Goal: Task Accomplishment & Management: Manage account settings

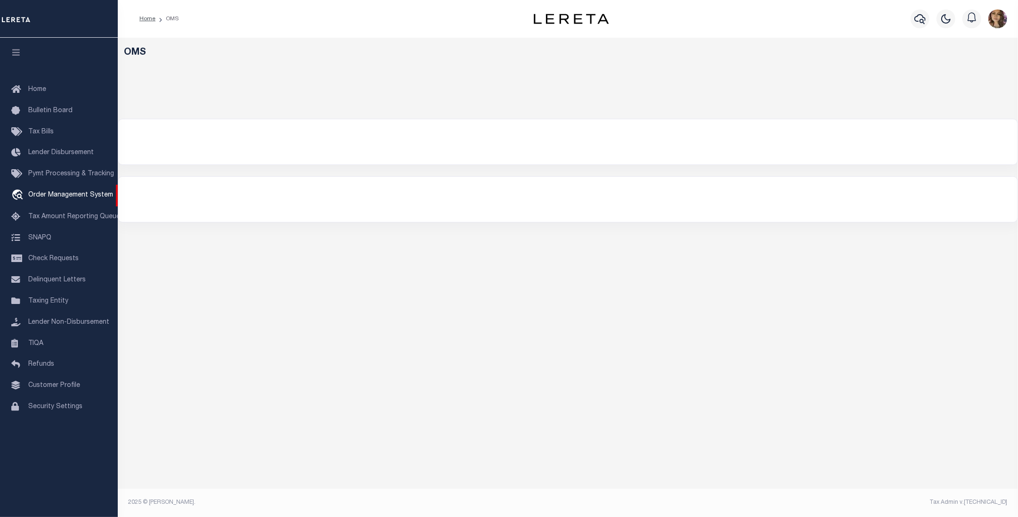
select select "200"
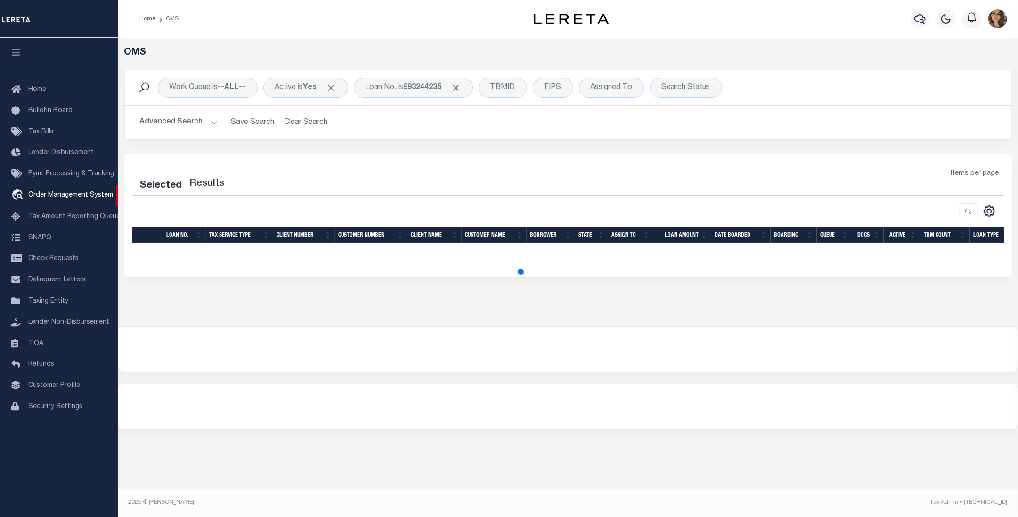
select select "200"
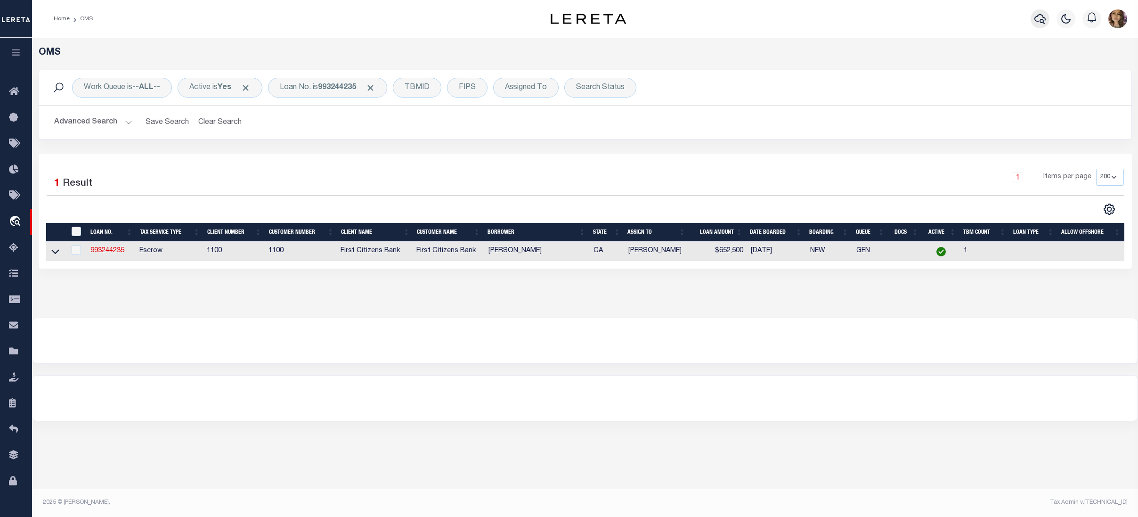
click at [1018, 17] on icon "button" at bounding box center [1040, 18] width 11 height 11
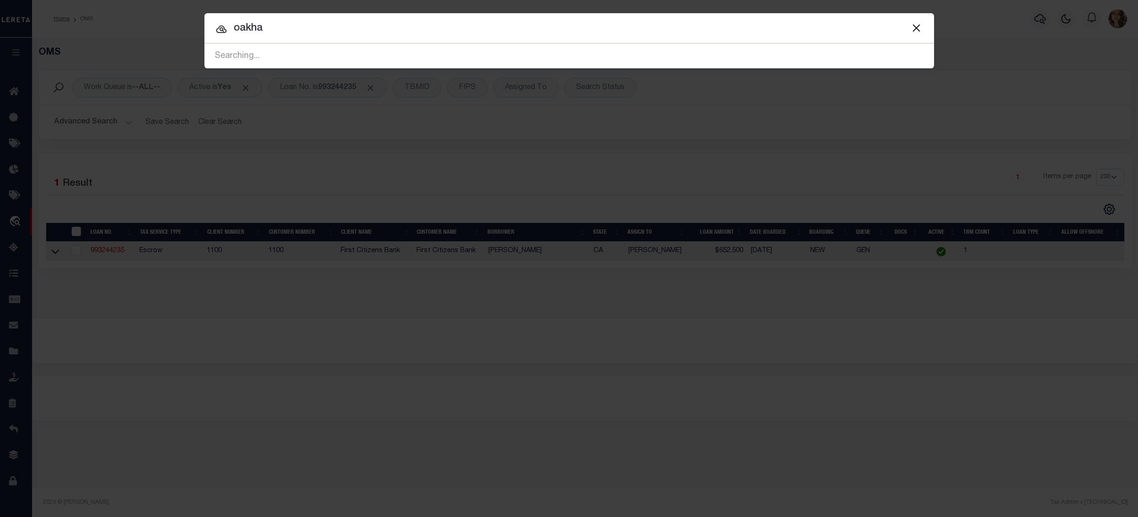
type input "oakham"
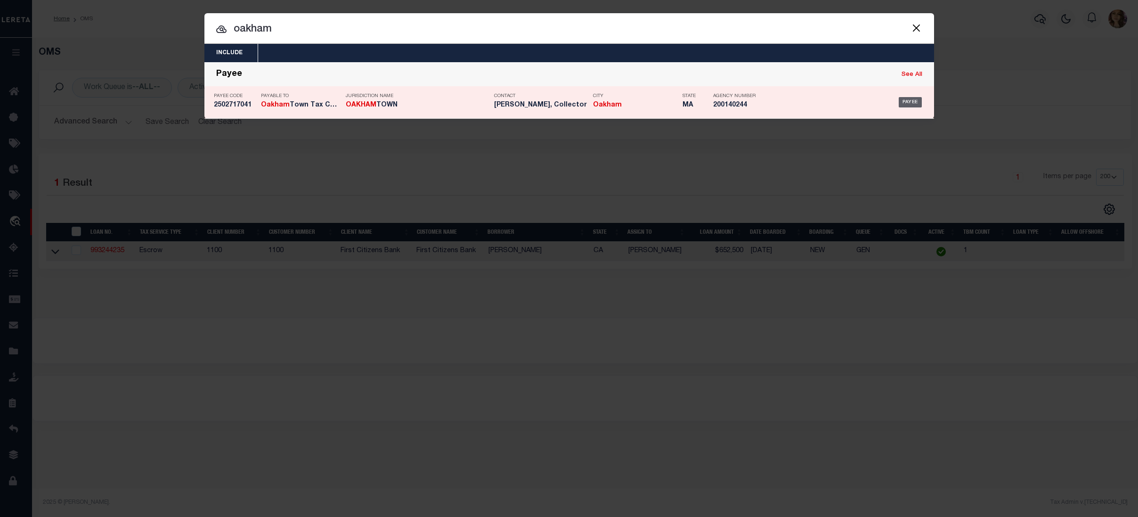
click at [909, 101] on div "Payee" at bounding box center [910, 102] width 23 height 10
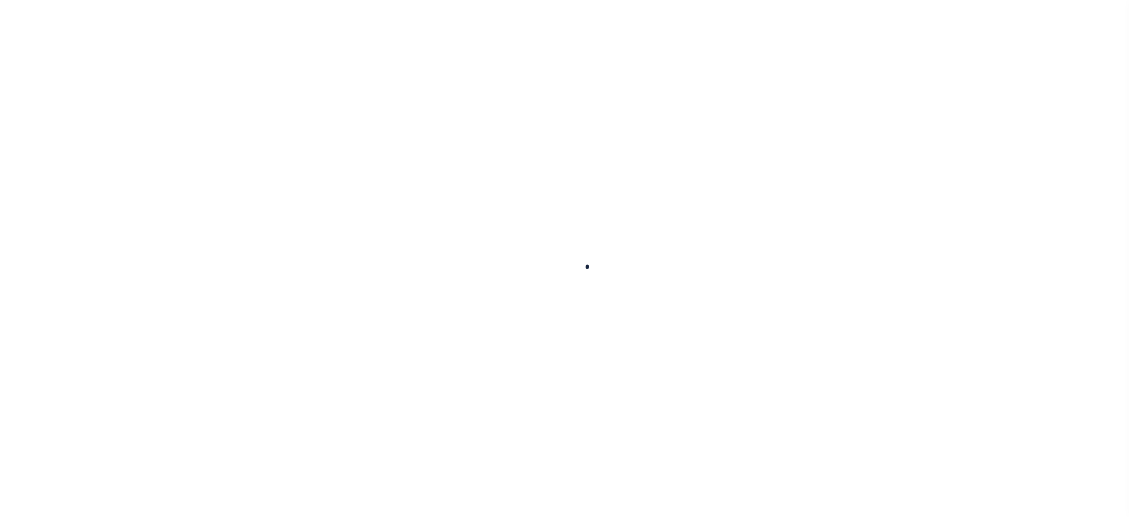
select select
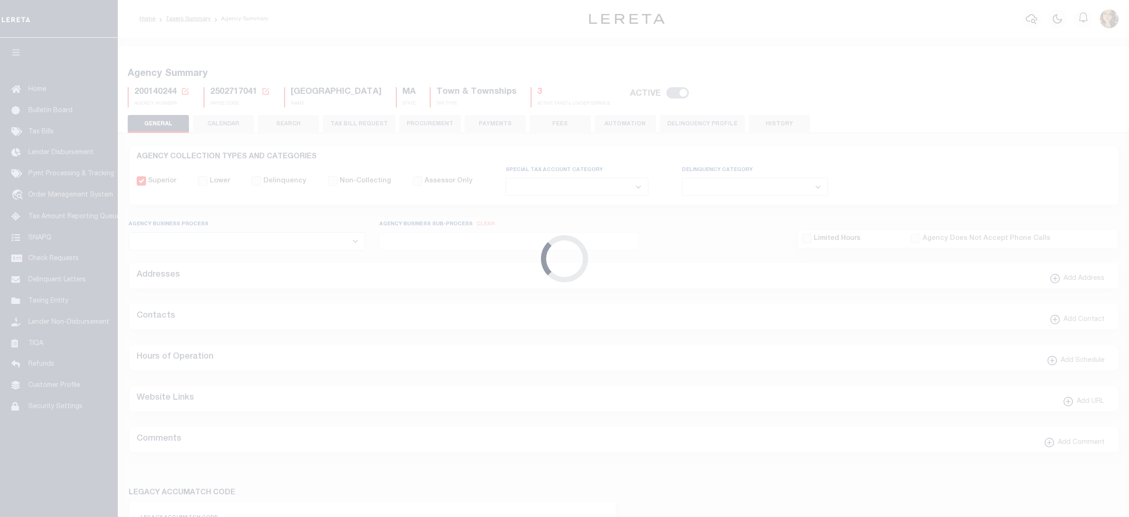
checkbox input "false"
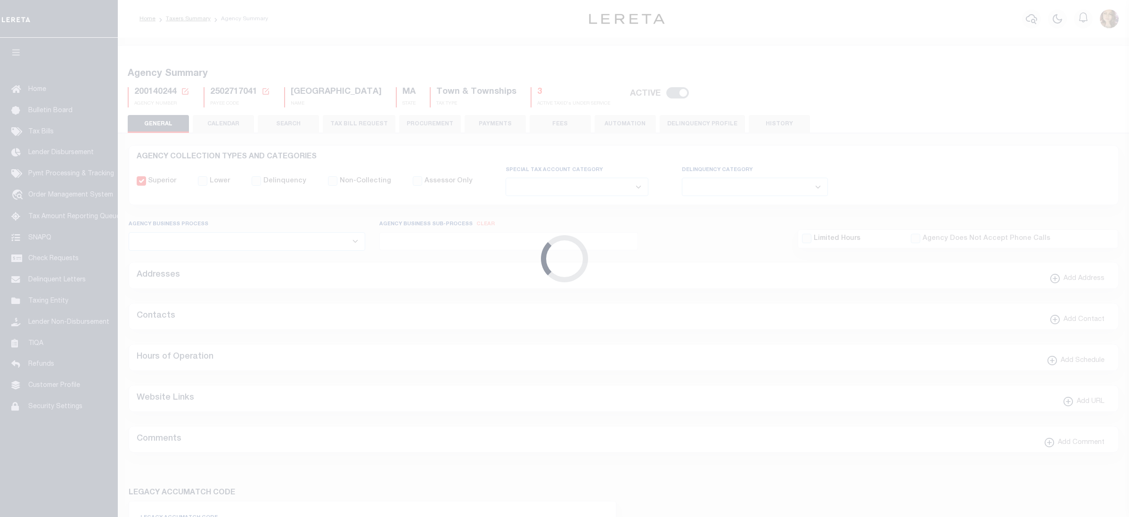
type input "2502717041"
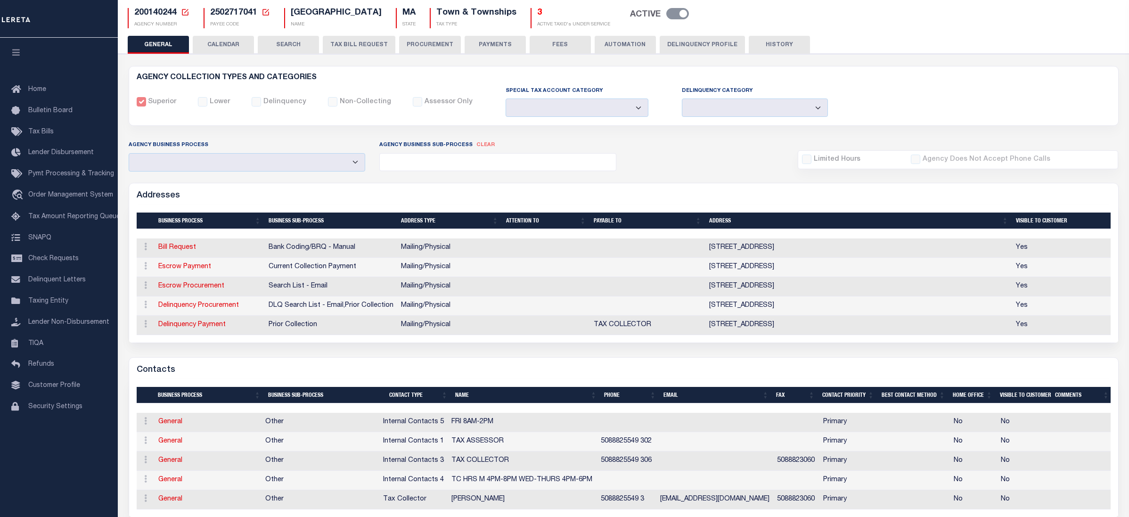
scroll to position [29, 0]
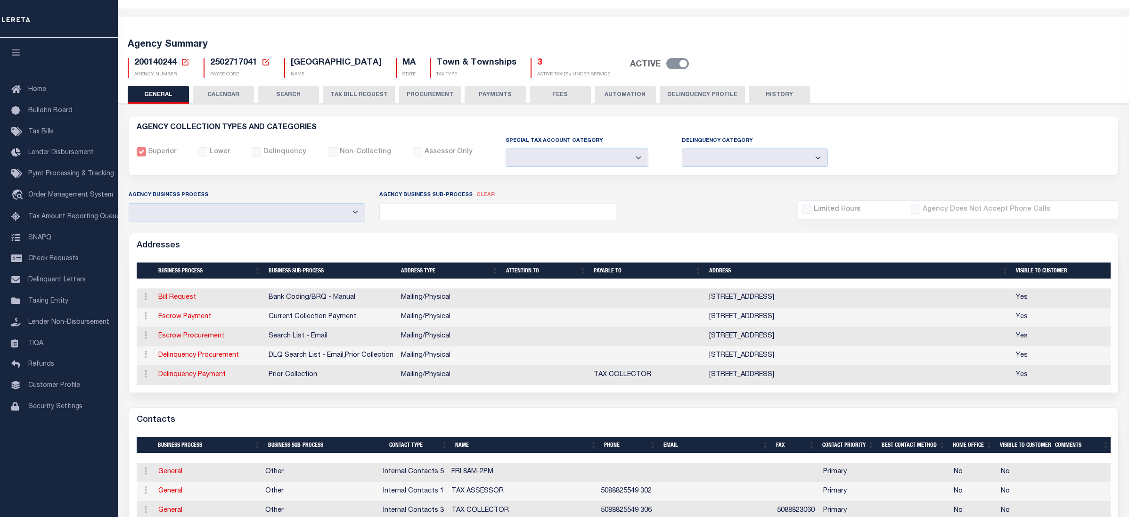
click at [492, 97] on button "PAYMENTS" at bounding box center [494, 95] width 61 height 18
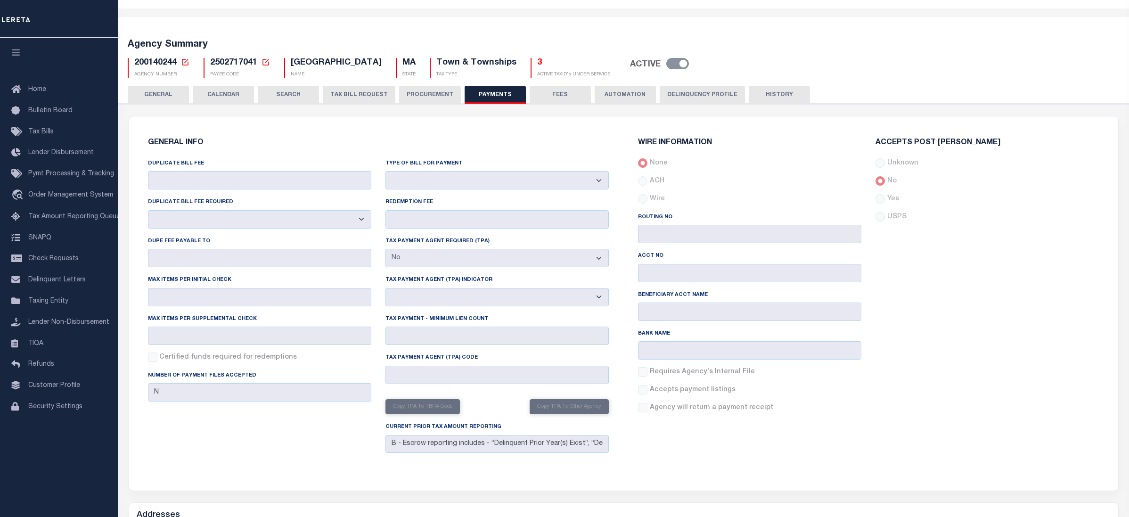
click at [423, 93] on button "PROCUREMENT" at bounding box center [430, 95] width 62 height 18
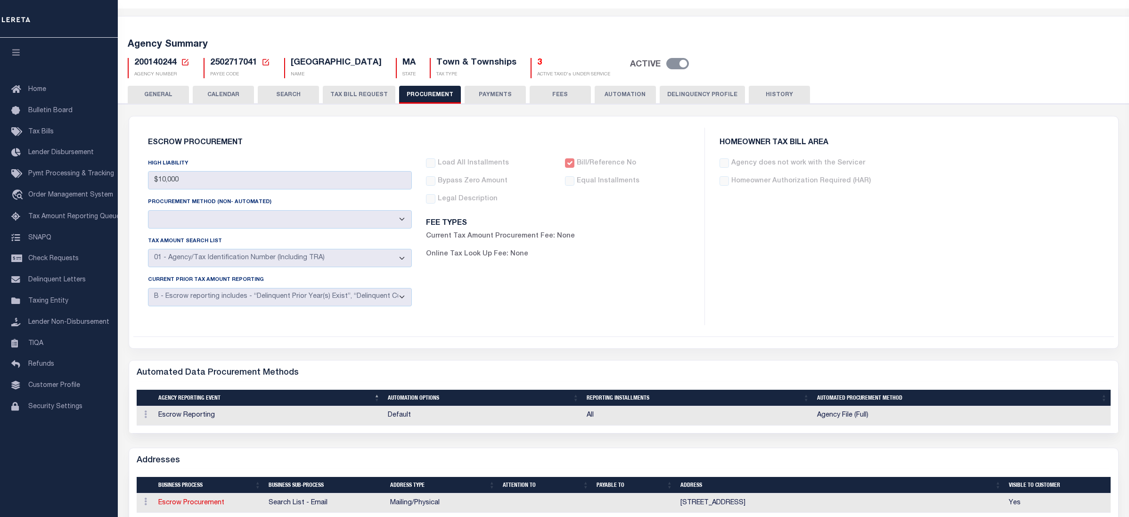
click at [353, 92] on button "TAX BILL REQUEST" at bounding box center [359, 95] width 73 height 18
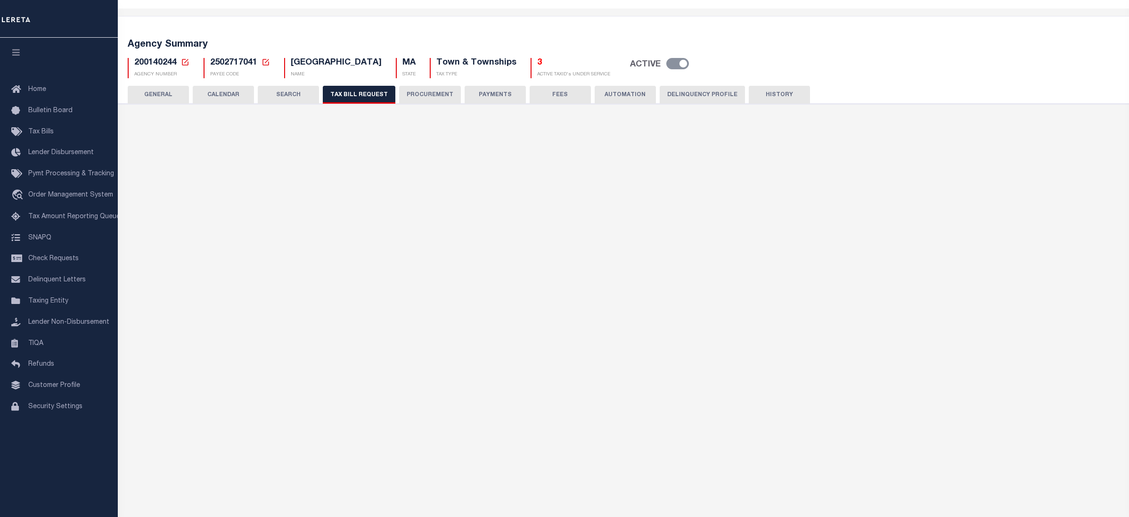
select select "30"
checkbox input "false"
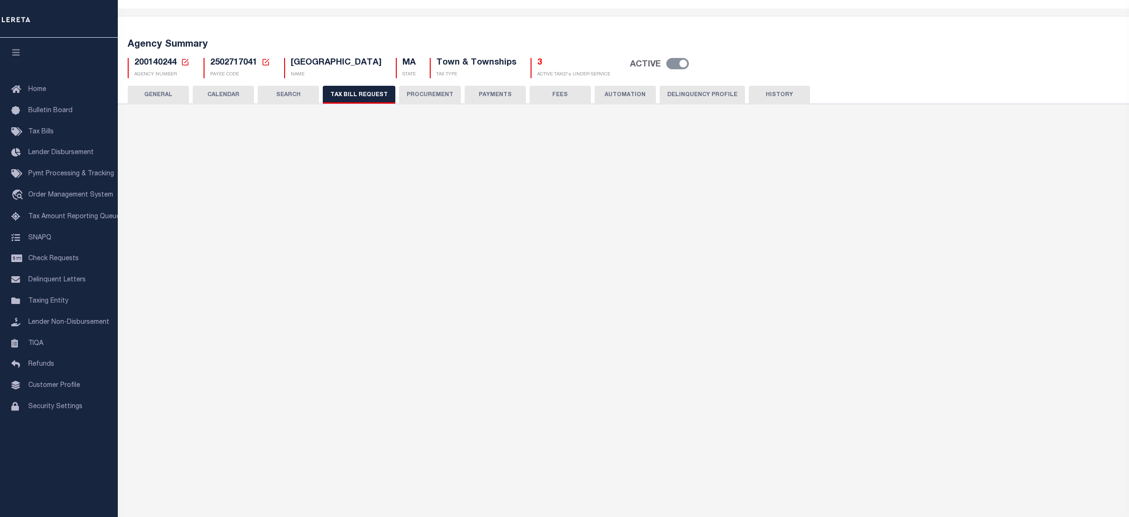
select select "23"
select select "false"
select select
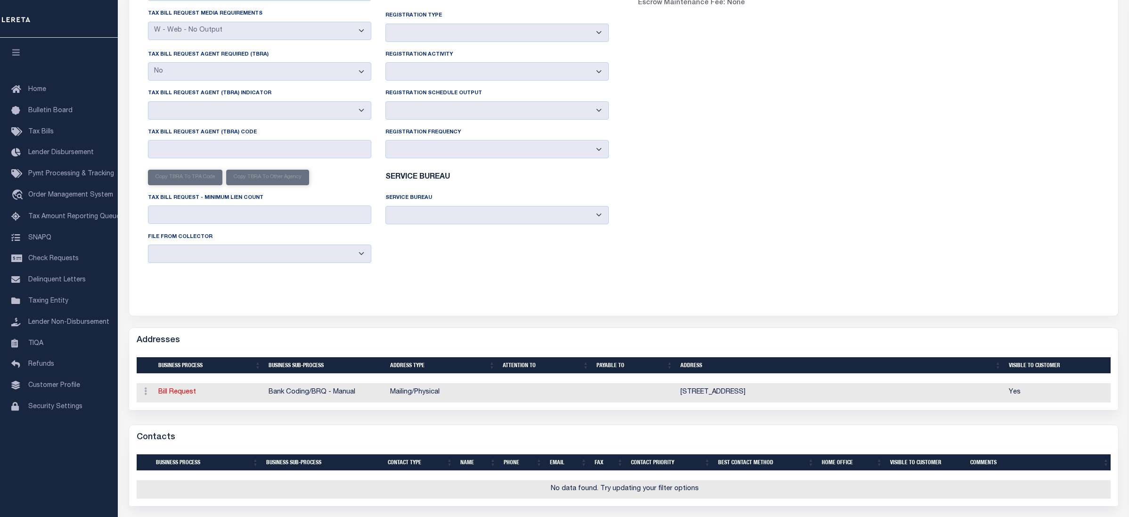
scroll to position [469, 0]
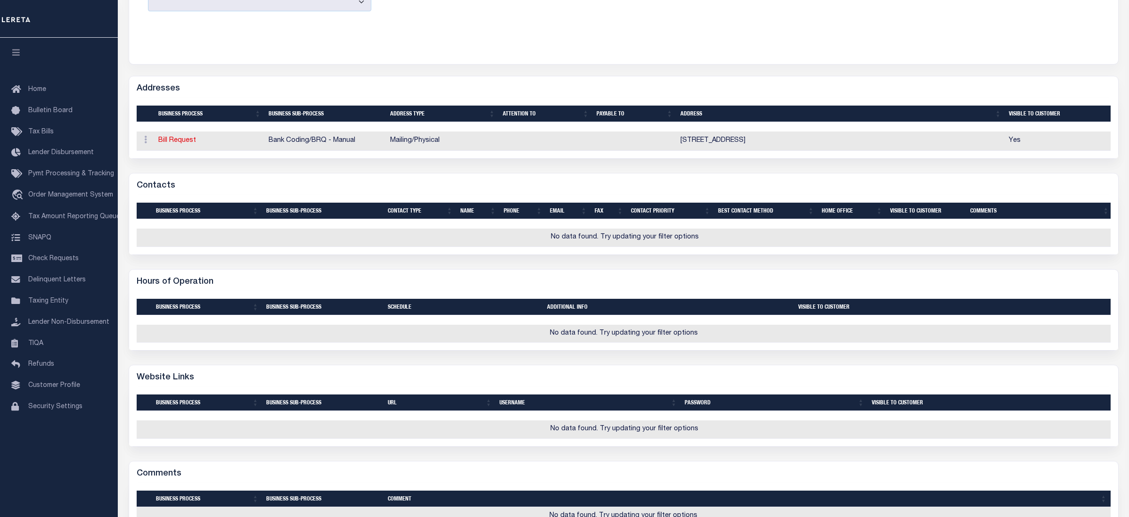
click at [175, 142] on td "Bill Request" at bounding box center [210, 140] width 110 height 19
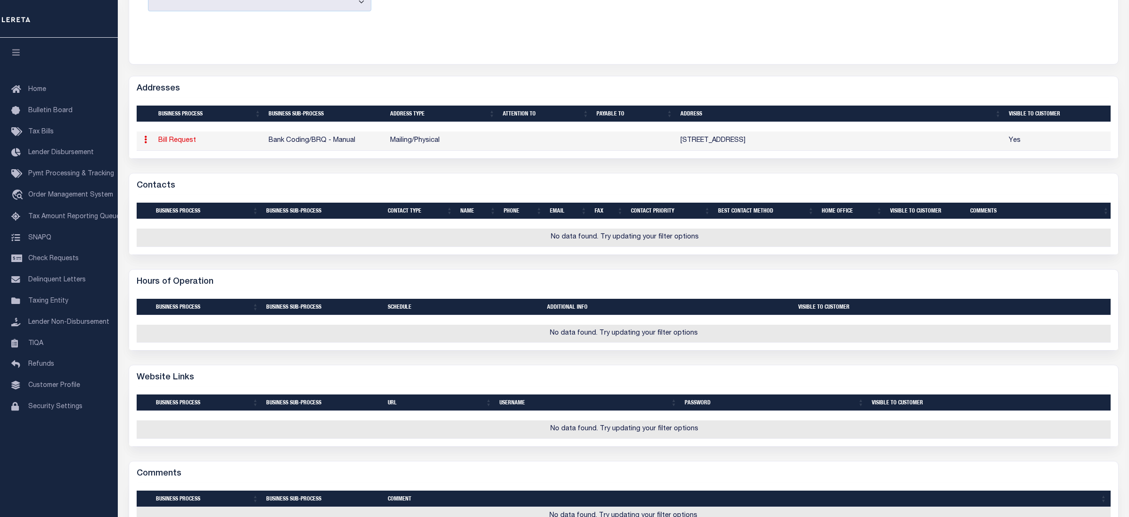
click at [177, 144] on link "Bill Request" at bounding box center [177, 140] width 38 height 7
select select "1"
checkbox input "false"
select select
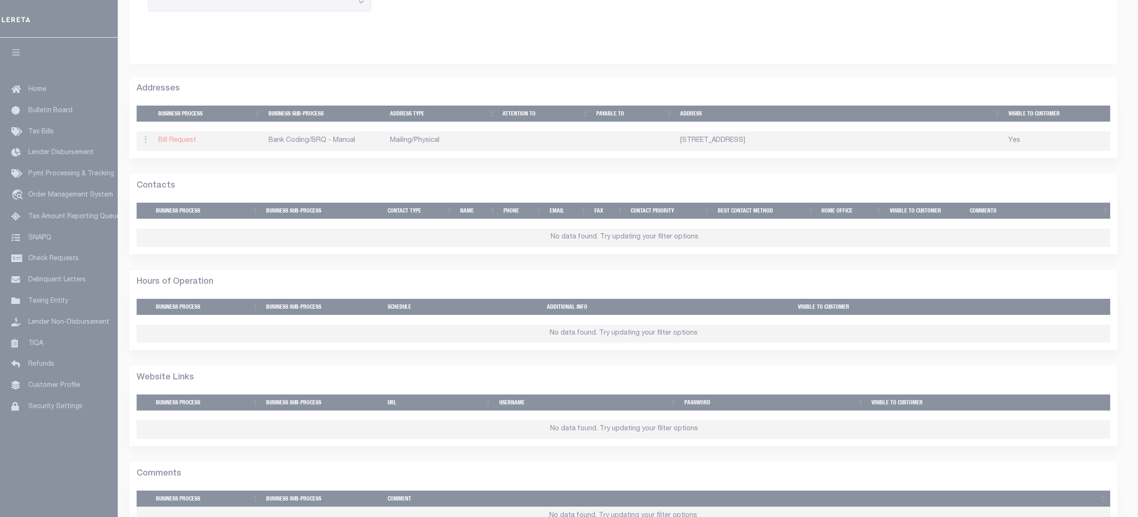
type input "2 COLDBROOK RD UNIT #2"
type input "OAKHAM"
select select "MA"
type input "01068"
select select "5"
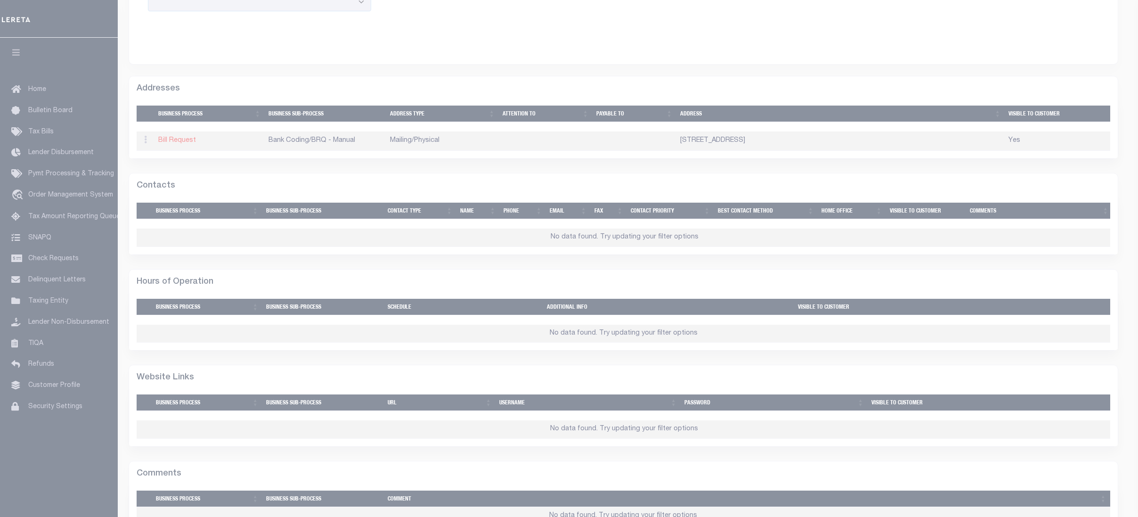
checkbox input "true"
select select "2"
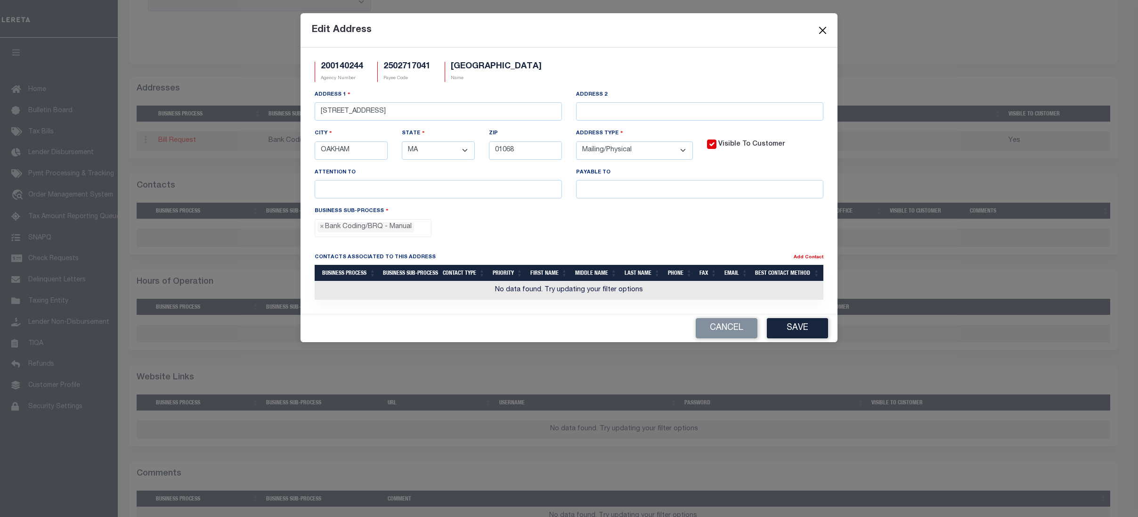
click at [825, 27] on button "Close" at bounding box center [823, 30] width 12 height 12
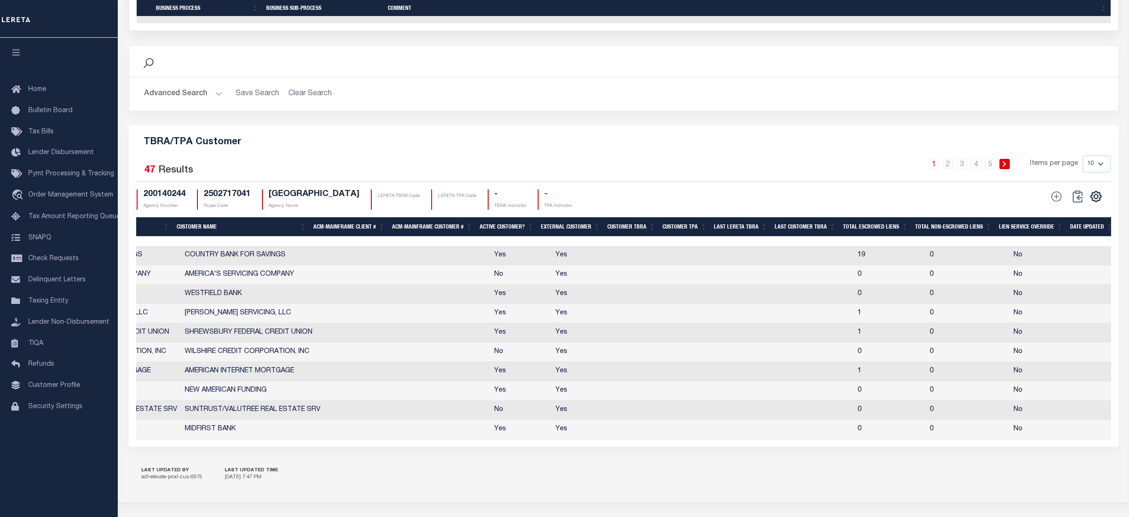
scroll to position [0, 300]
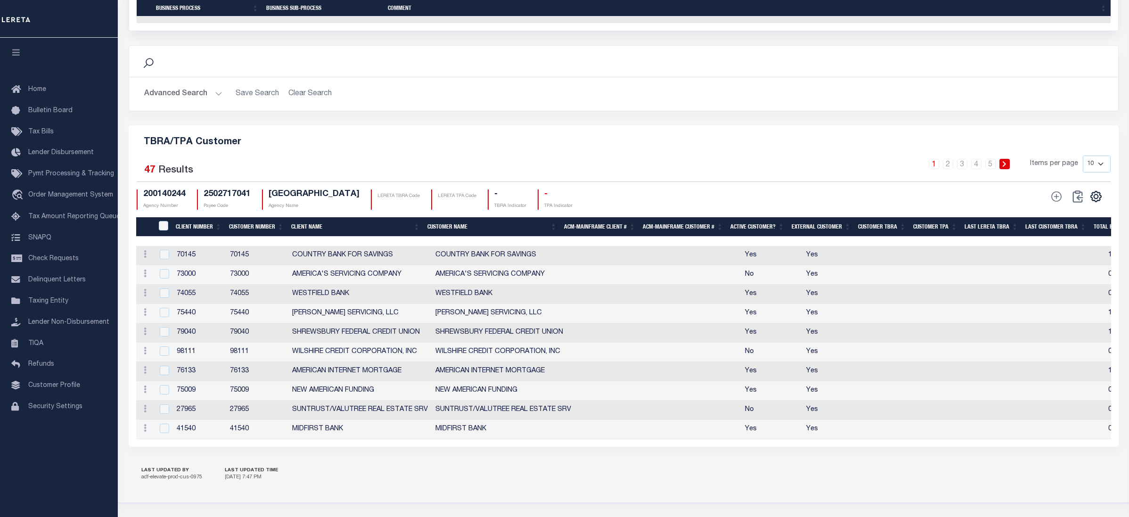
click at [186, 342] on td "79040" at bounding box center [199, 332] width 53 height 19
checkbox input "true"
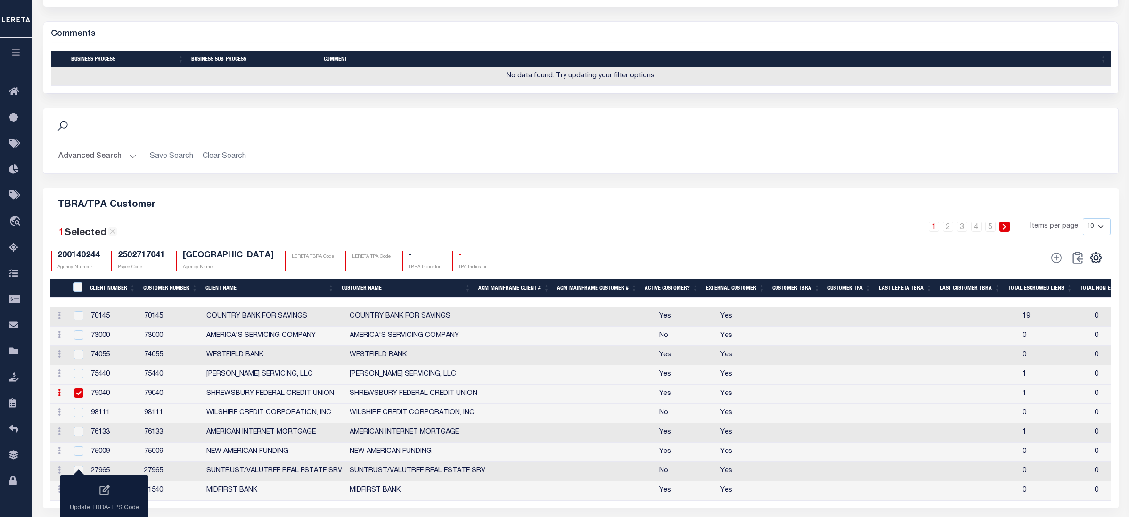
click at [23, 513] on li "Loan Onboarding" at bounding box center [16, 507] width 32 height 26
click at [4, 505] on li "Loan Onboarding" at bounding box center [16, 507] width 32 height 26
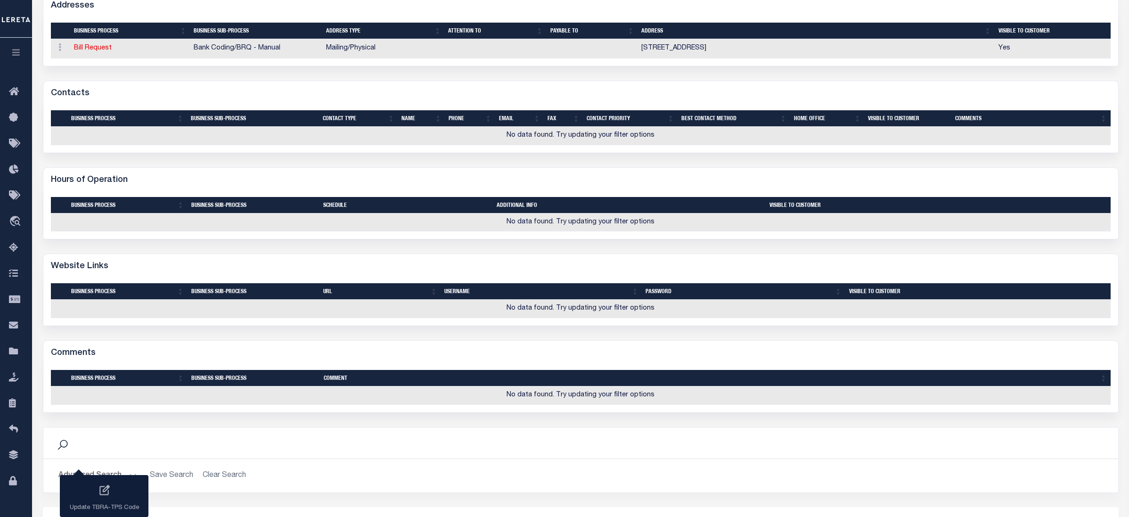
scroll to position [741, 0]
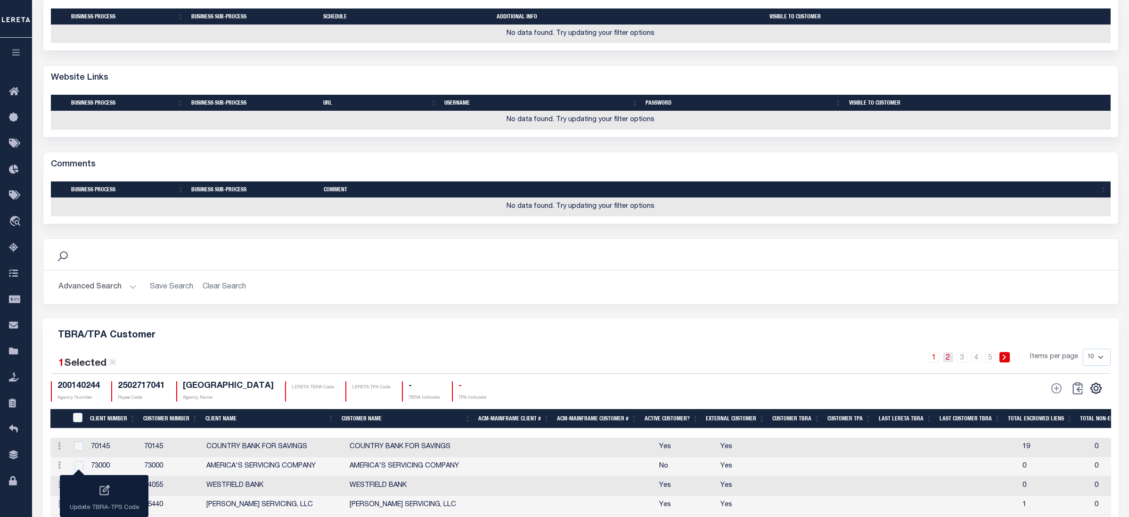
click at [952, 362] on link "2" at bounding box center [948, 357] width 10 height 10
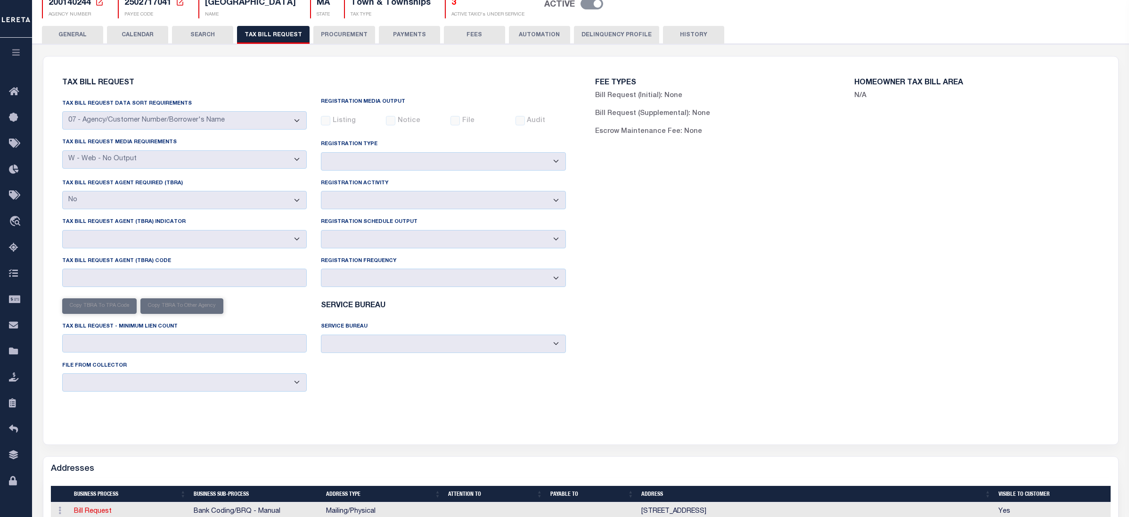
scroll to position [0, 0]
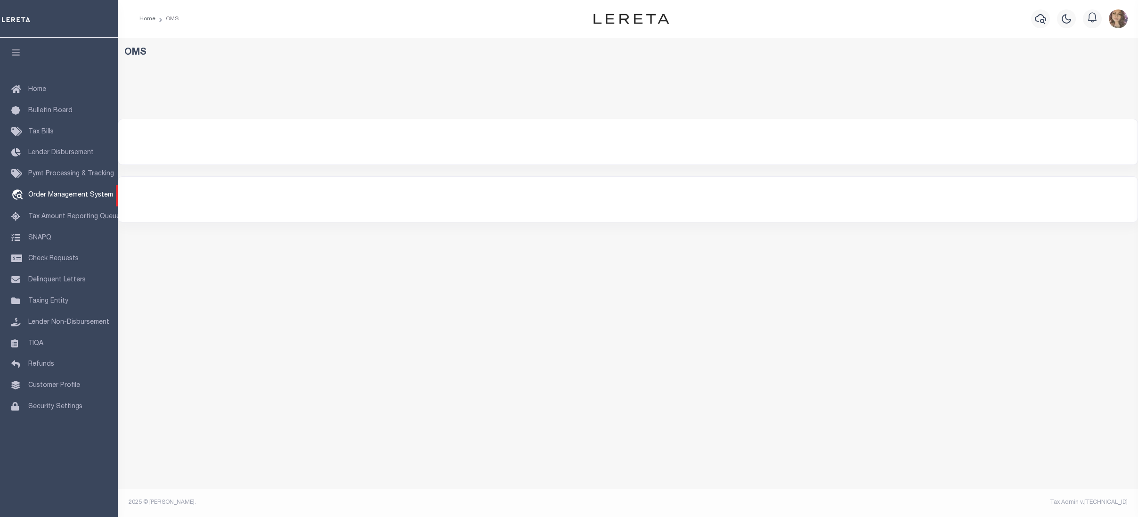
select select "200"
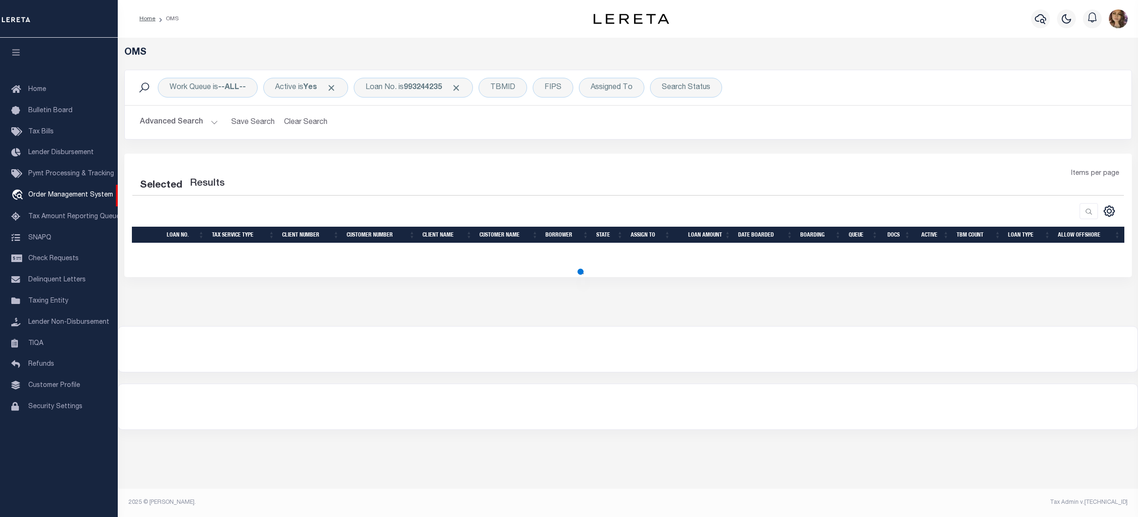
select select "200"
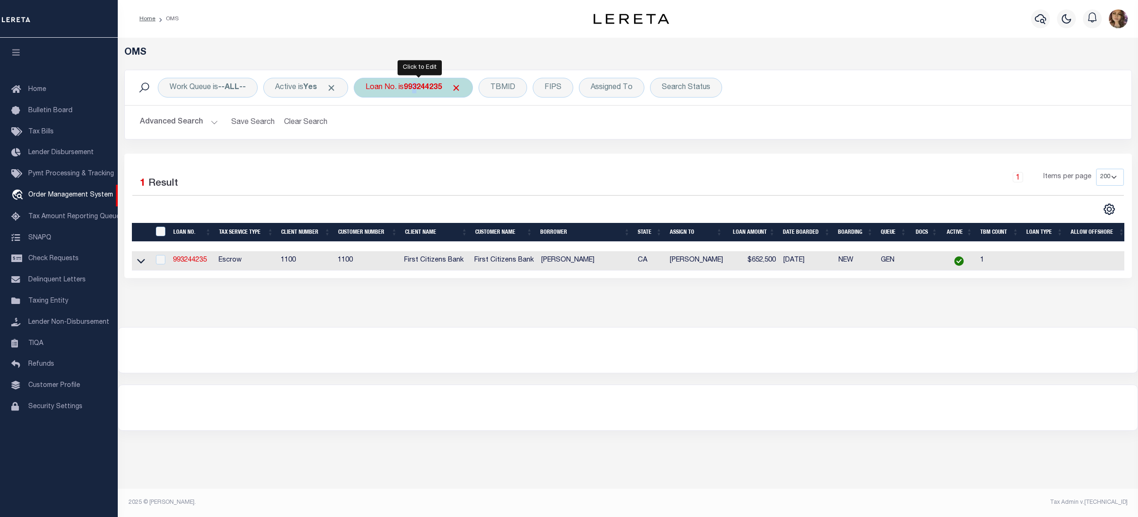
click at [421, 92] on div "Loan No. is 993244235" at bounding box center [413, 88] width 119 height 20
type input "10112"
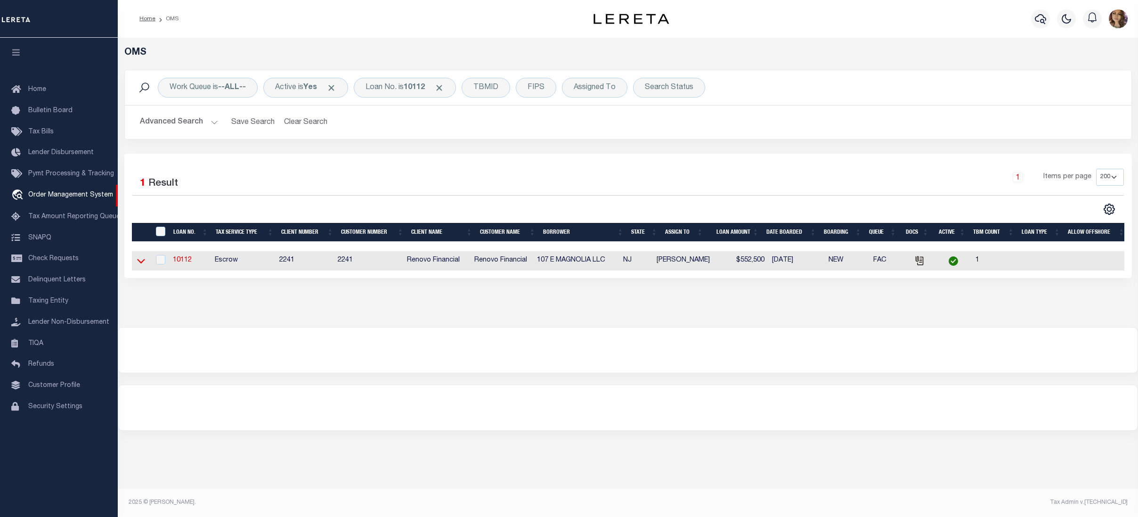
click at [142, 263] on icon at bounding box center [141, 261] width 8 height 10
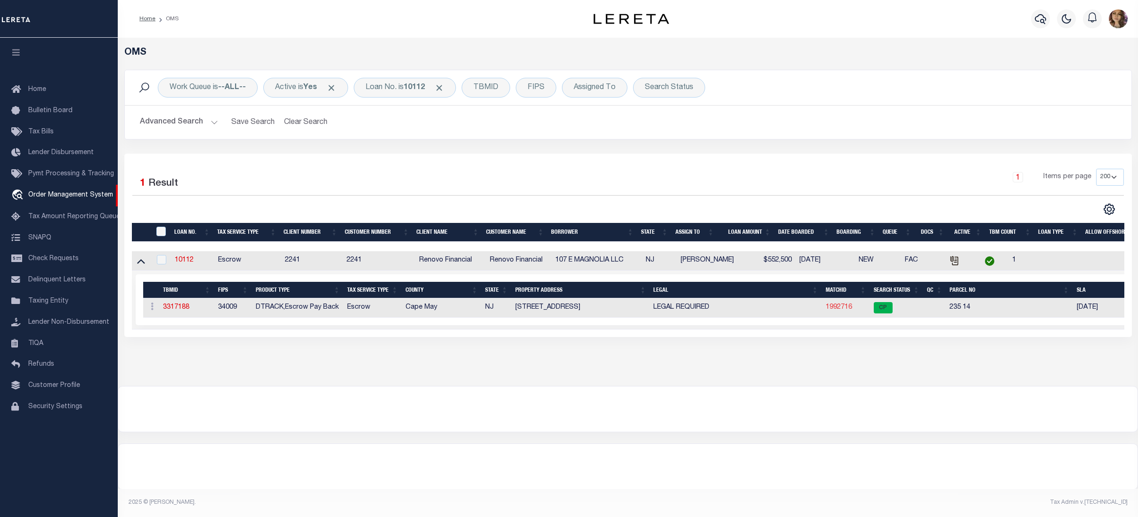
click at [840, 310] on link "1992716" at bounding box center [839, 307] width 26 height 7
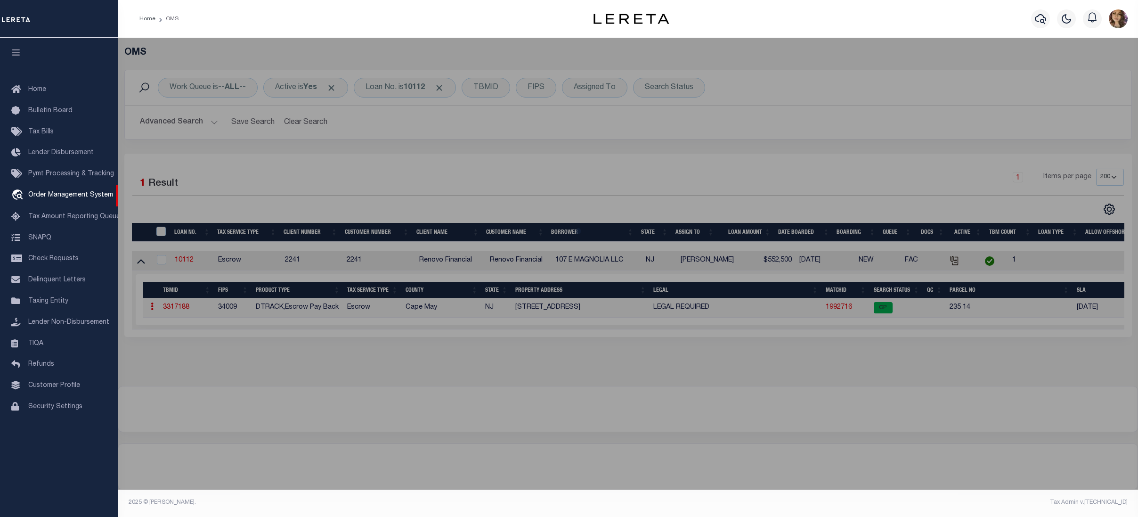
checkbox input "false"
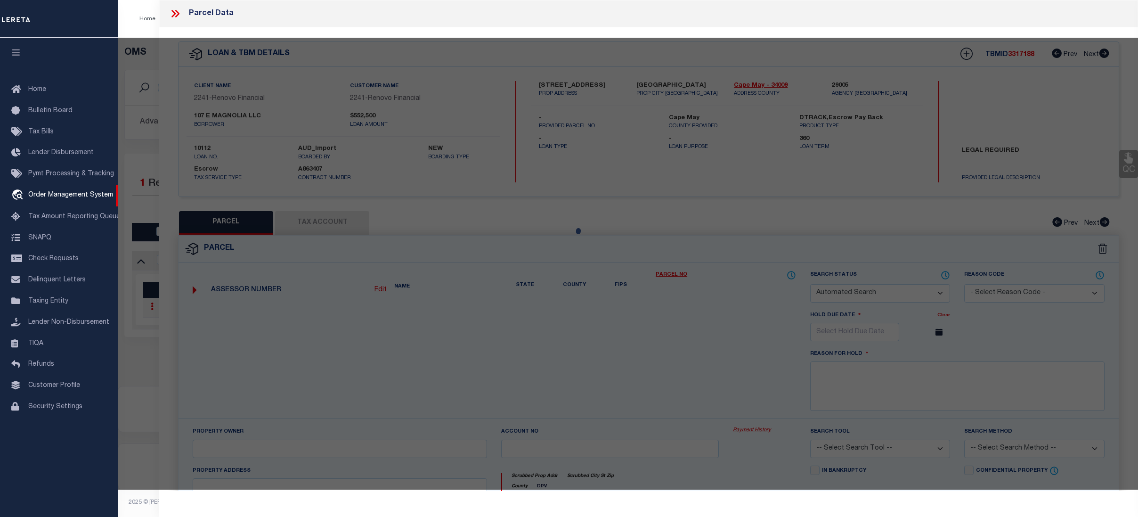
select select "CP"
select select "AGW"
select select
type input "107 E MAGNOLIA AVE"
checkbox input "false"
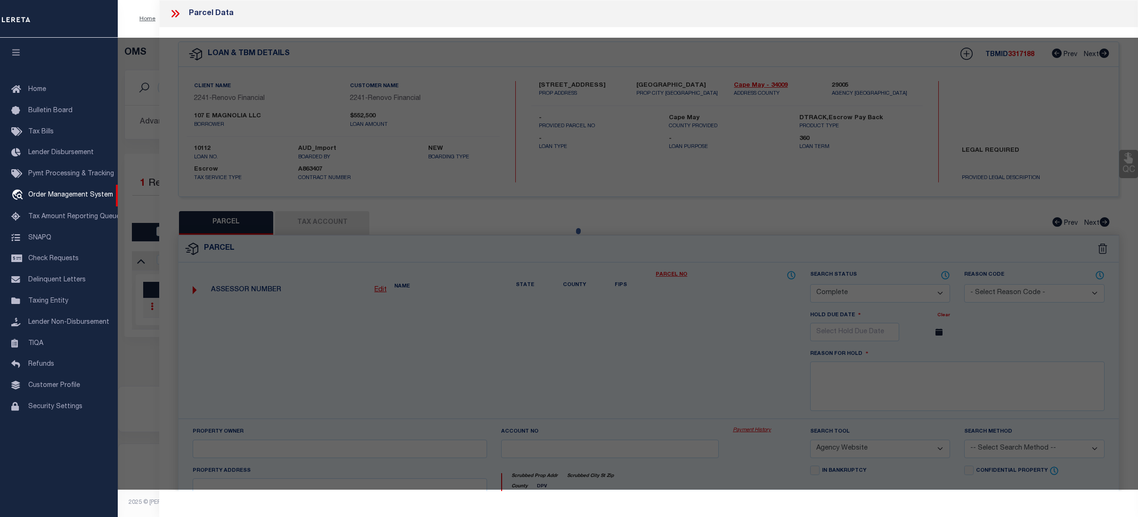
type input "Wildwood NJ"
type textarea "Block: 235 Lot 14"
type textarea "TaxID Special Project"
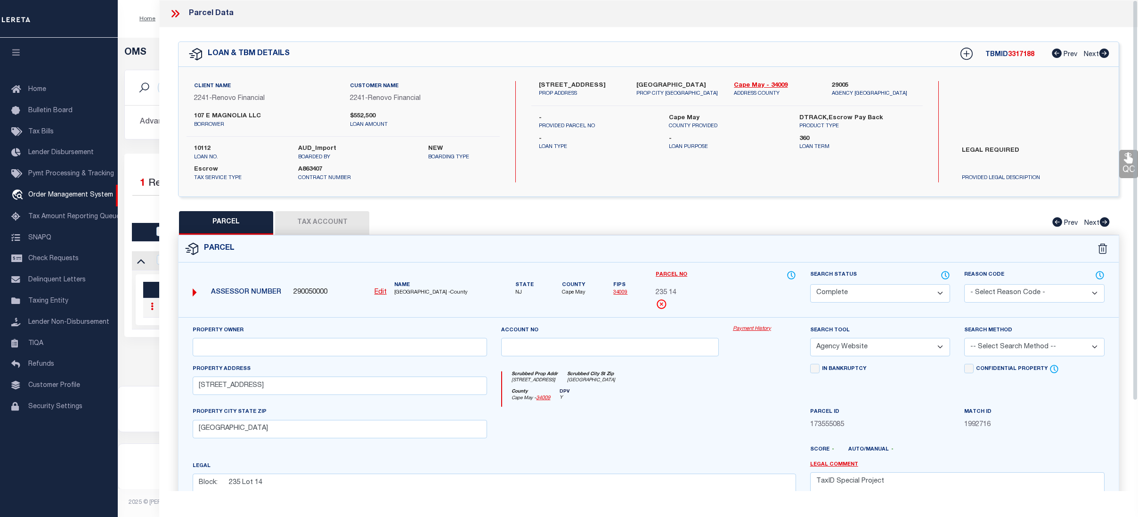
click at [760, 333] on link "Payment History" at bounding box center [764, 329] width 63 height 8
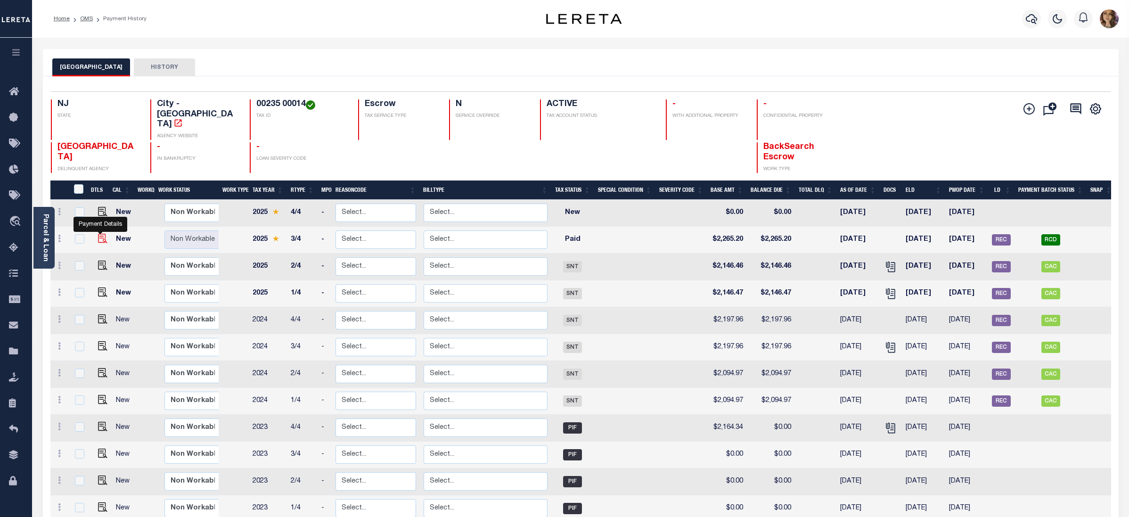
click at [101, 234] on img "" at bounding box center [102, 238] width 9 height 9
checkbox input "true"
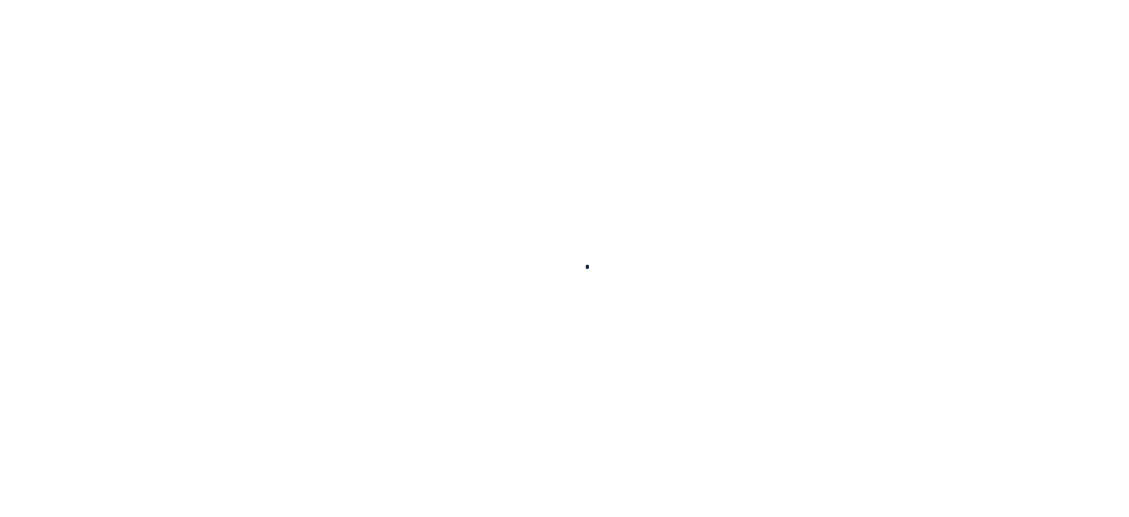
checkbox input "false"
type input "00005052"
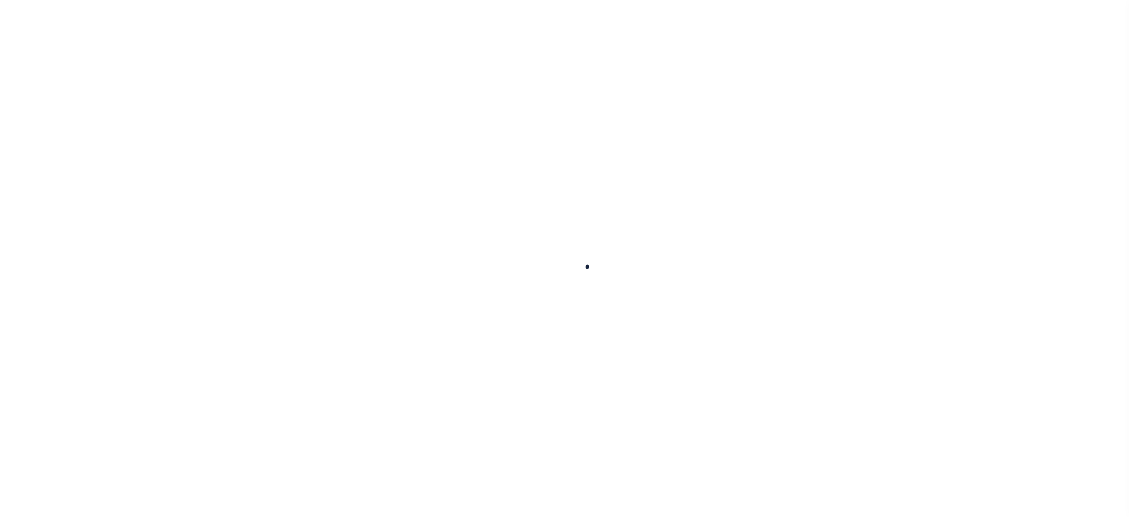
type input "07/20/2025"
select select "PYD"
type input "$2,265.2"
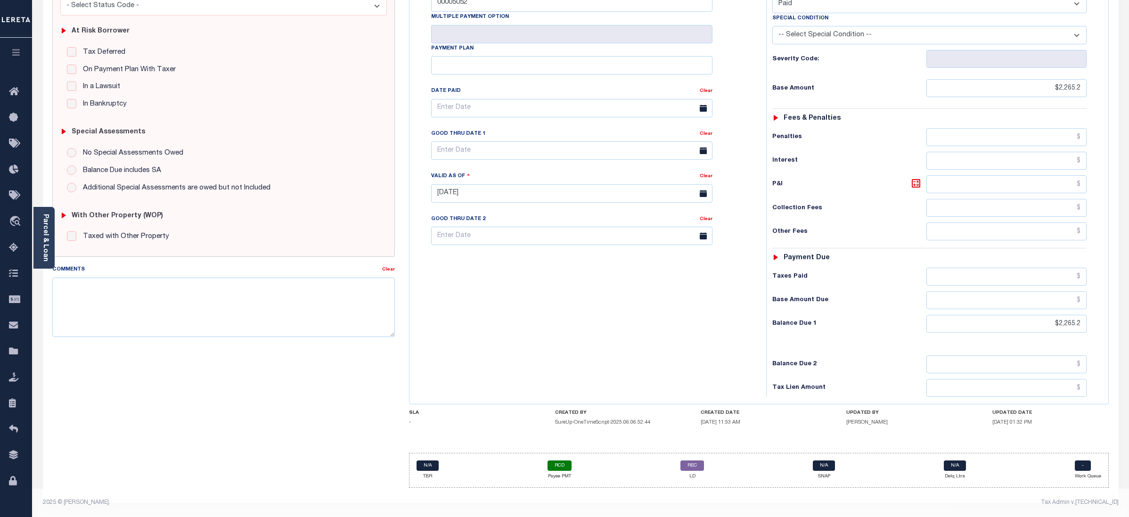
scroll to position [182, 0]
click at [98, 434] on div "SPECIAL RISK NCE Date Clear - Select Status Code -" at bounding box center [223, 202] width 357 height 585
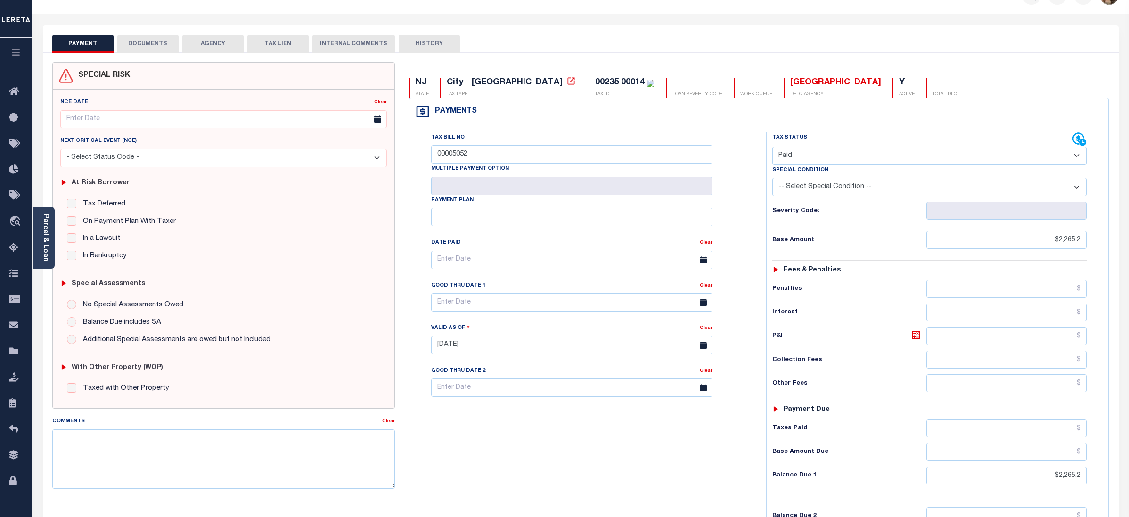
scroll to position [0, 0]
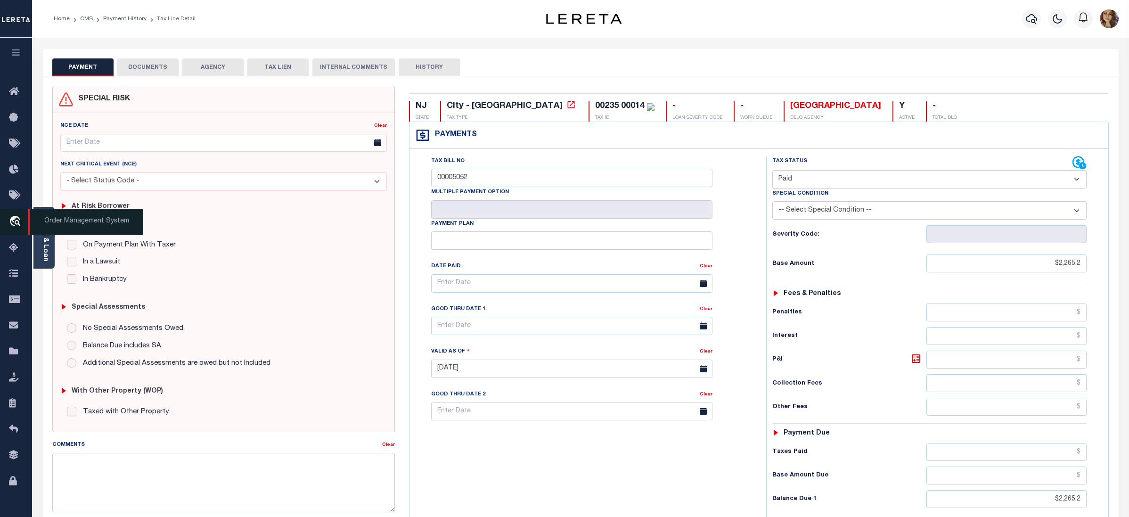
click at [59, 220] on span "Order Management System" at bounding box center [85, 222] width 115 height 26
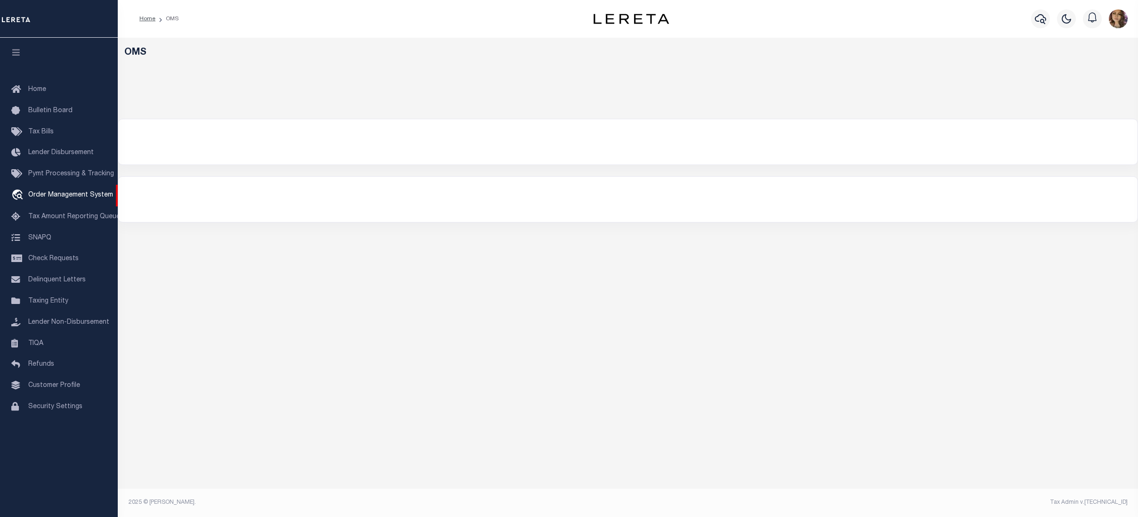
select select "200"
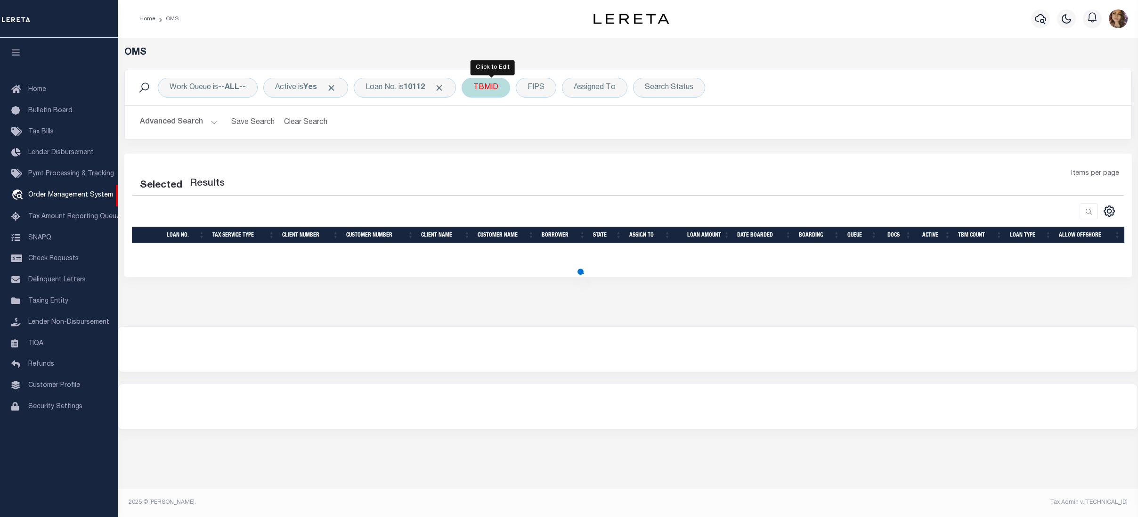
select select "200"
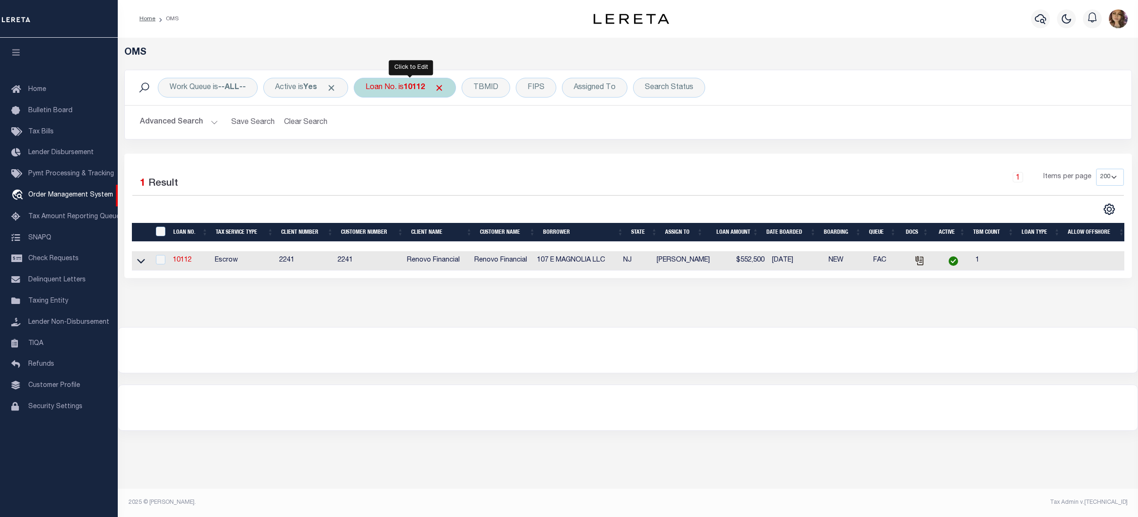
click at [415, 87] on b "10112" at bounding box center [414, 88] width 21 height 8
click at [498, 159] on input "Apply" at bounding box center [491, 155] width 28 height 16
click at [377, 80] on div "Loan No. is 10112" at bounding box center [405, 88] width 102 height 20
type input "24281ND"
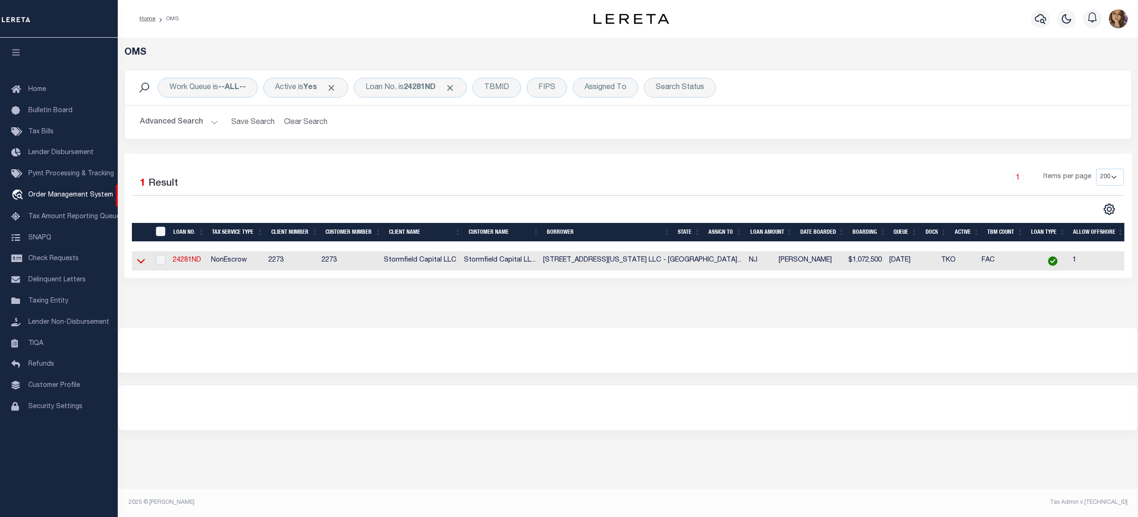
click at [140, 262] on icon at bounding box center [141, 261] width 8 height 10
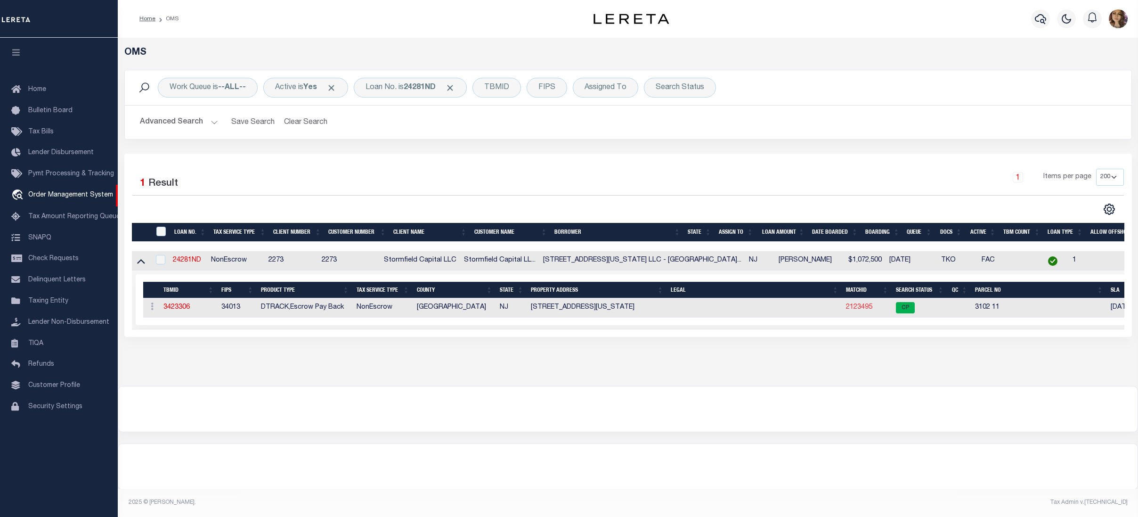
click at [846, 310] on link "2123495" at bounding box center [859, 307] width 26 height 7
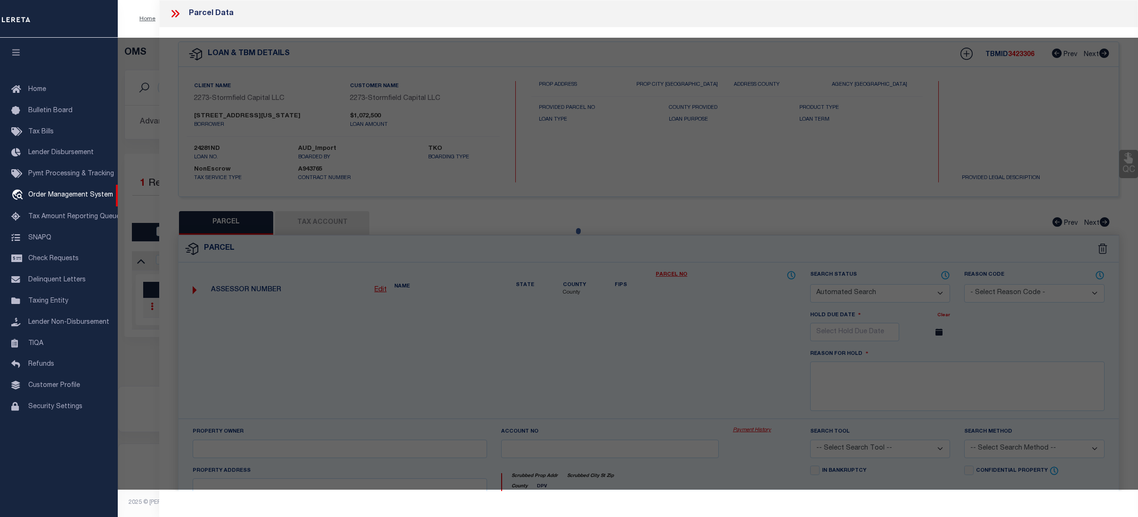
checkbox input "false"
select select "CP"
type input "[STREET_ADDRESS][US_STATE]"
select select "AGW"
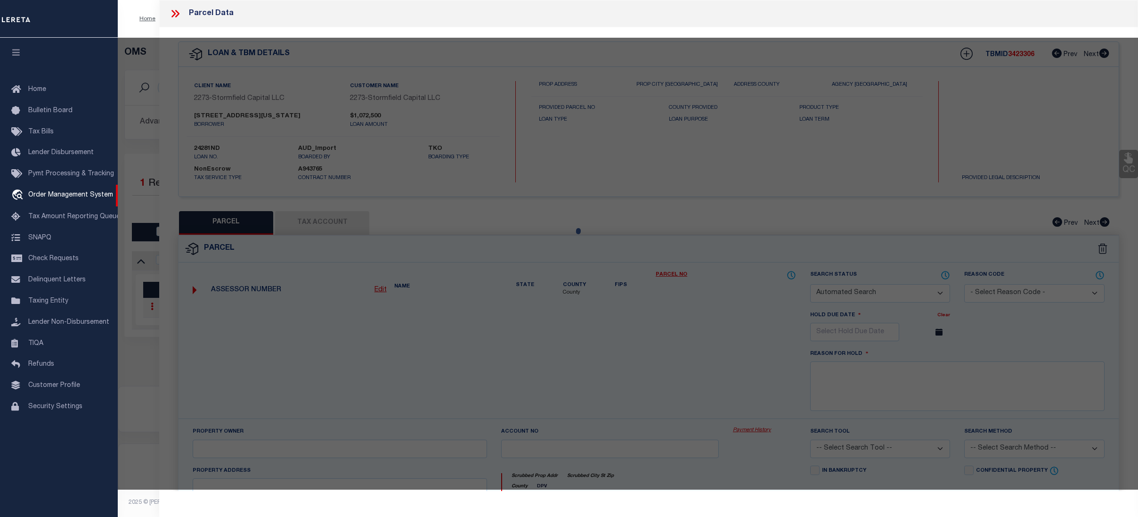
select select
type input "[STREET_ADDRESS][US_STATE]"
checkbox input "false"
type input "[GEOGRAPHIC_DATA]"
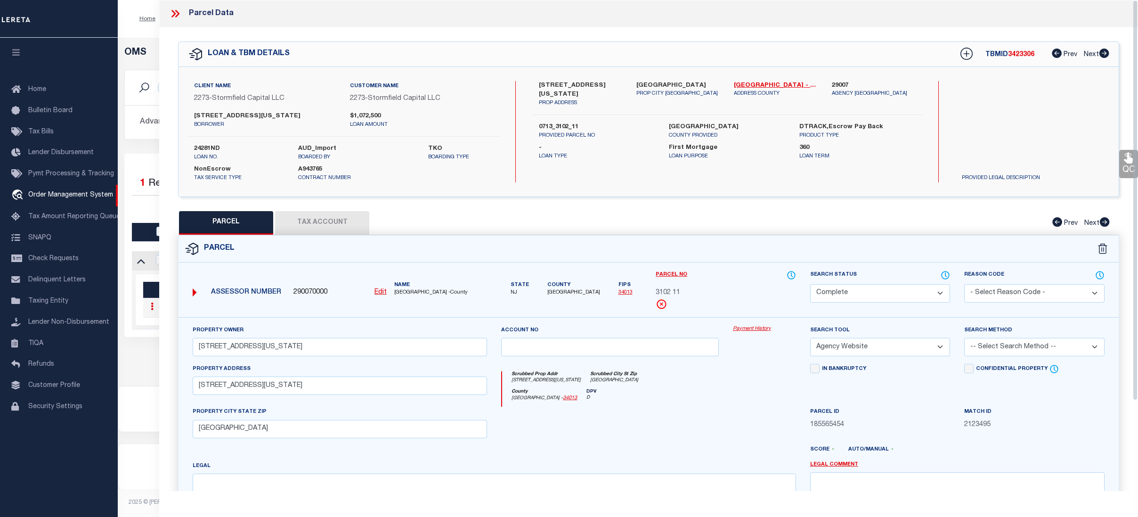
click at [755, 326] on link "Payment History" at bounding box center [764, 329] width 63 height 8
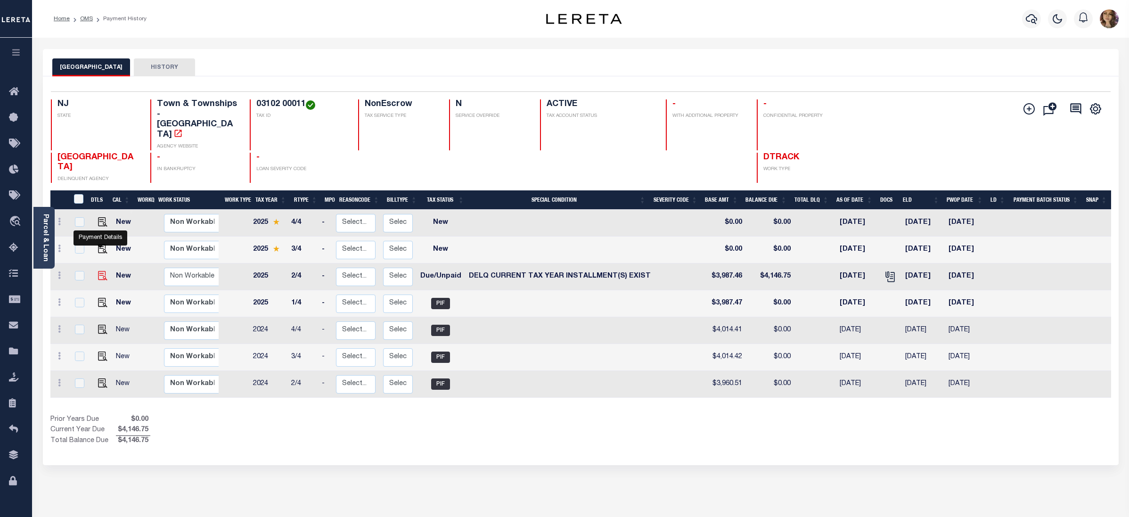
click at [98, 271] on img "" at bounding box center [102, 275] width 9 height 9
checkbox input "true"
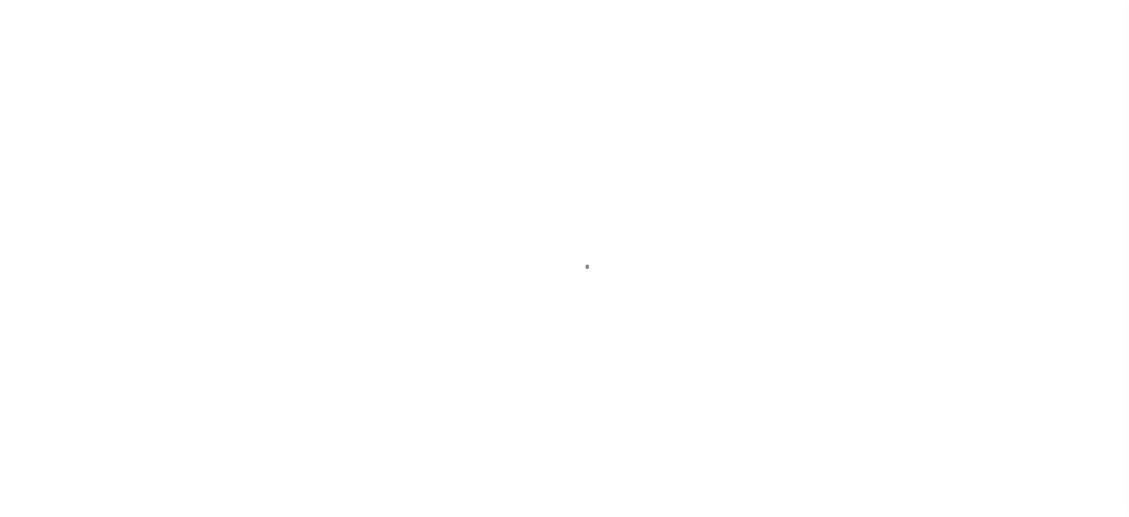
select select "DUE"
select select "17"
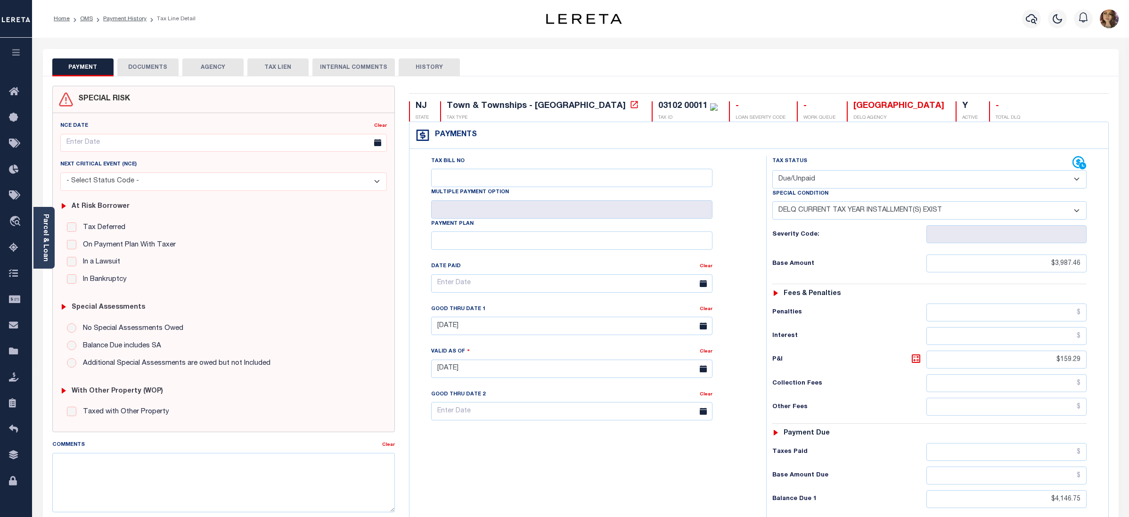
click at [954, 178] on select "- Select Status Code - Open Due/Unpaid Paid Incomplete No Tax Due Internal Refu…" at bounding box center [929, 179] width 315 height 18
select select "PYD"
click at [772, 171] on select "- Select Status Code - Open Due/Unpaid Paid Incomplete No Tax Due Internal Refu…" at bounding box center [929, 179] width 315 height 18
select select "0"
type input "[DATE]"
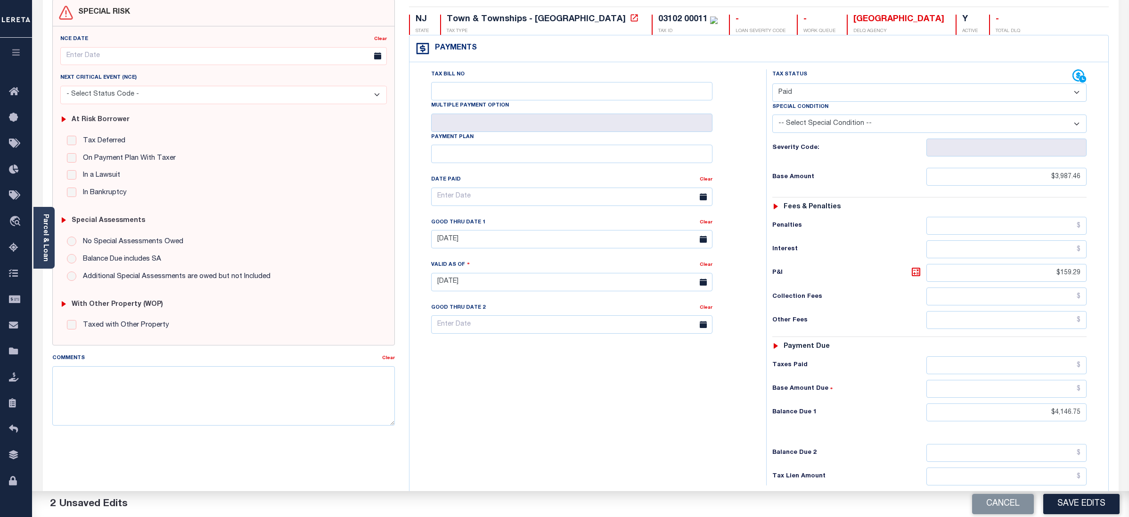
scroll to position [182, 0]
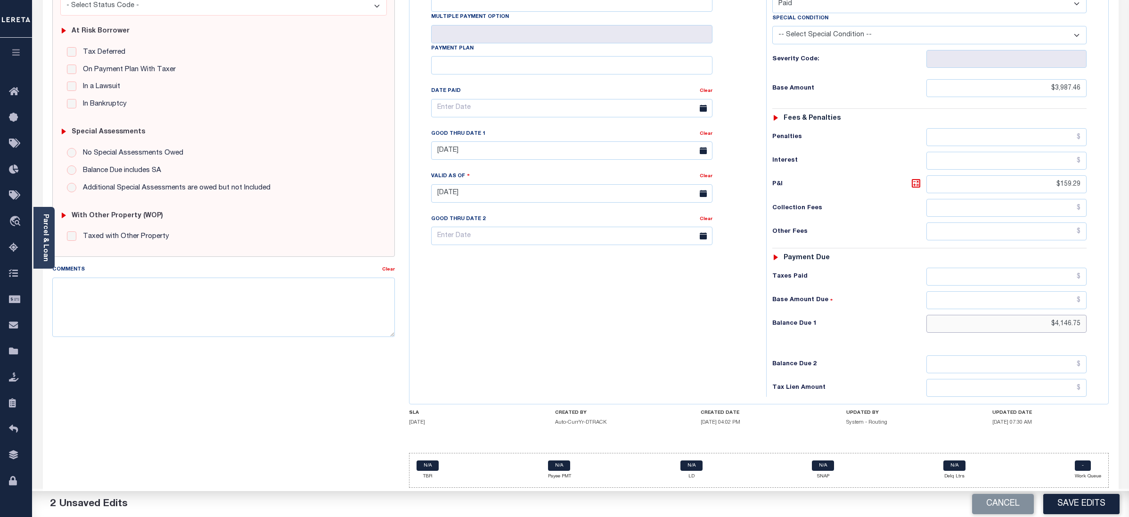
drag, startPoint x: 1082, startPoint y: 321, endPoint x: 1049, endPoint y: 328, distance: 34.2
click at [1049, 328] on input "$4,146.75" at bounding box center [1006, 324] width 160 height 18
type input "$0.00"
click at [862, 323] on h6 "Balance Due 1" at bounding box center [849, 324] width 154 height 8
click at [1097, 506] on button "Save Edits" at bounding box center [1081, 504] width 76 height 20
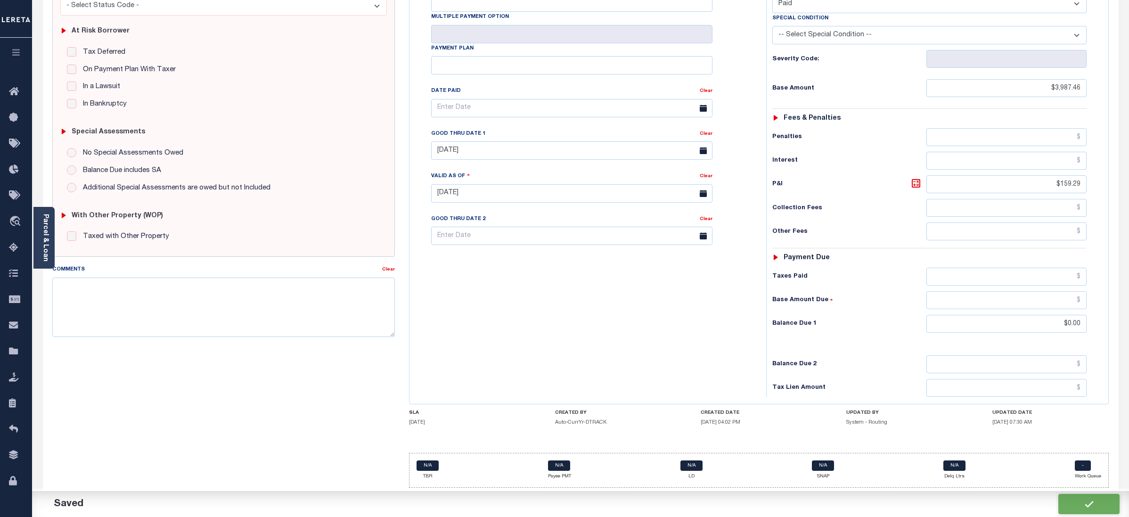
checkbox input "false"
type input "$3,987.46"
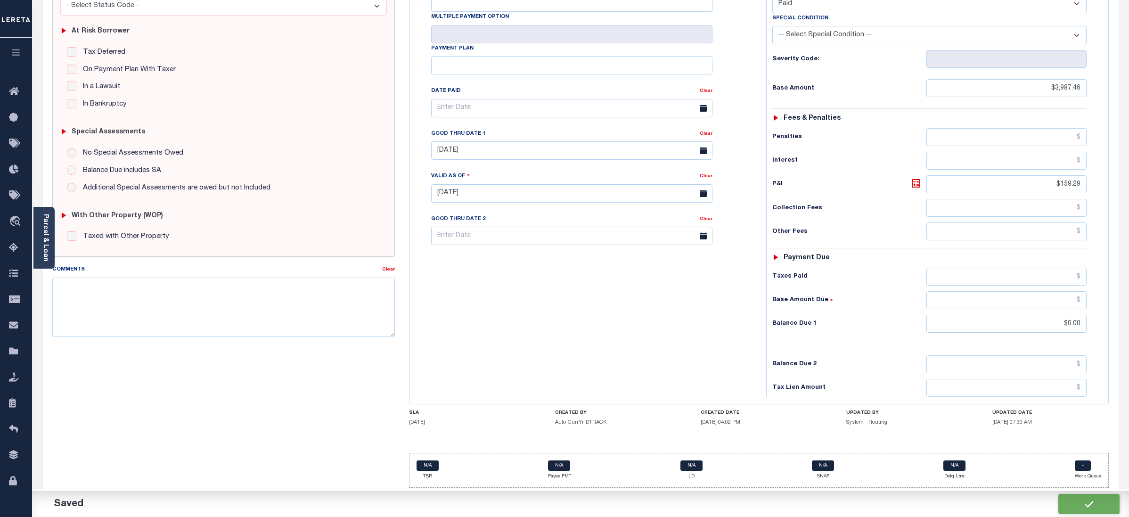
type input "$159.29"
type input "$0"
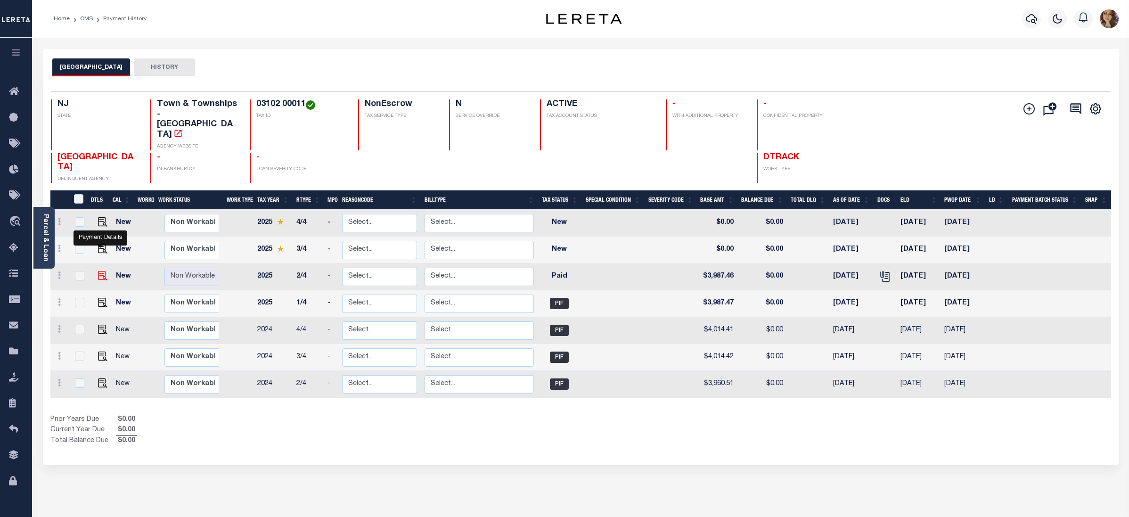
click at [104, 271] on img "" at bounding box center [102, 275] width 9 height 9
checkbox input "true"
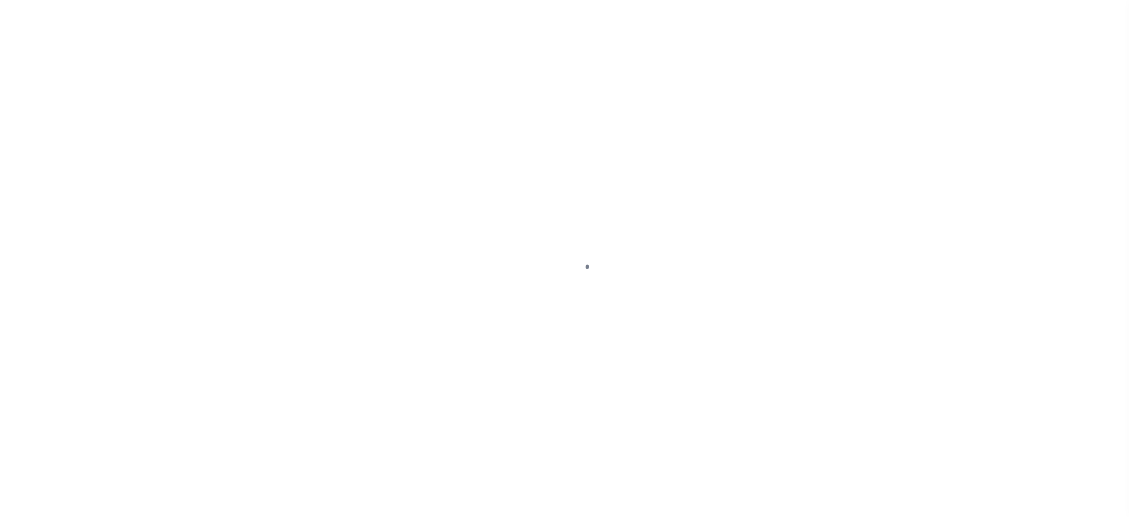
select select "PYD"
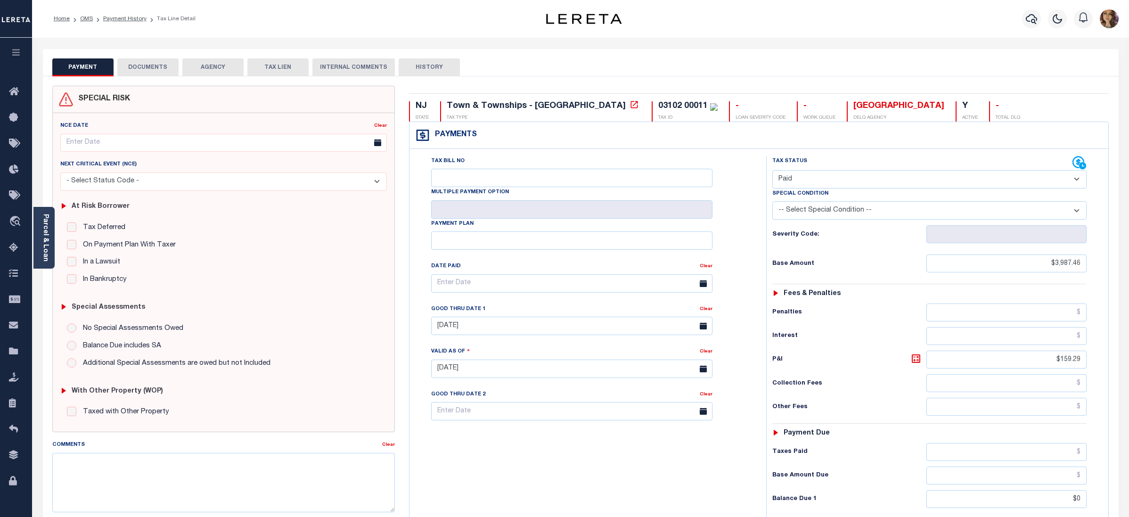
click at [149, 68] on button "DOCUMENTS" at bounding box center [147, 67] width 61 height 18
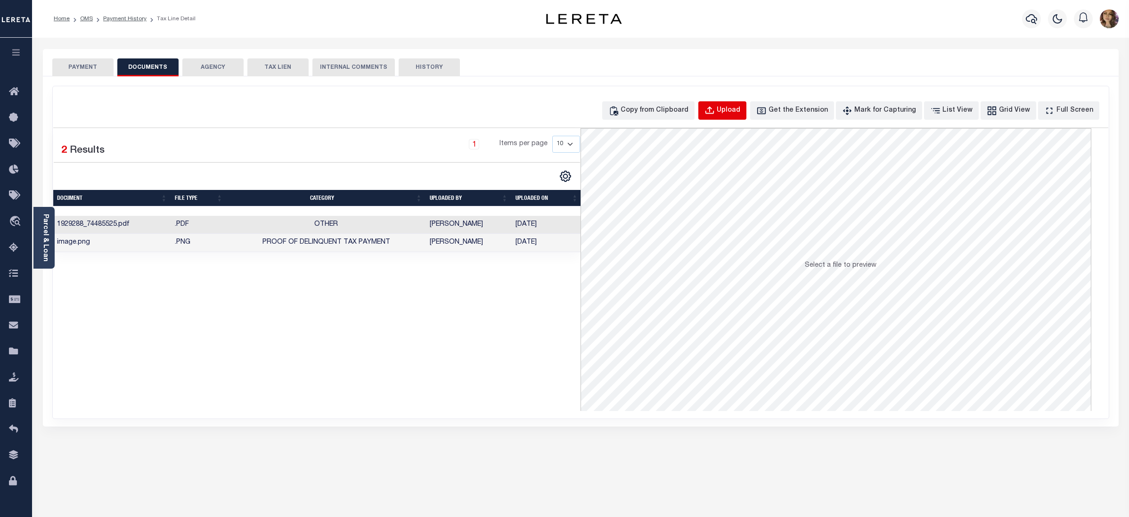
click at [740, 115] on div "Upload" at bounding box center [729, 111] width 24 height 10
select select "POP"
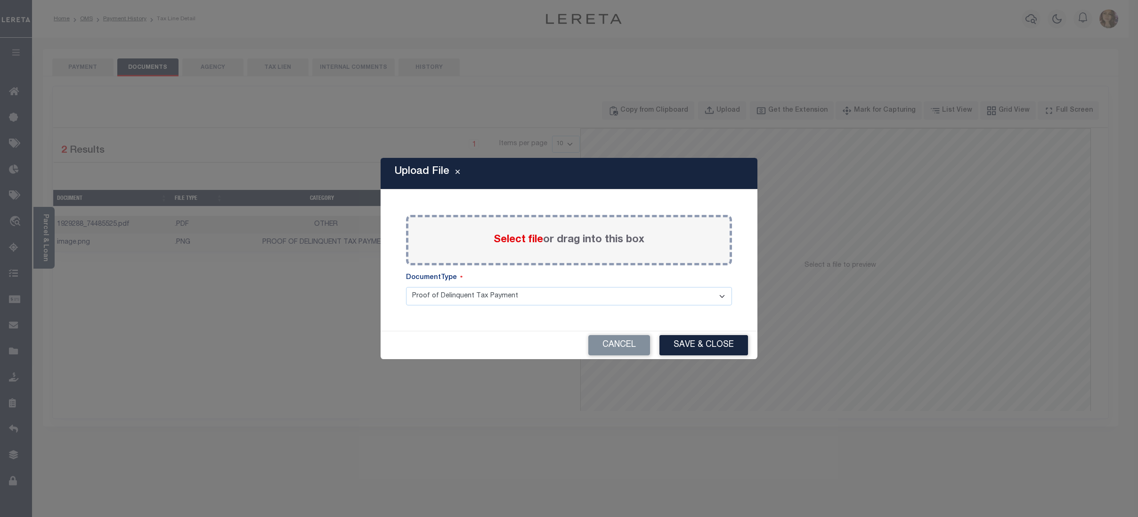
click at [521, 242] on span "Select file" at bounding box center [518, 240] width 49 height 10
click at [0, 0] on input "Select file or drag into this box" at bounding box center [0, 0] width 0 height 0
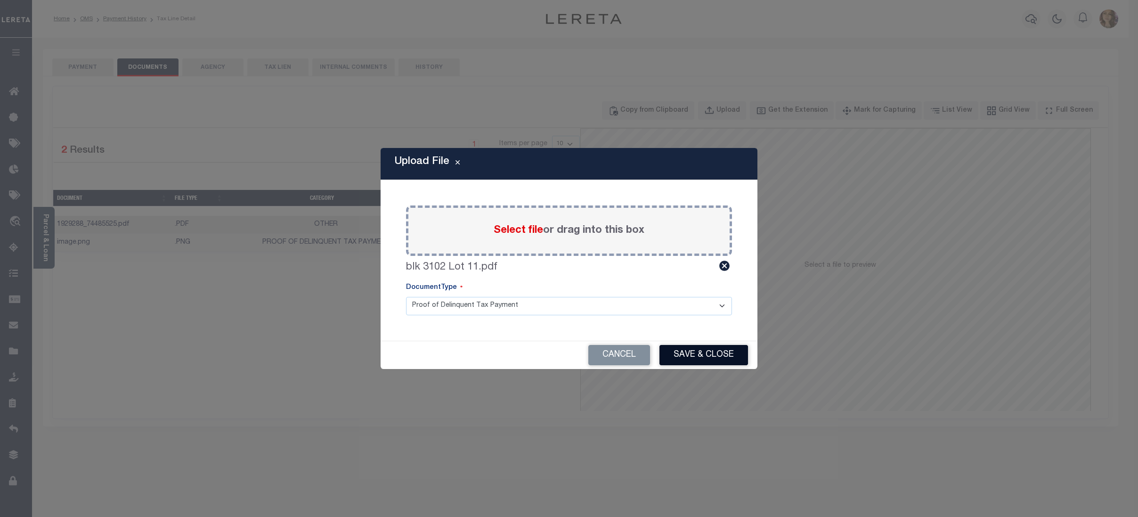
click at [700, 353] on button "Save & Close" at bounding box center [704, 355] width 89 height 20
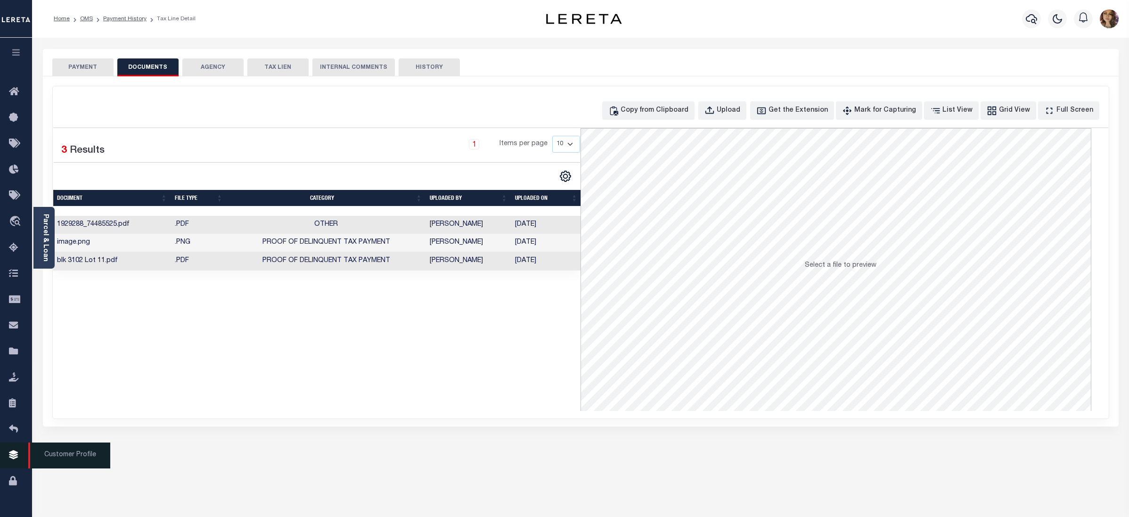
click at [73, 453] on span "Customer Profile" at bounding box center [69, 455] width 82 height 26
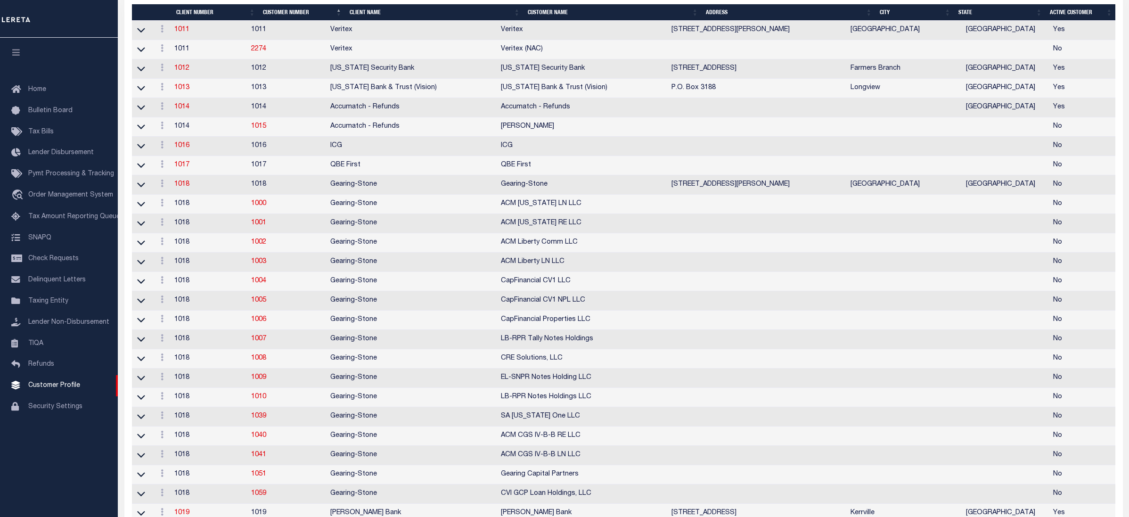
scroll to position [125, 0]
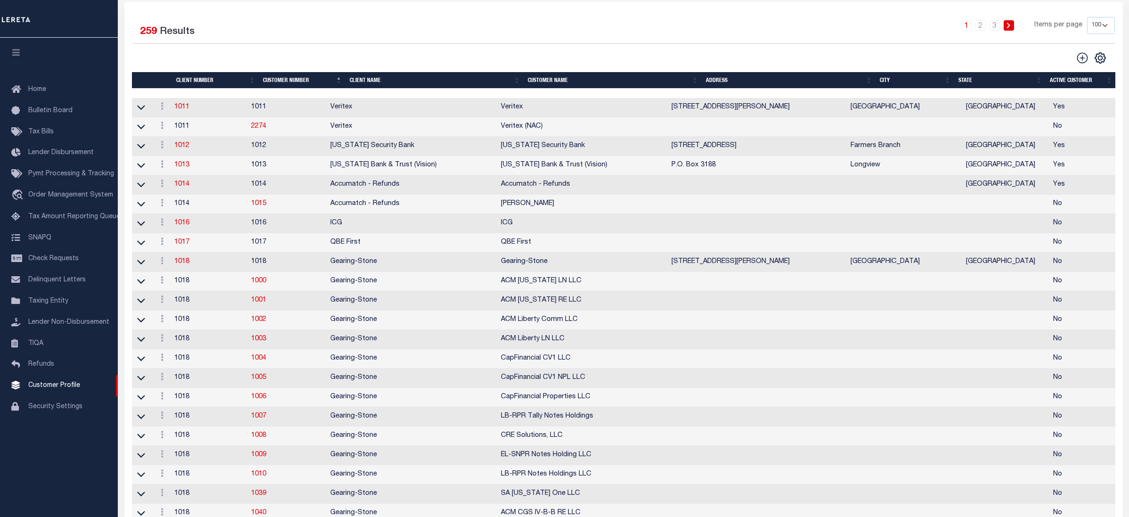
click at [370, 84] on th "Client Name" at bounding box center [435, 80] width 178 height 16
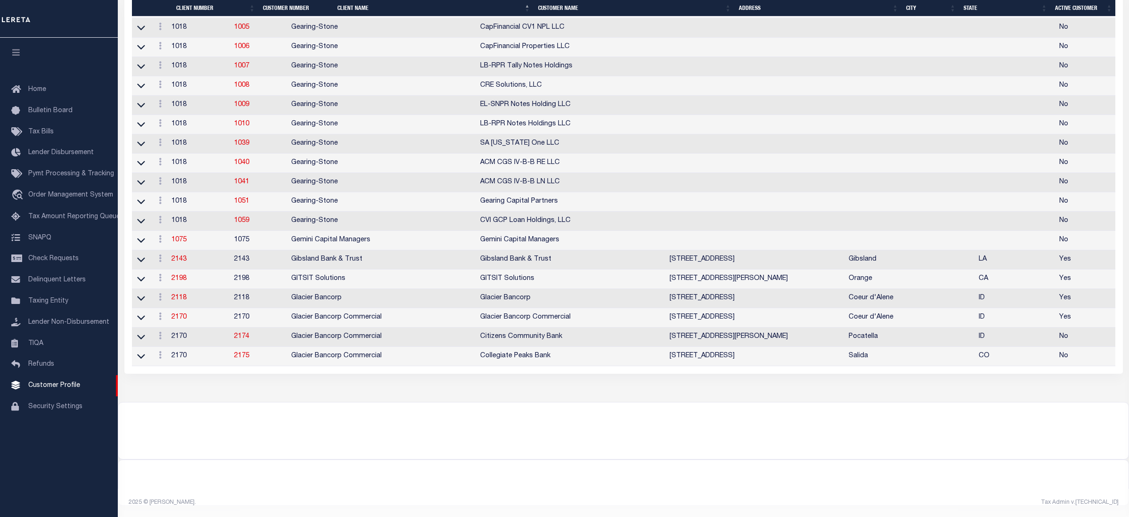
scroll to position [1821, 0]
click at [185, 320] on link "2170" at bounding box center [178, 317] width 15 height 7
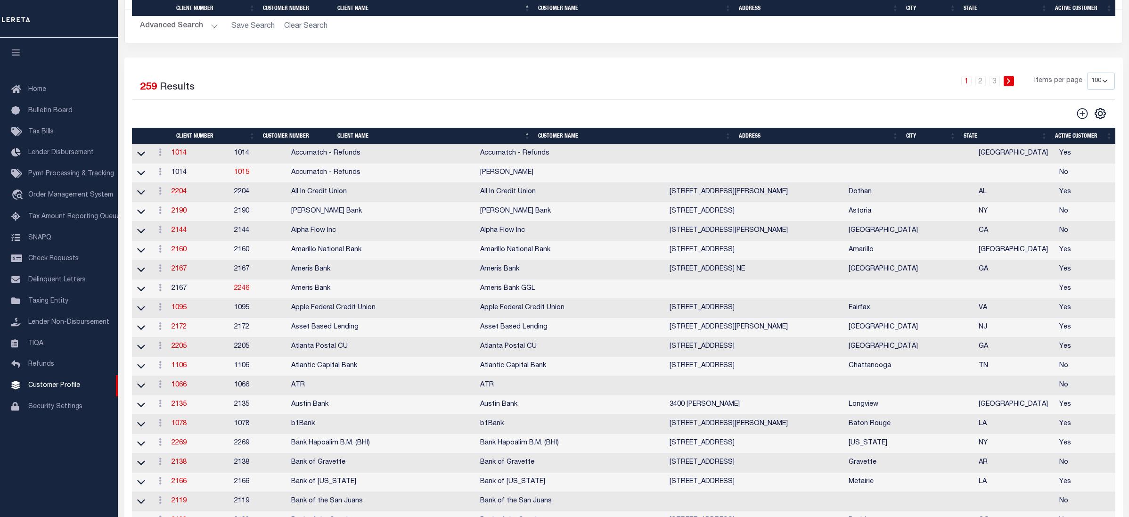
select select
type input "Glacier Bancorp Commercial"
type input "2170"
type input "Glacier Bancorp Commercial"
type input "Becky"
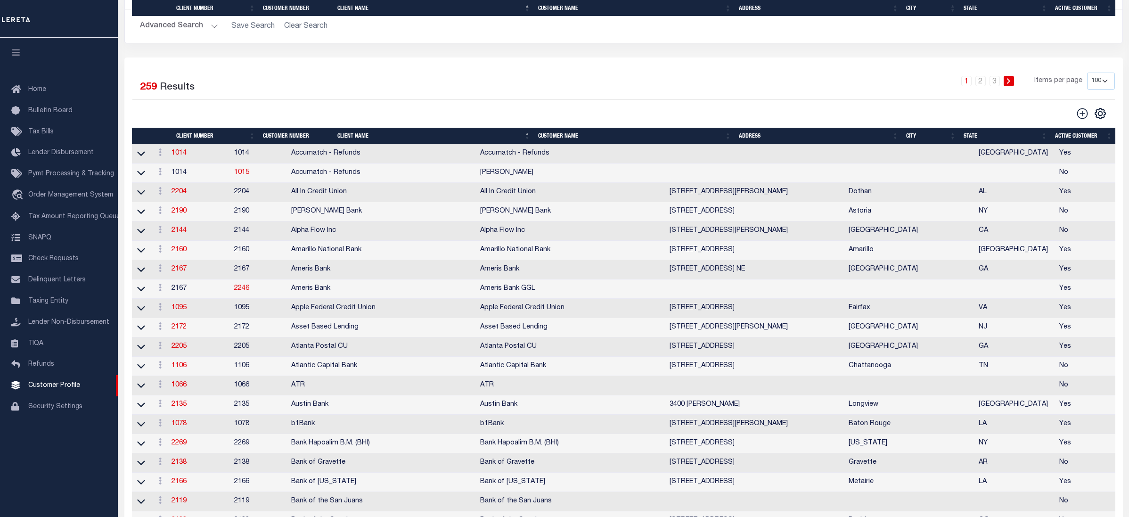
type input "Mathson"
select select "Commercial"
type input "Barbara Kendrick"
type input "Debbie Vecellio"
checkbox input "true"
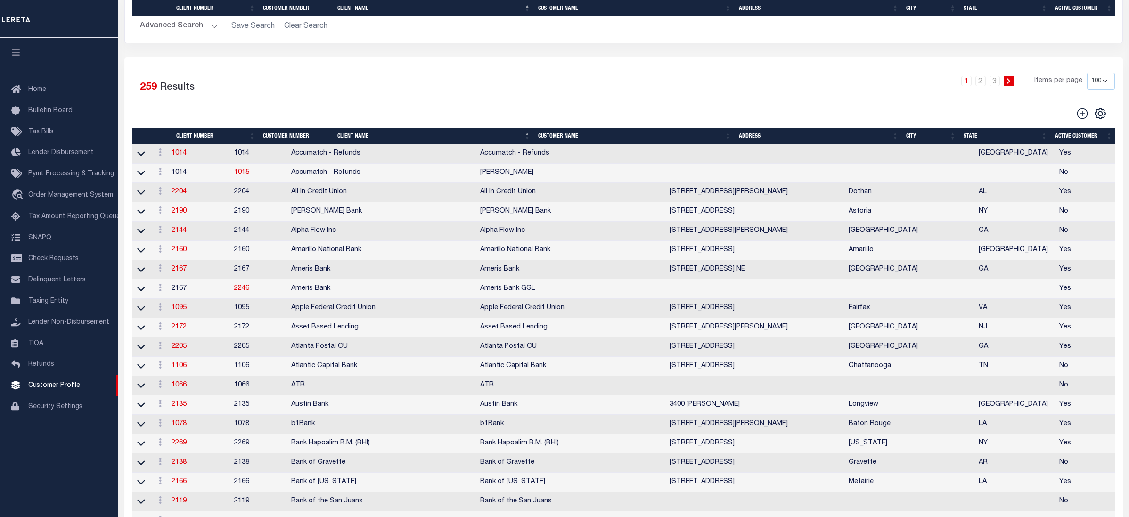
checkbox input "true"
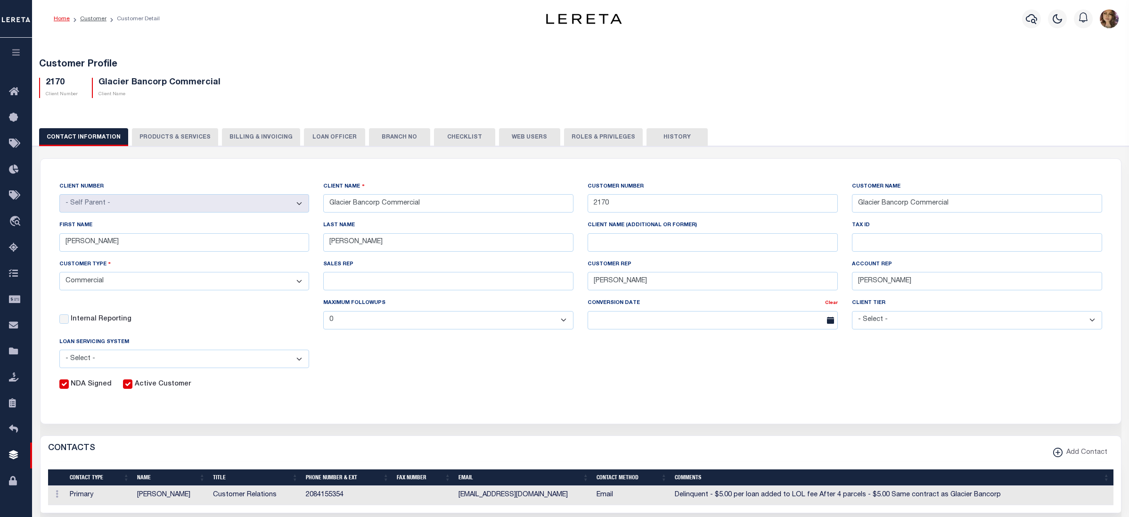
click at [529, 132] on button "Web Users" at bounding box center [529, 137] width 61 height 18
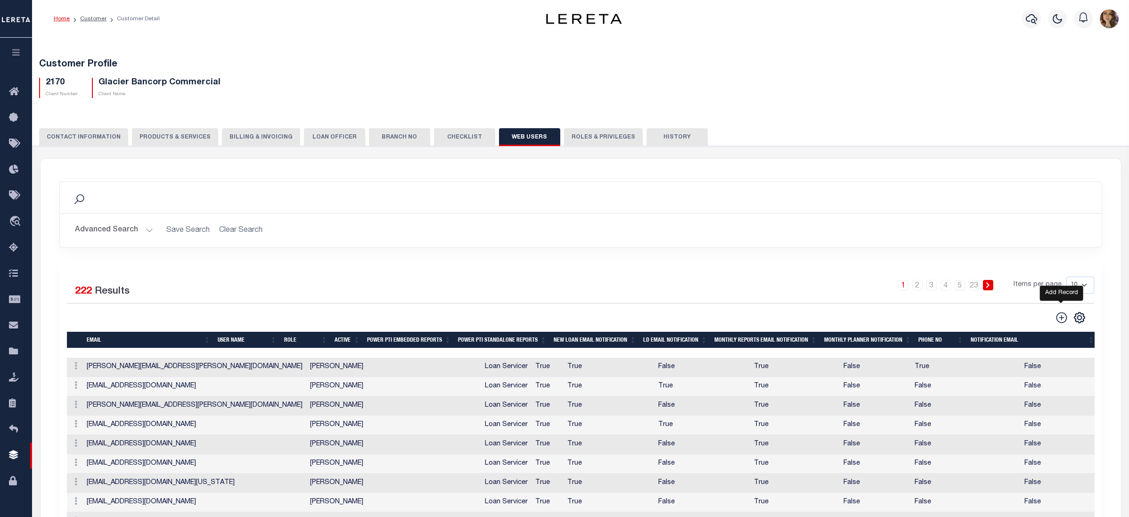
click at [1057, 316] on icon at bounding box center [1061, 317] width 11 height 11
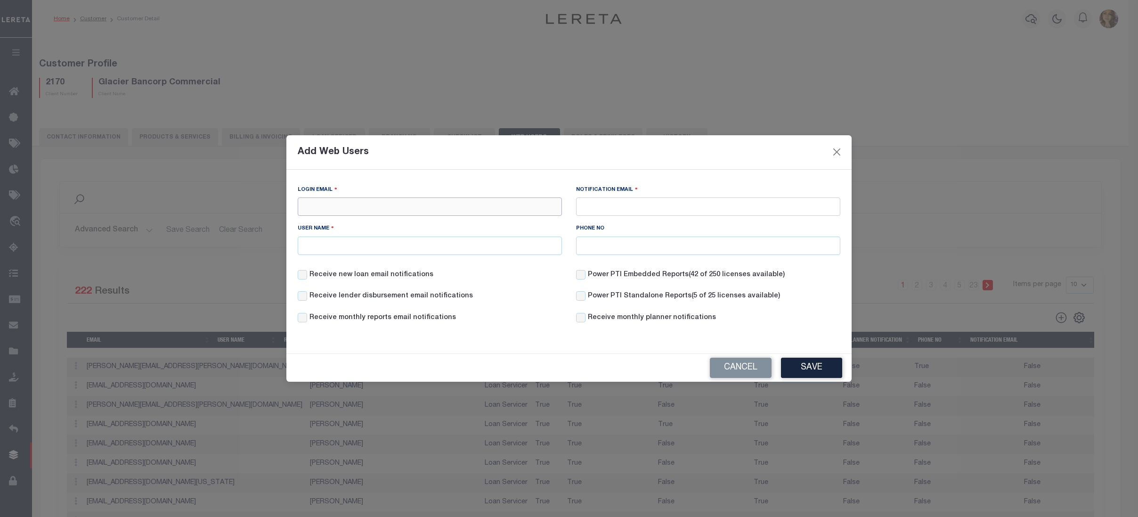
click at [353, 208] on input "Login Email" at bounding box center [430, 206] width 264 height 18
type input "d"
click at [322, 207] on input "Login Email" at bounding box center [430, 206] width 264 height 18
paste input "Denise.Venters@wheatland.bank"
type input "Denise.Venters@wheatland.bank"
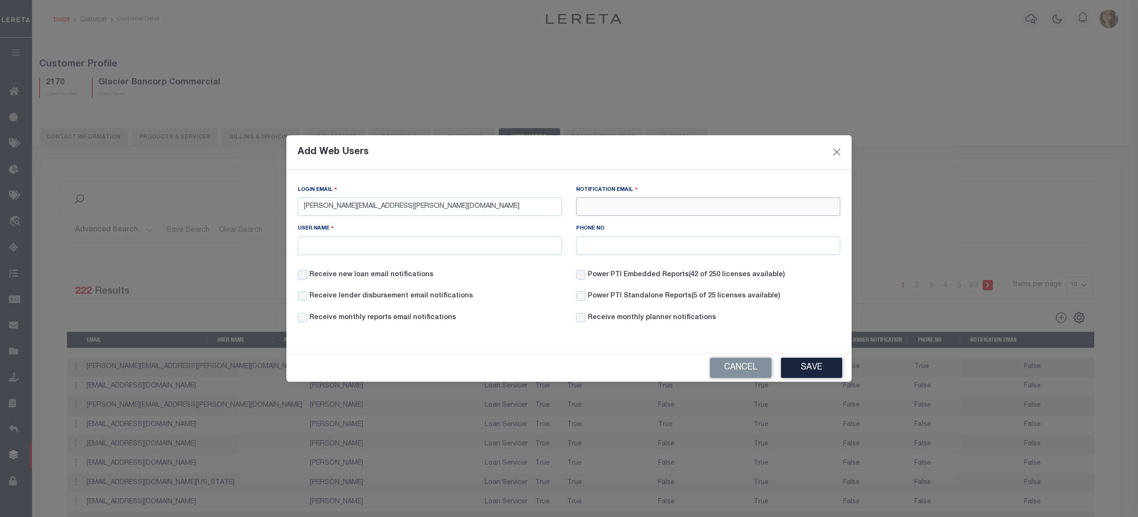
click at [671, 204] on input "Notification Email" at bounding box center [708, 206] width 264 height 18
paste input "Denise.Venters@wheatland.bank"
type input "Denise.Venters@wheatland.bank"
click at [430, 252] on input "User Name" at bounding box center [430, 245] width 264 height 18
type input "Denise Venters"
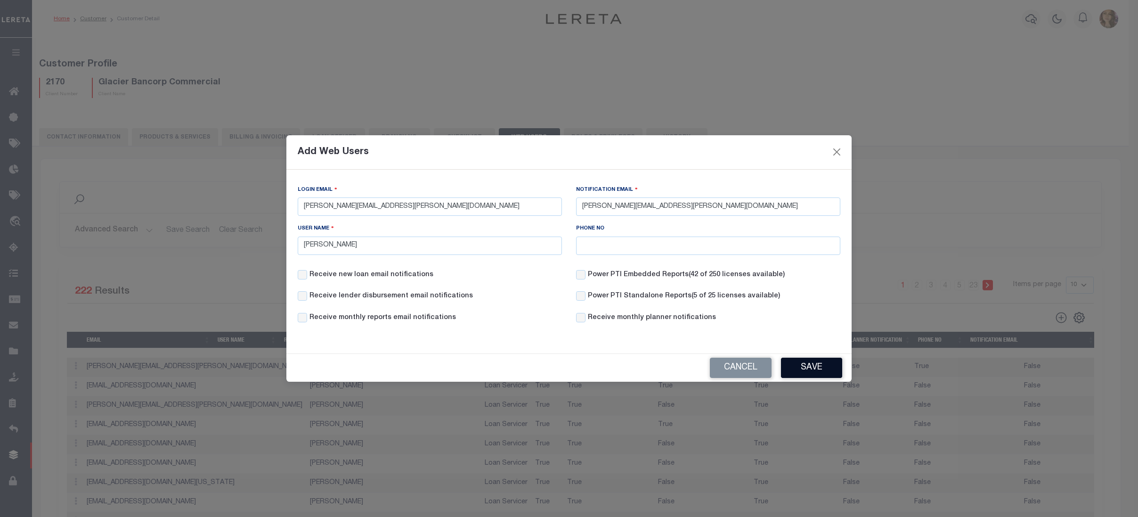
click at [809, 367] on button "Save" at bounding box center [811, 368] width 61 height 20
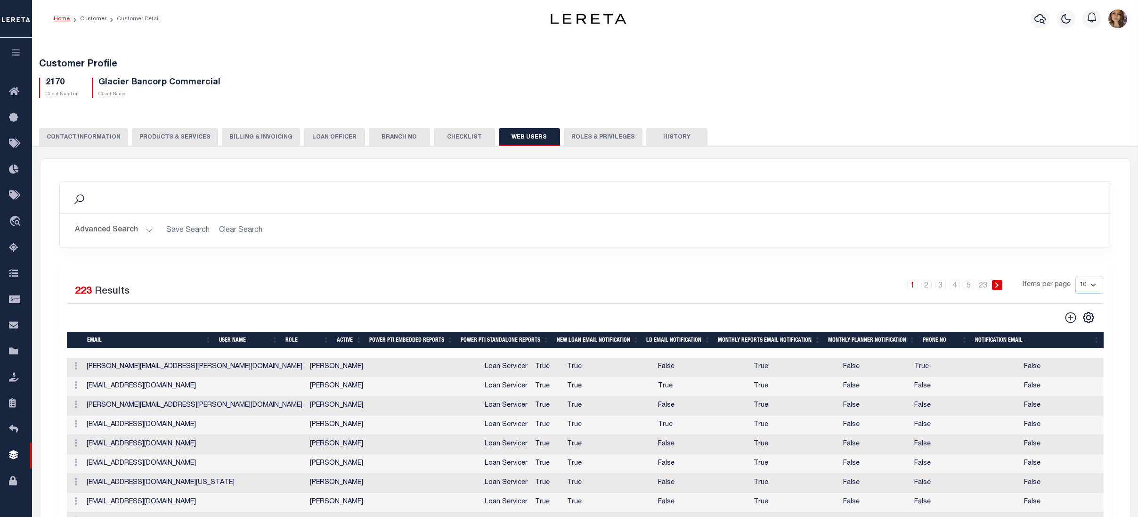
click at [840, 153] on div "CLIENT NUMBER - Self Parent - 1011 1012 1013 1014 1016 1017 1018 1019 1035 1036…" at bounding box center [585, 381] width 1115 height 470
click at [1062, 317] on icon at bounding box center [1061, 317] width 12 height 12
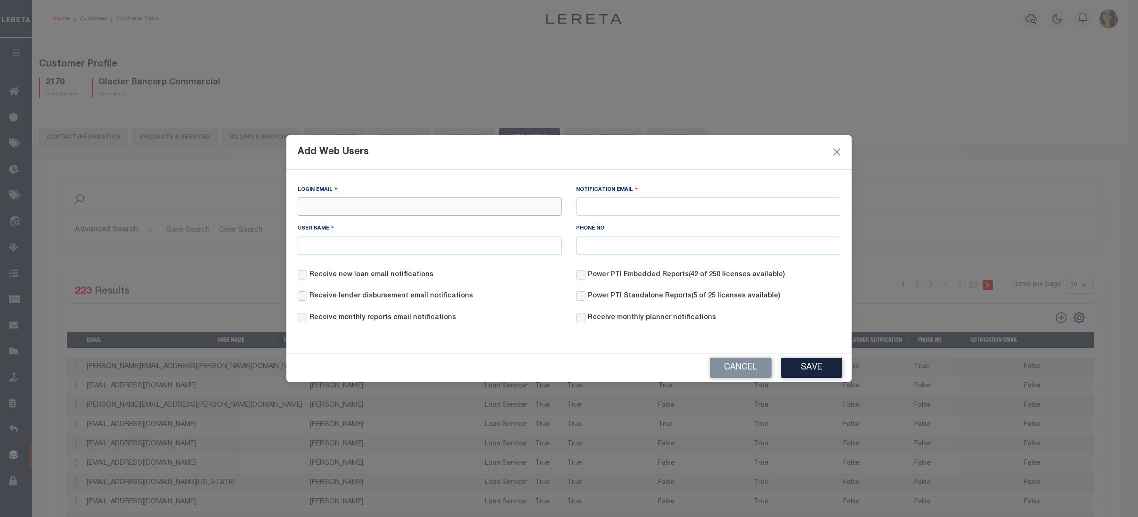
click at [359, 203] on input "Login Email" at bounding box center [430, 206] width 264 height 18
paste input "yesenia.medranocloy@wheatland.bank"
type input "yesenia.medranocloy@wheatland.bank"
paste input "yesenia.medranocloy@wheatland.bank"
type input "yesenia.medranocloy@wheatland.bank"
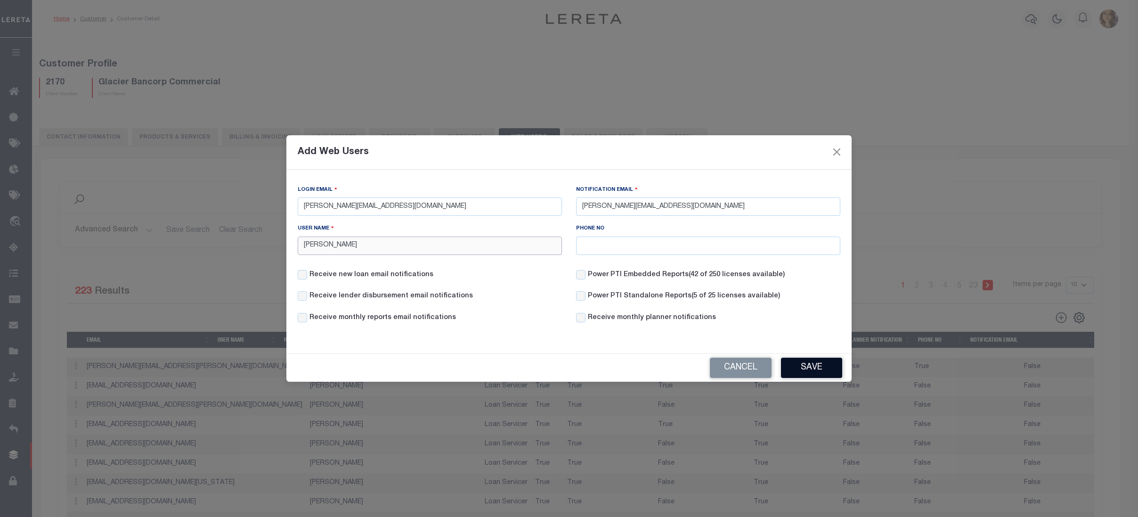
type input "Yesenia Medrano-Cloy"
click at [815, 371] on button "Save" at bounding box center [811, 368] width 61 height 20
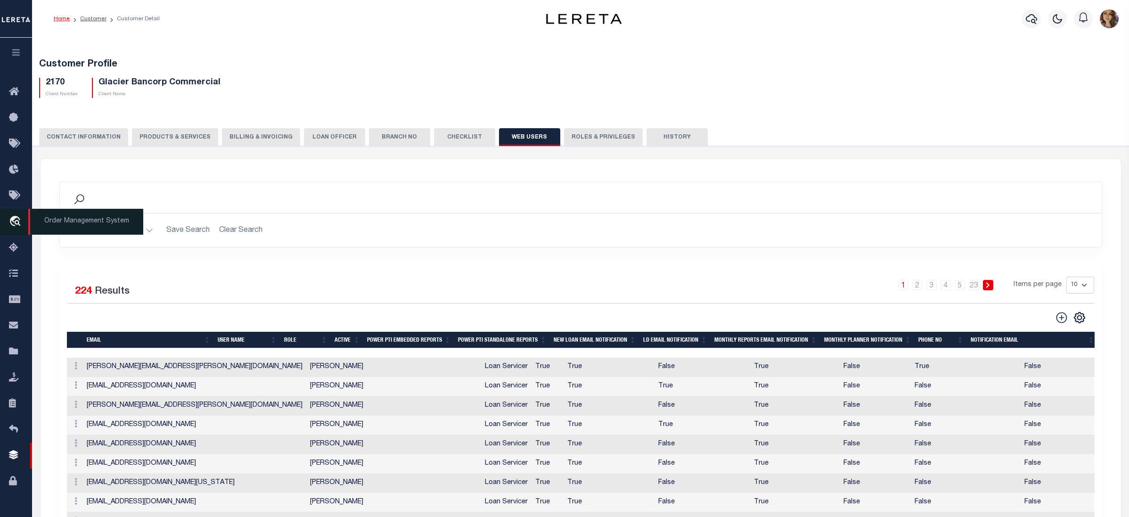
click at [64, 225] on span "Order Management System" at bounding box center [85, 222] width 115 height 26
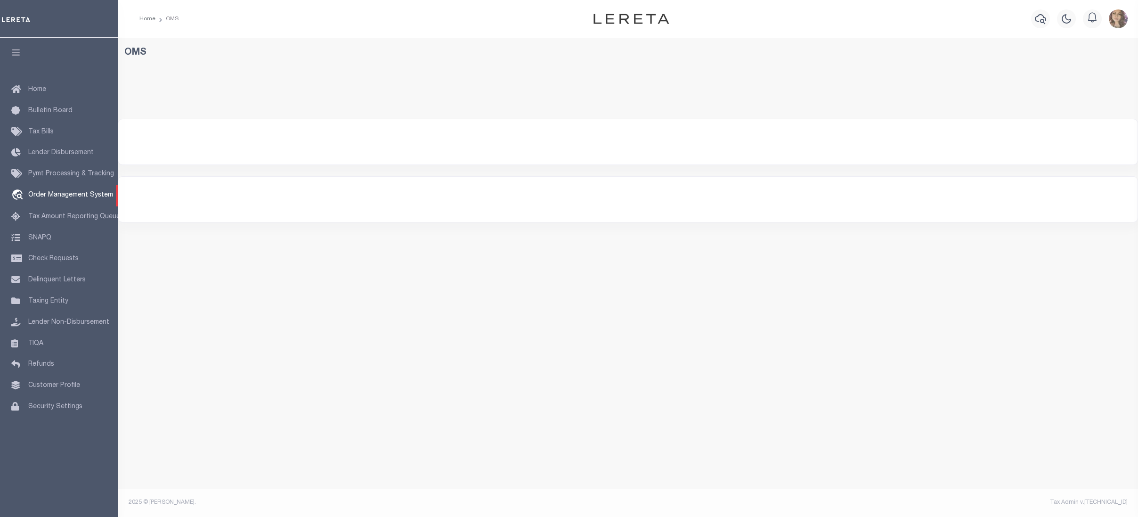
select select "200"
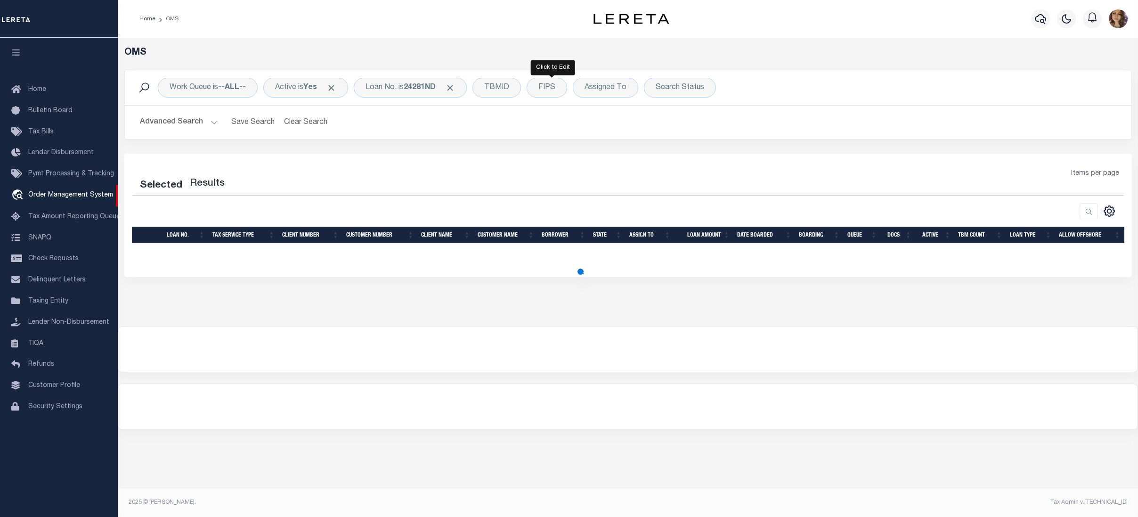
select select "200"
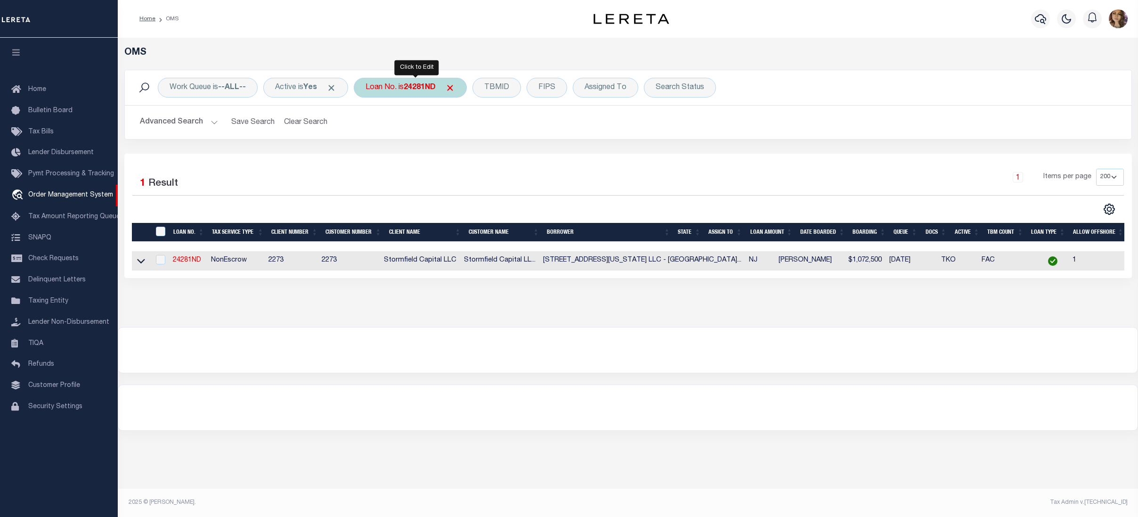
click at [397, 94] on div "Loan No. is 24281ND" at bounding box center [410, 88] width 113 height 20
type input "7318070890-00001"
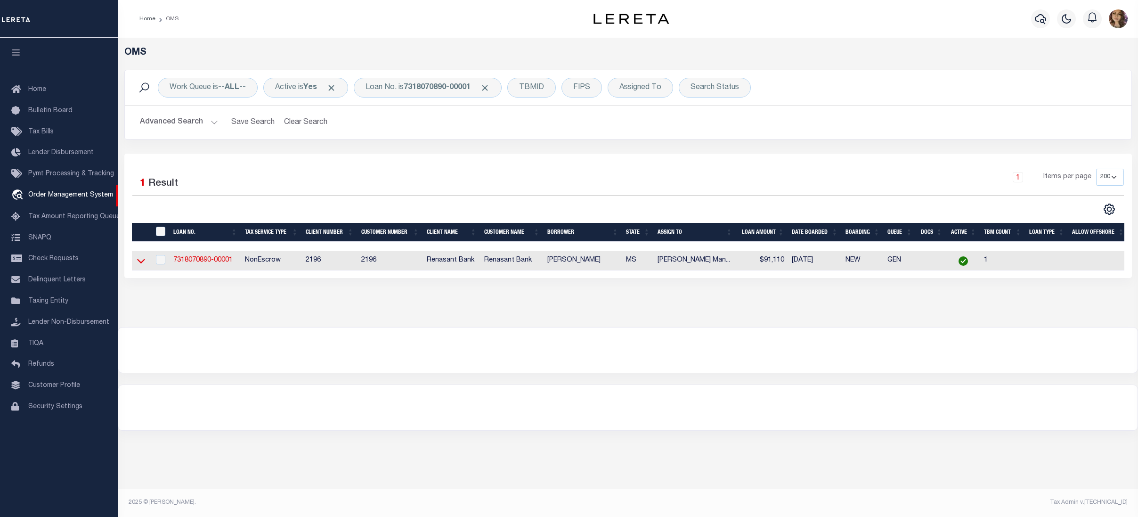
click at [138, 261] on icon at bounding box center [141, 261] width 8 height 10
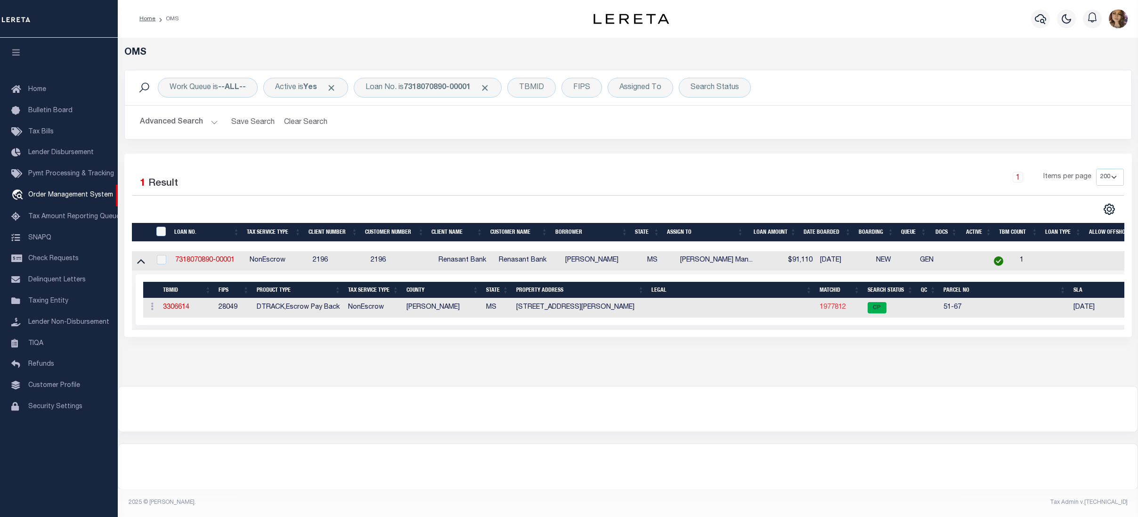
click at [834, 308] on link "1977812" at bounding box center [833, 307] width 26 height 7
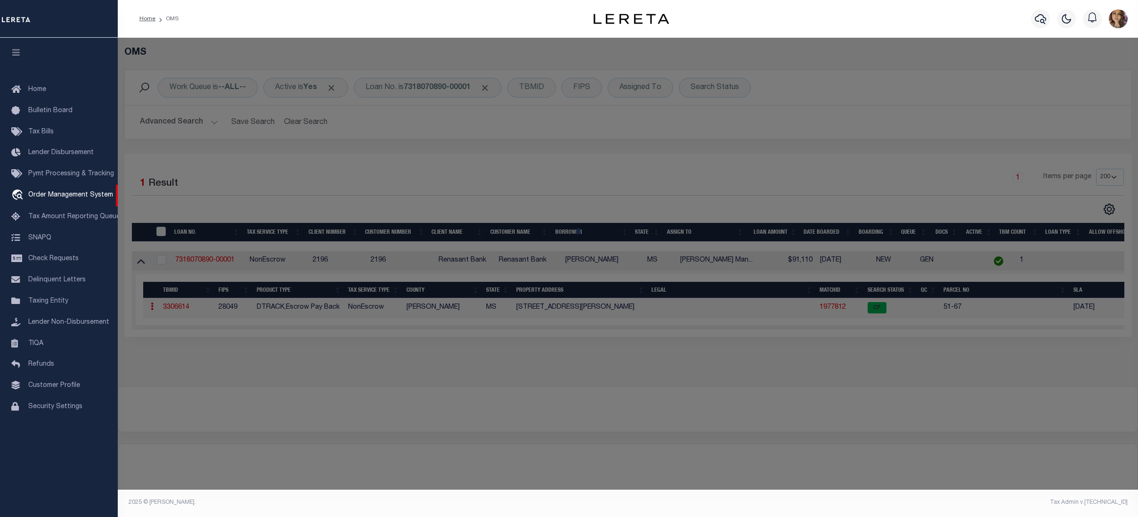
checkbox input "false"
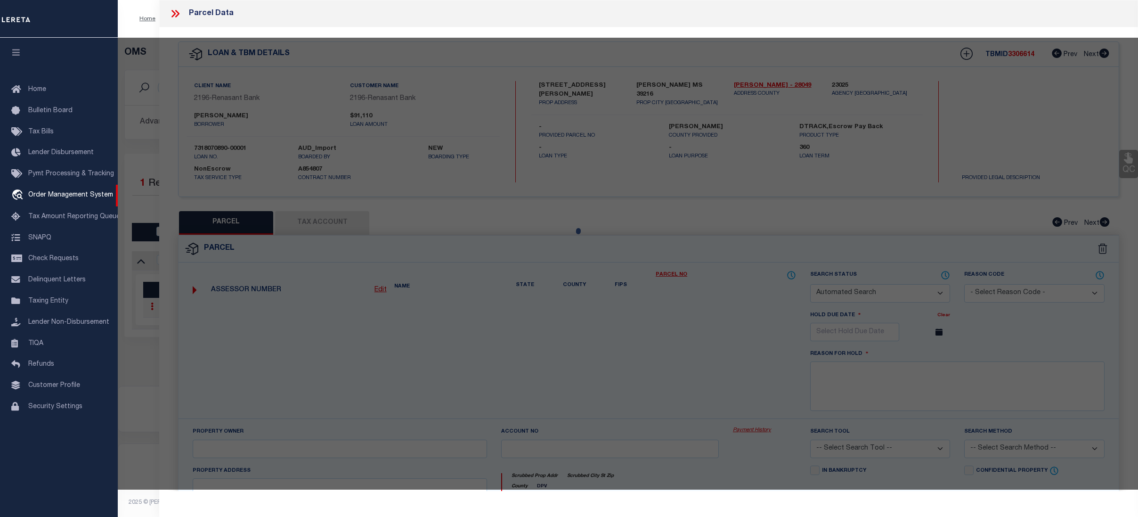
select select "CP"
type input "CALLOWAY ROBERT A"
select select
type input "[STREET_ADDRESS][PERSON_NAME]"
type input "[PERSON_NAME] MS 39216"
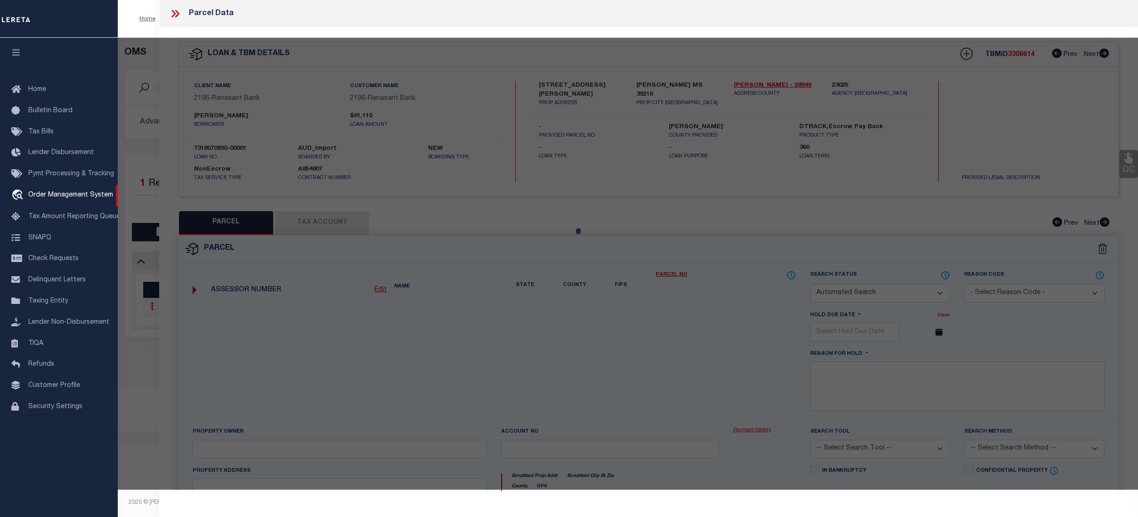
type textarea "acres_gis 0.14"
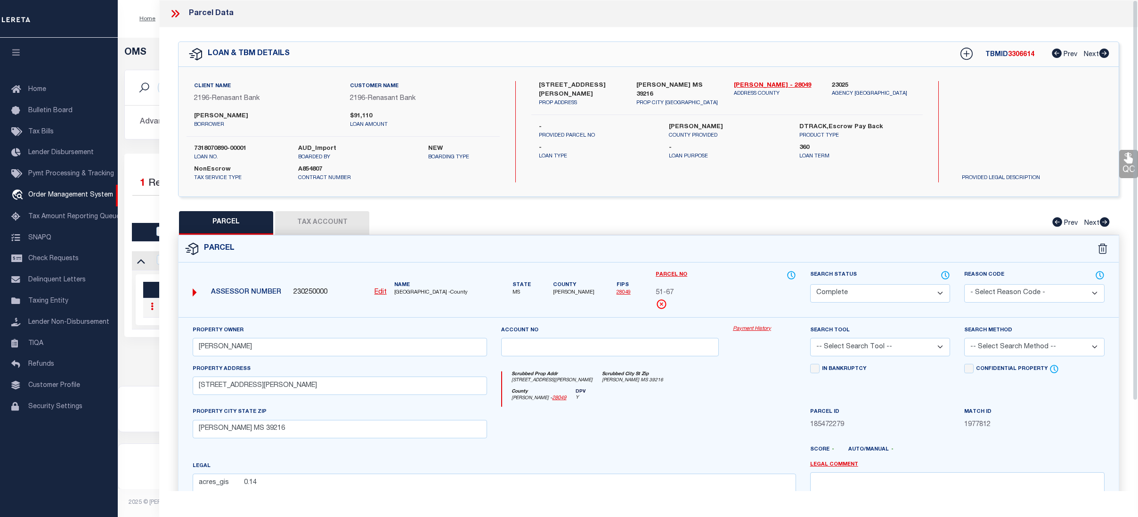
click at [752, 328] on link "Payment History" at bounding box center [764, 329] width 63 height 8
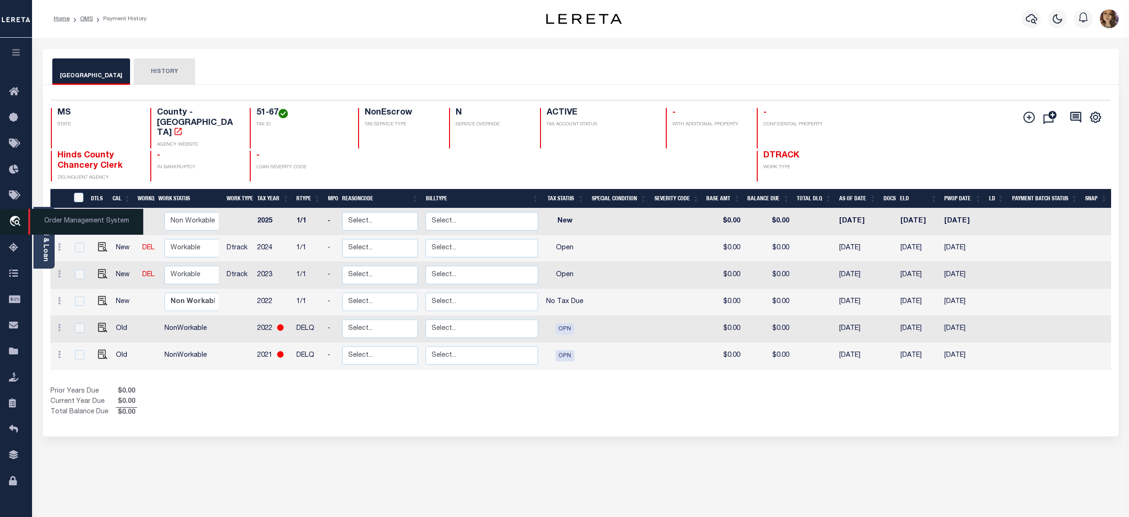
click at [66, 221] on span "Order Management System" at bounding box center [85, 222] width 115 height 26
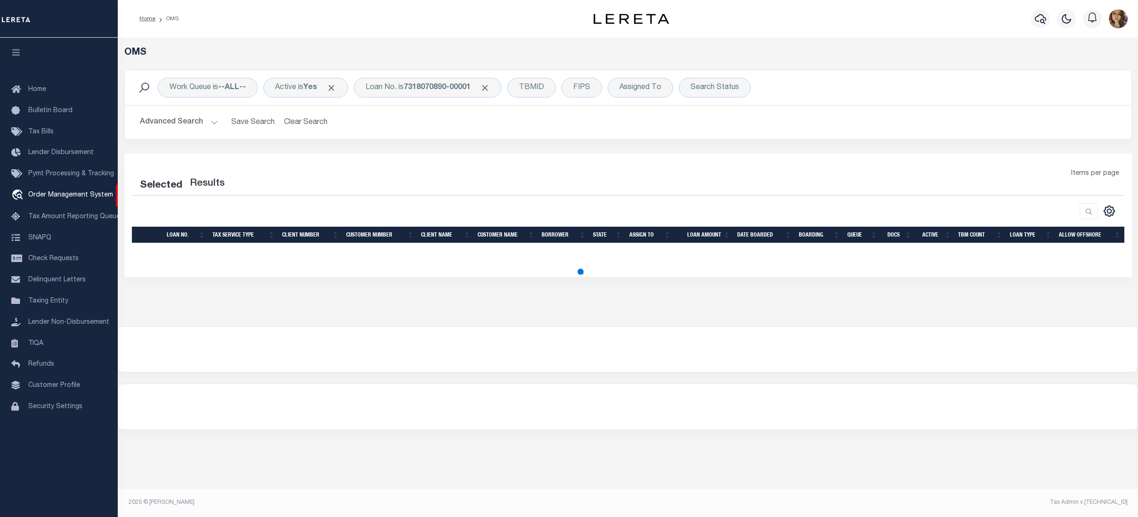
select select "200"
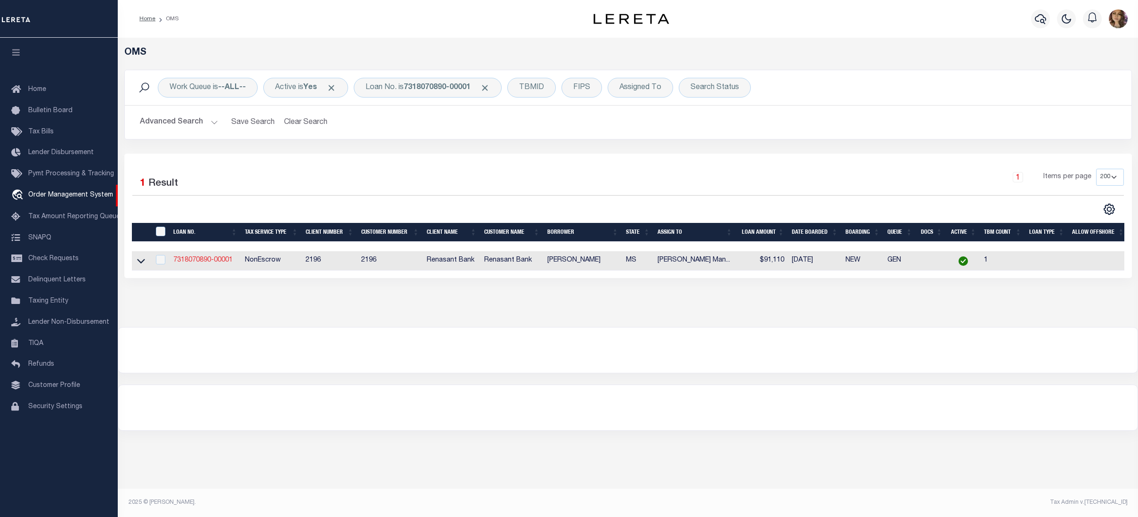
click at [216, 263] on link "7318070890-00001" at bounding box center [202, 260] width 59 height 7
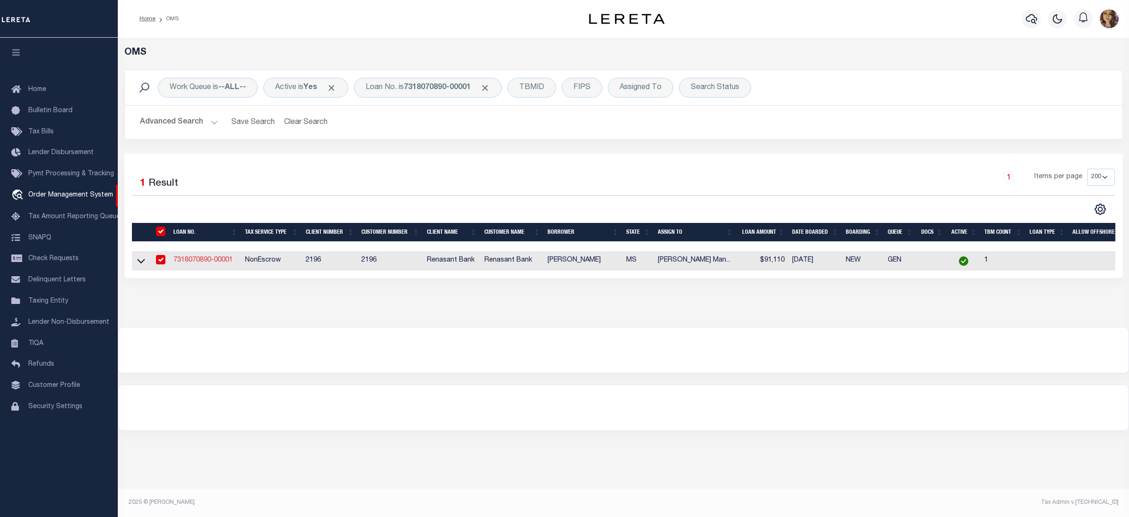
type input "7318070890-00001"
type input "[PERSON_NAME]"
select select
select select "NonEscrow"
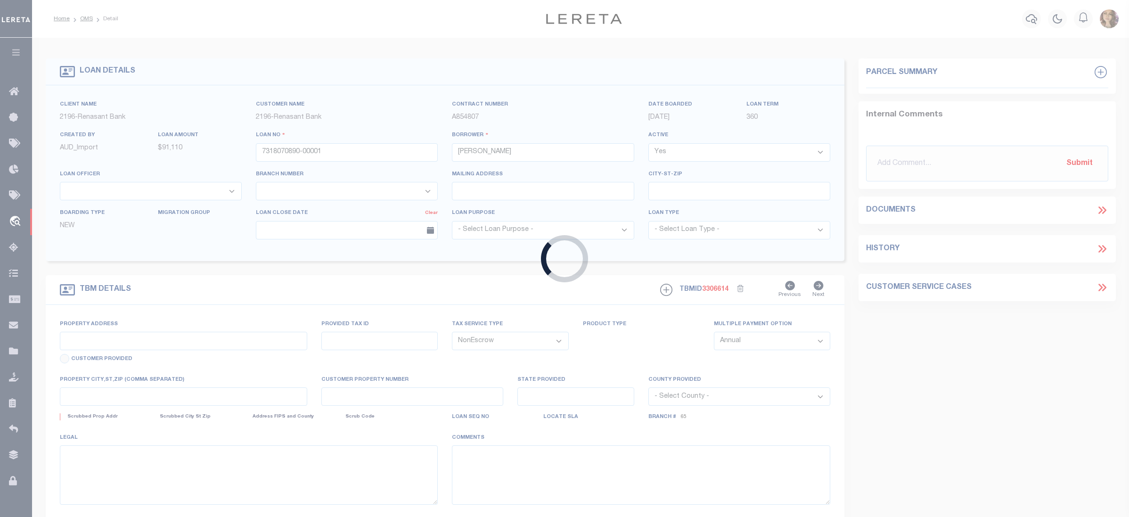
type input "[STREET_ADDRESS][PERSON_NAME]"
select select
type input "[PERSON_NAME] MS 39216"
type input "MS"
select select
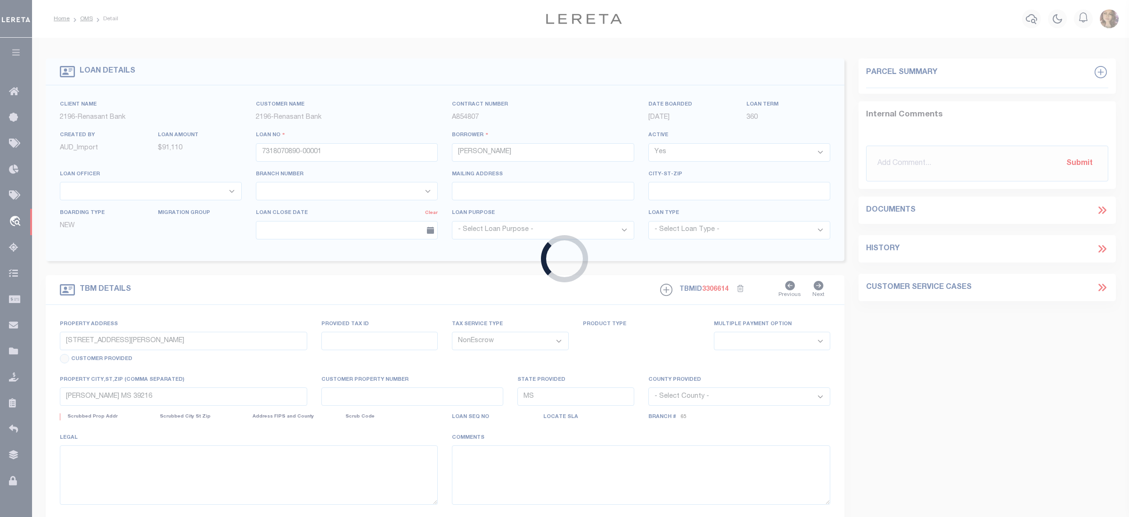
select select "5091"
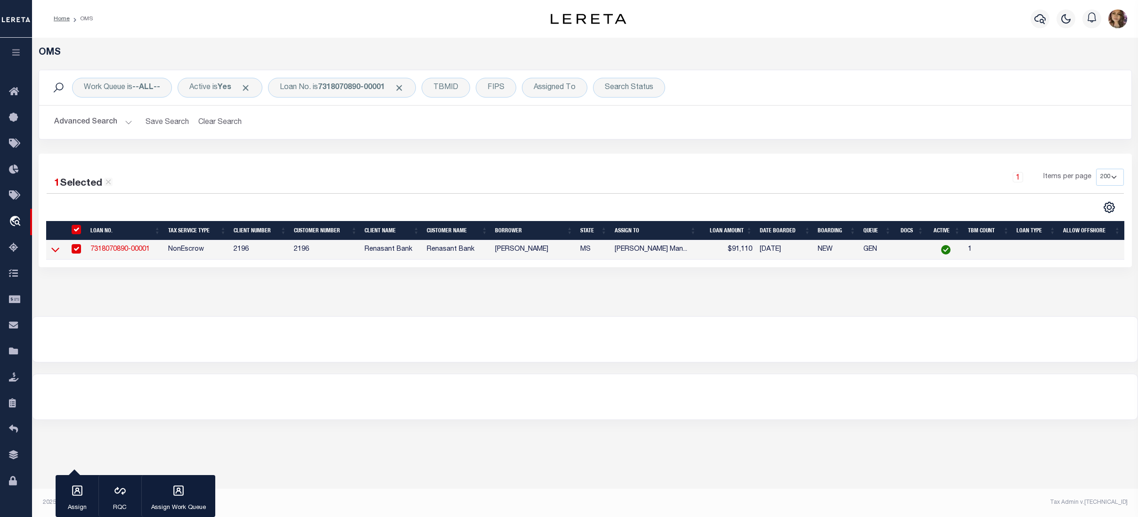
click at [51, 250] on icon at bounding box center [55, 249] width 8 height 10
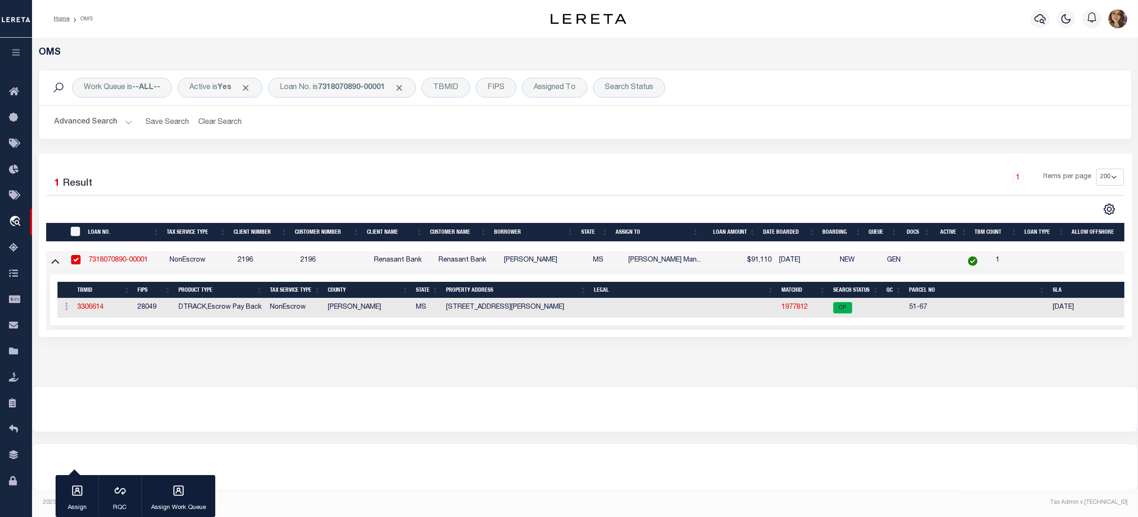
click at [1067, 113] on div "Advanced Search Save Search Clear Search tblSearchTopScreen_dynamictable_____De…" at bounding box center [585, 122] width 1092 height 33
click at [340, 81] on div "Loan No. is 7318070890-00001" at bounding box center [342, 88] width 148 height 20
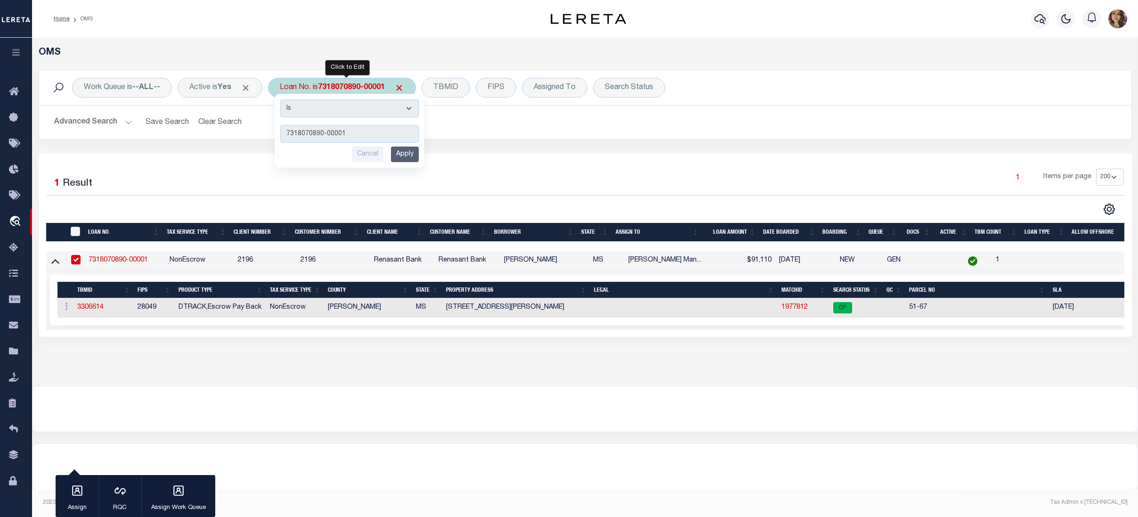
type input "4301210007530"
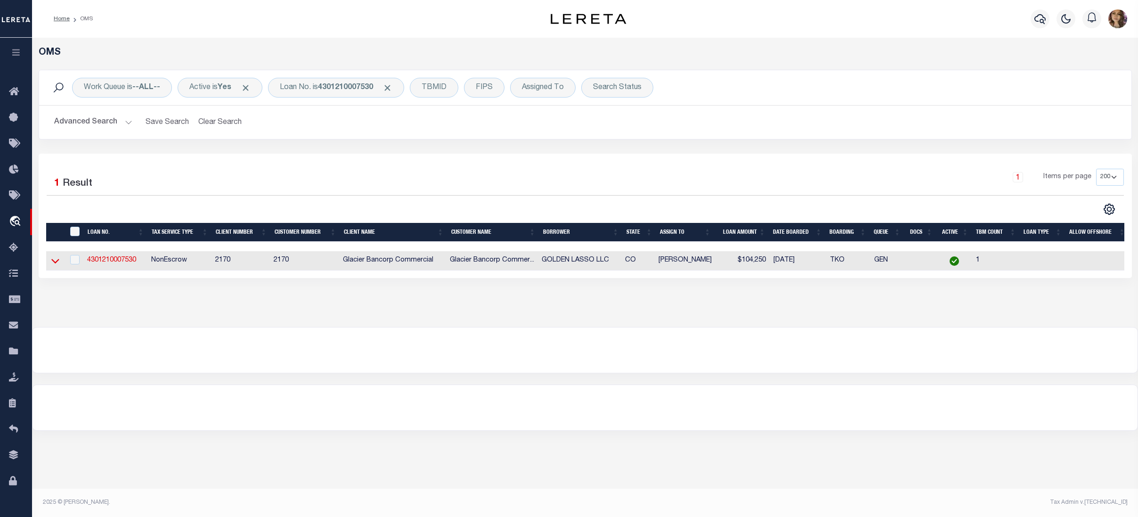
click at [55, 262] on icon at bounding box center [55, 261] width 8 height 10
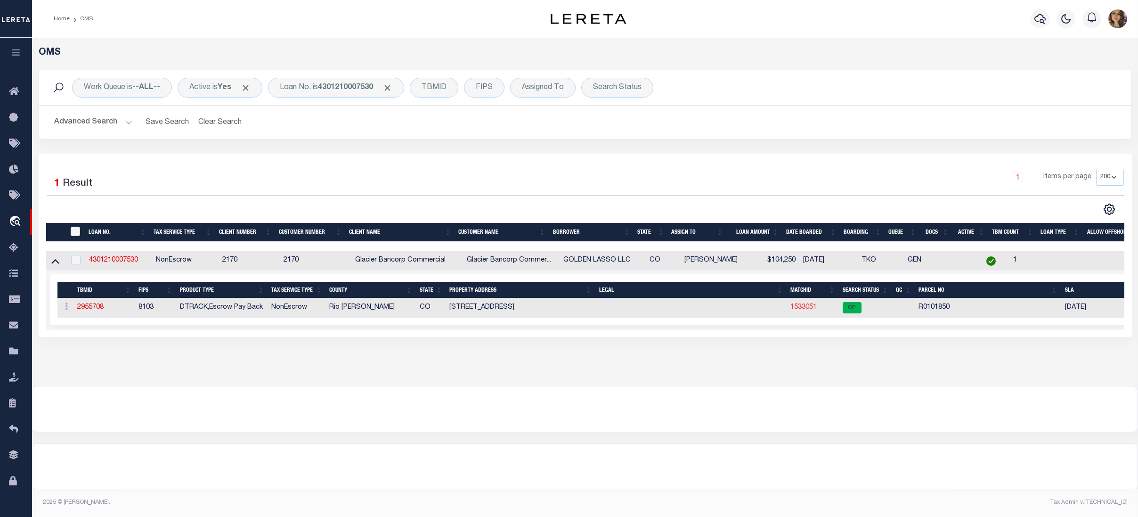
click at [809, 310] on link "1533051" at bounding box center [803, 307] width 26 height 7
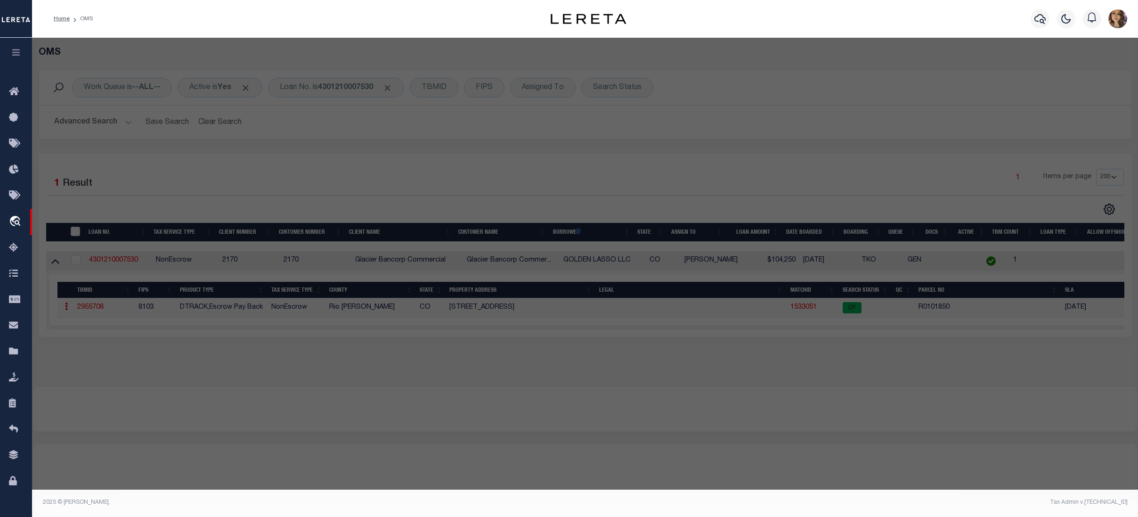
checkbox input "false"
select select "CP"
type input "GOLDEN LASSO, LLC"
select select
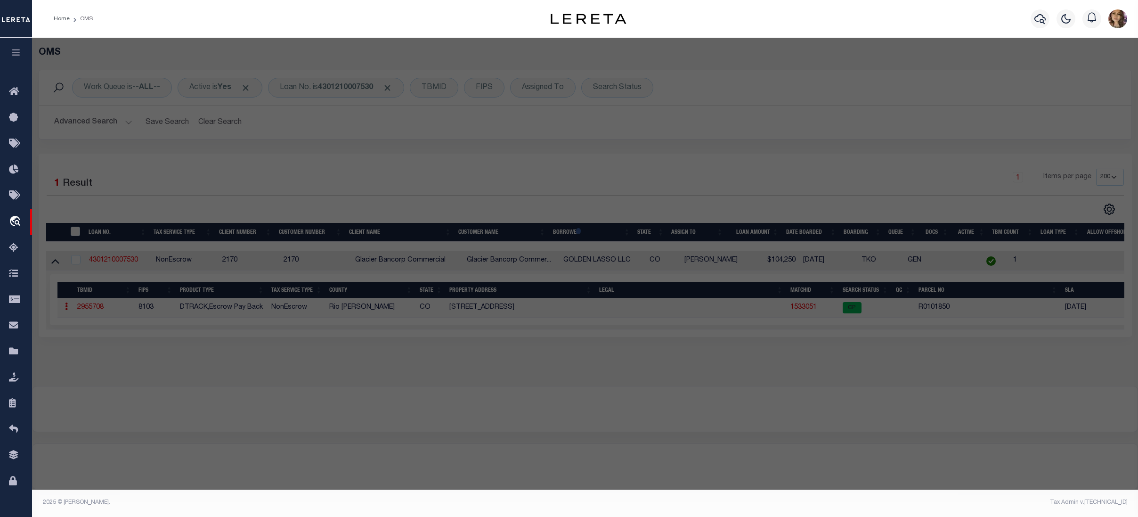
type input "304 4TH ST"
checkbox input "false"
type input "MEEKER CO 81641"
type textarea "CITY OF MEEKER Block: 004 Lot: 9 S 1/2 LEGAL UPON REQUEST"
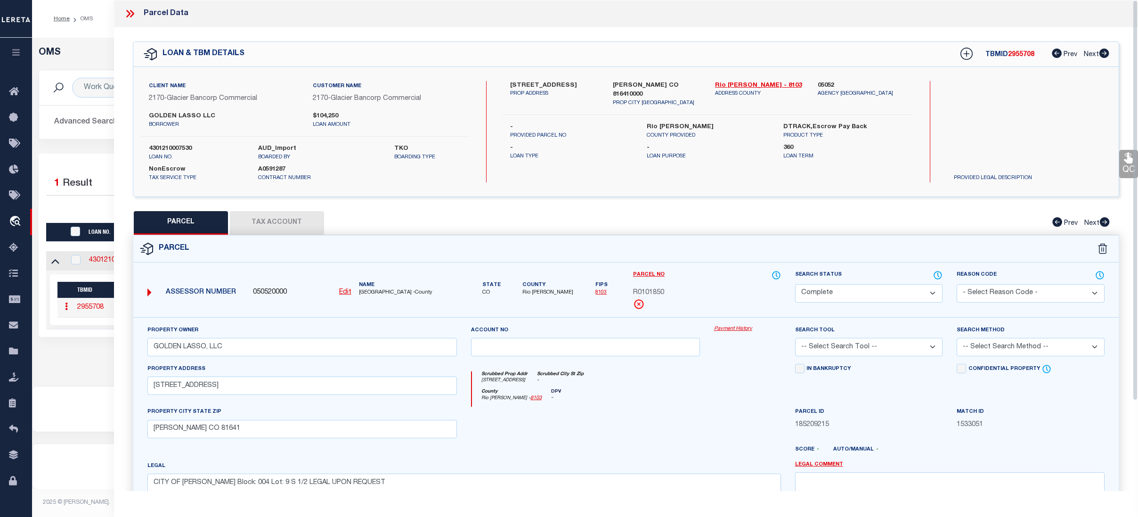
click at [733, 331] on link "Payment History" at bounding box center [747, 329] width 67 height 8
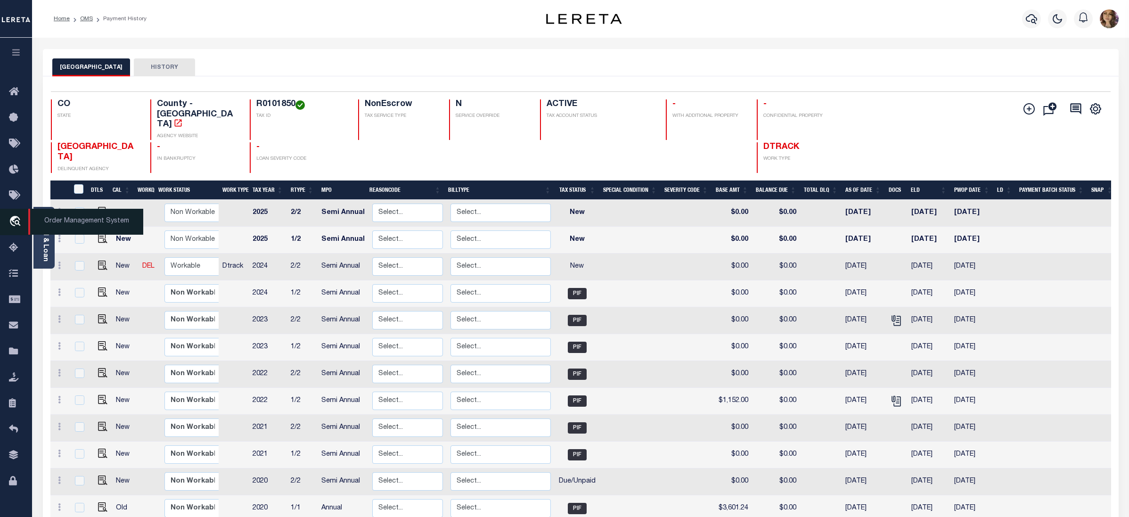
click at [63, 221] on span "Order Management System" at bounding box center [85, 222] width 115 height 26
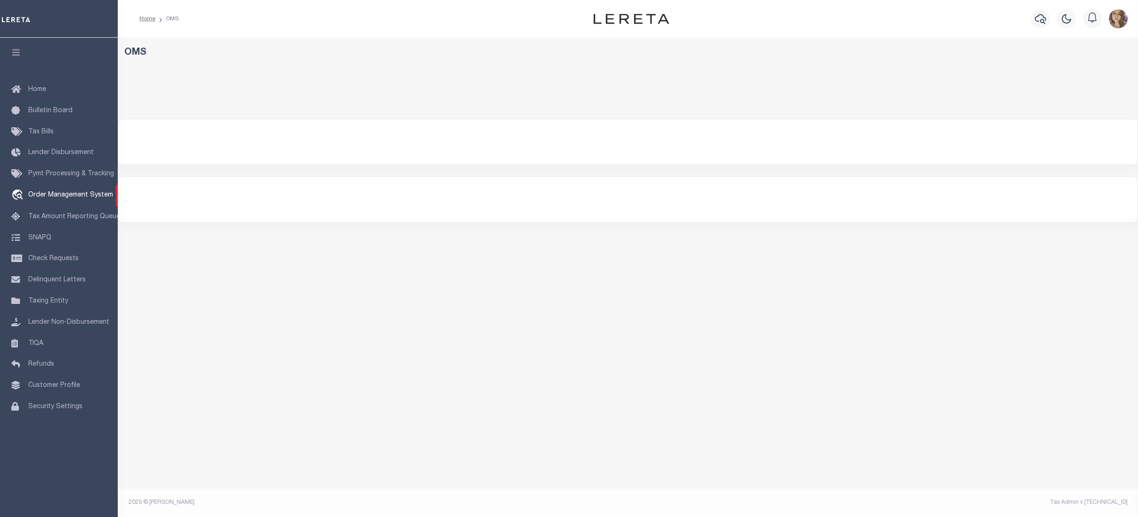
select select "200"
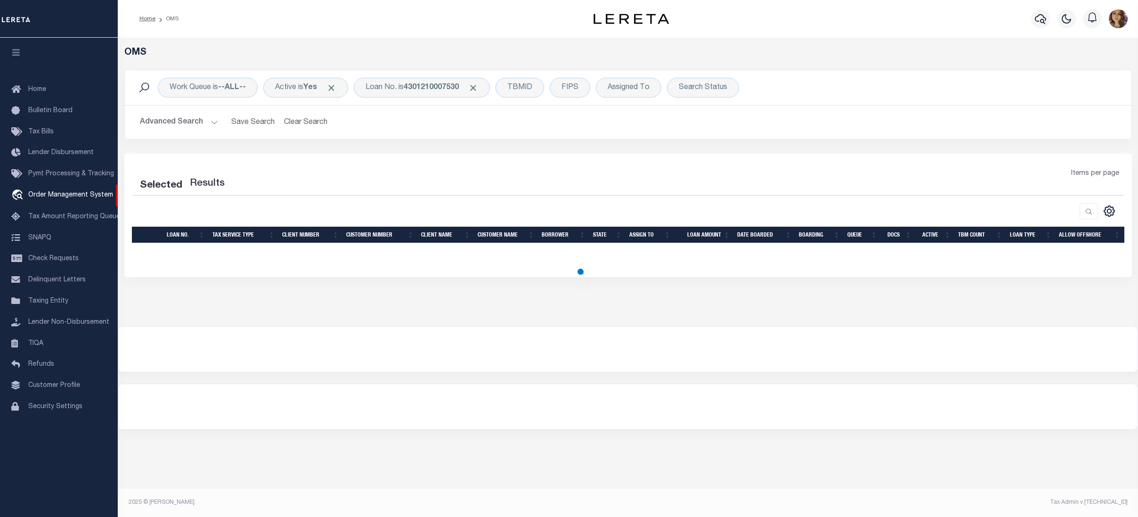
select select "200"
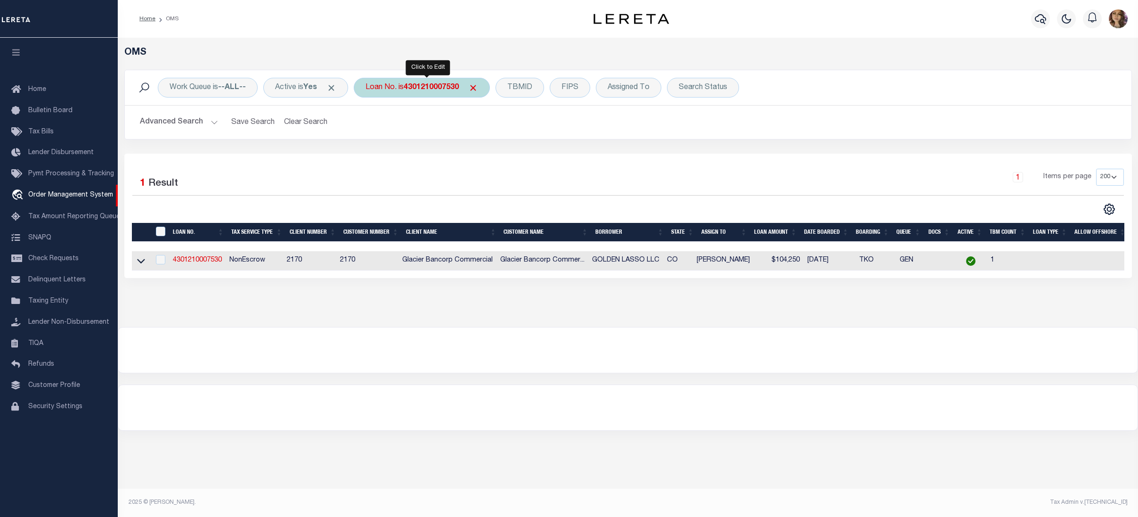
click at [419, 86] on b "4301210007530" at bounding box center [431, 88] width 55 height 8
type input "4308160000458"
click at [137, 264] on icon at bounding box center [141, 261] width 8 height 10
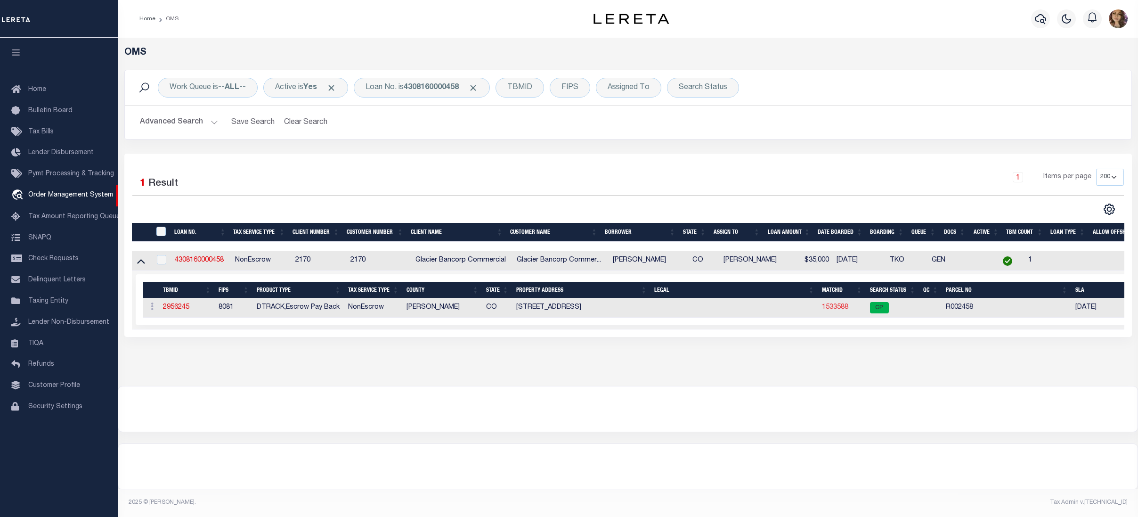
click at [838, 309] on link "1533588" at bounding box center [835, 307] width 26 height 7
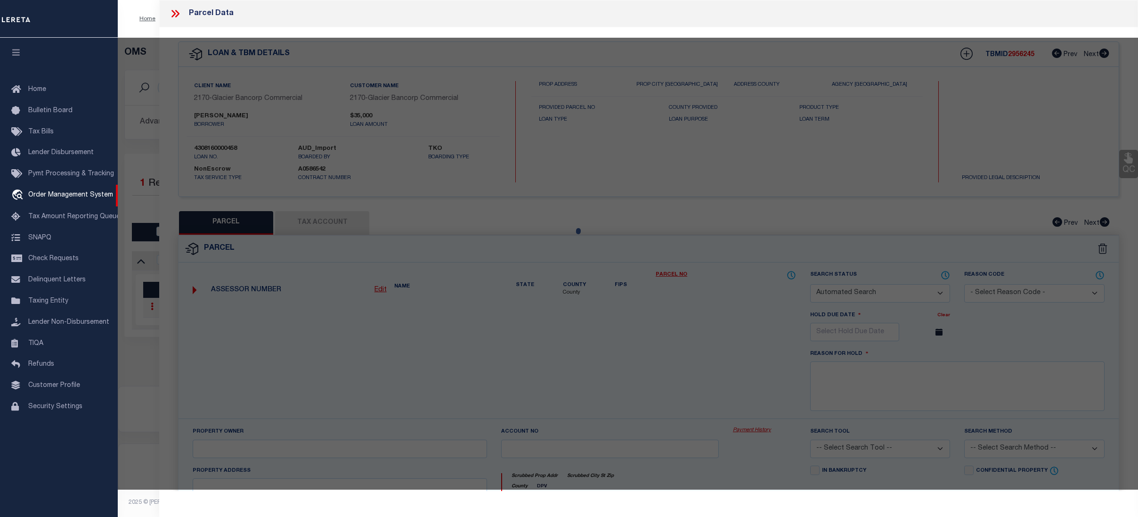
checkbox input "false"
select select "CP"
type input "SPRINGER, SHAWN E & (Plus 1 other)"
select select
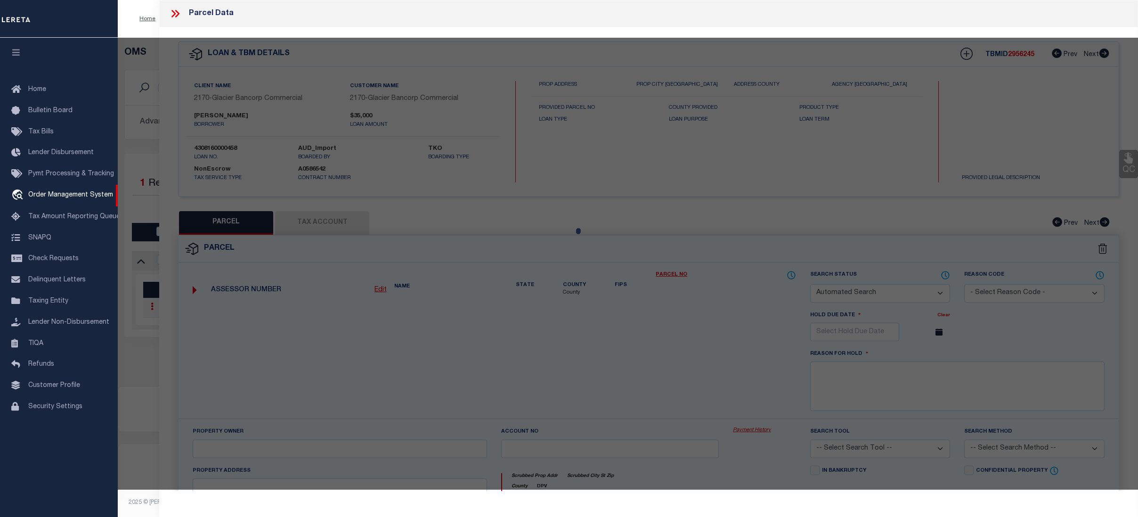
type input "[STREET_ADDRESS]"
checkbox input "false"
type input "CRAIG CO"
type textarea "Subd: CO RES 30+ ACRES S: 5 T: 7N R: 91W A TRACT IN S2 M/B DESC 444/124 LESS A …"
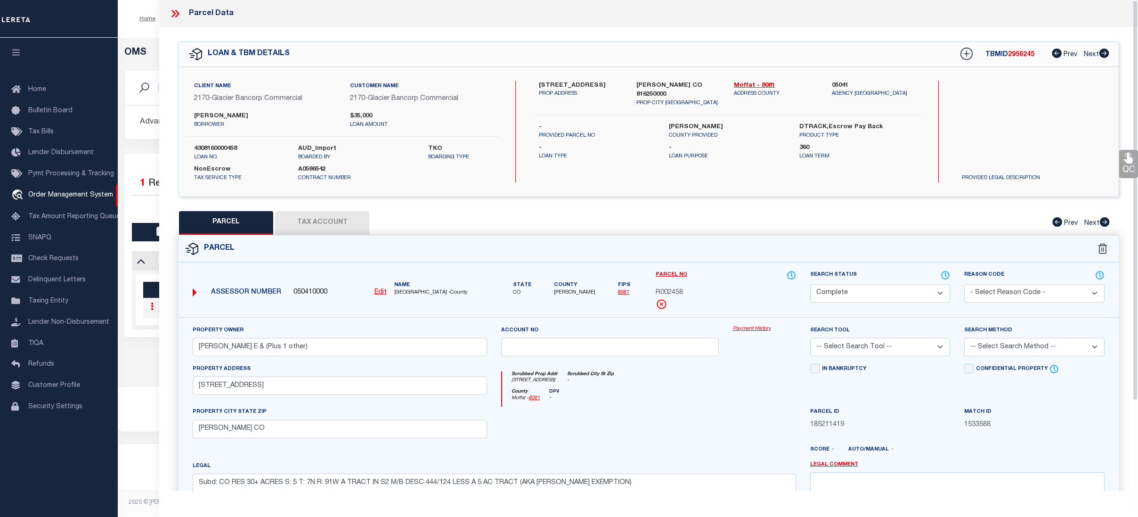
click at [760, 331] on link "Payment History" at bounding box center [764, 329] width 63 height 8
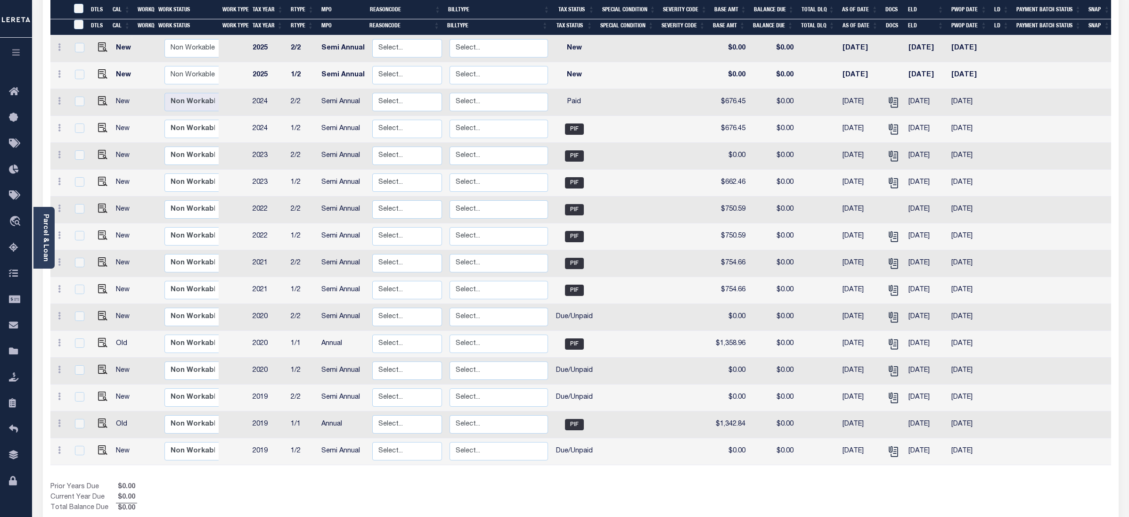
scroll to position [165, 0]
click at [895, 312] on icon "" at bounding box center [893, 317] width 7 height 10
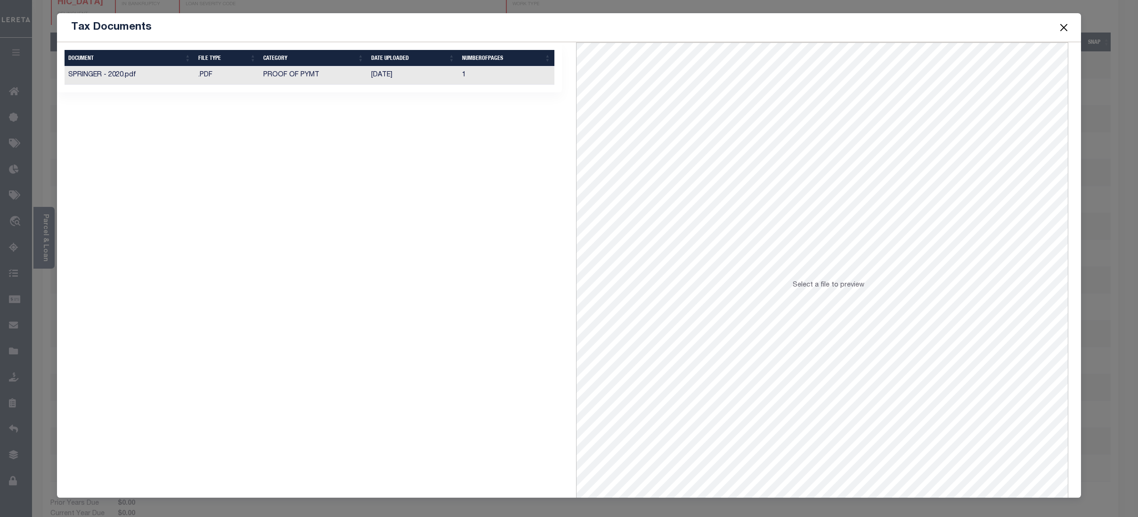
click at [386, 73] on td "[DATE]" at bounding box center [412, 75] width 91 height 18
click at [1068, 31] on button "Close" at bounding box center [1064, 27] width 12 height 12
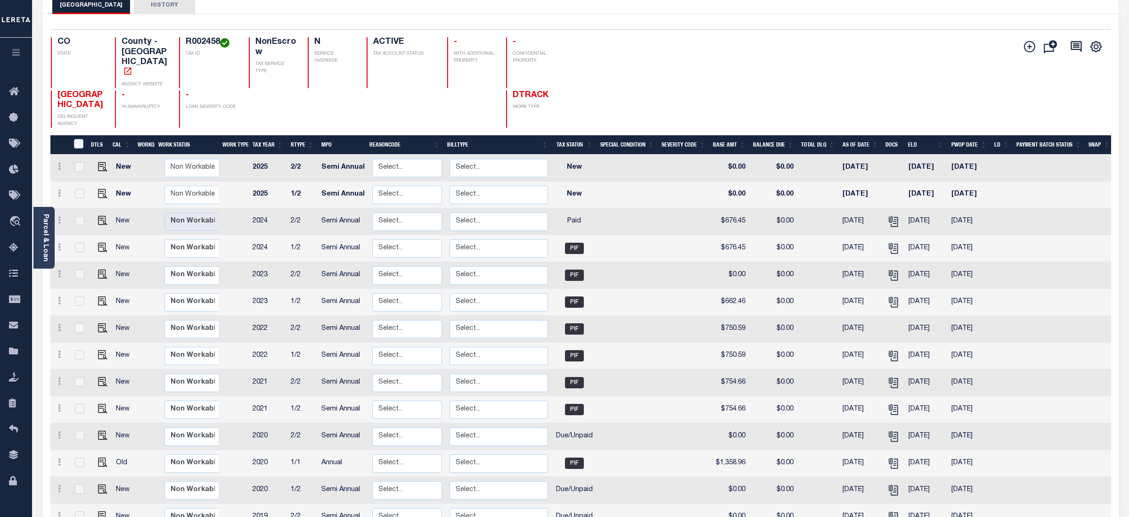
scroll to position [63, 0]
click at [57, 233] on span "Order Management System" at bounding box center [85, 222] width 115 height 26
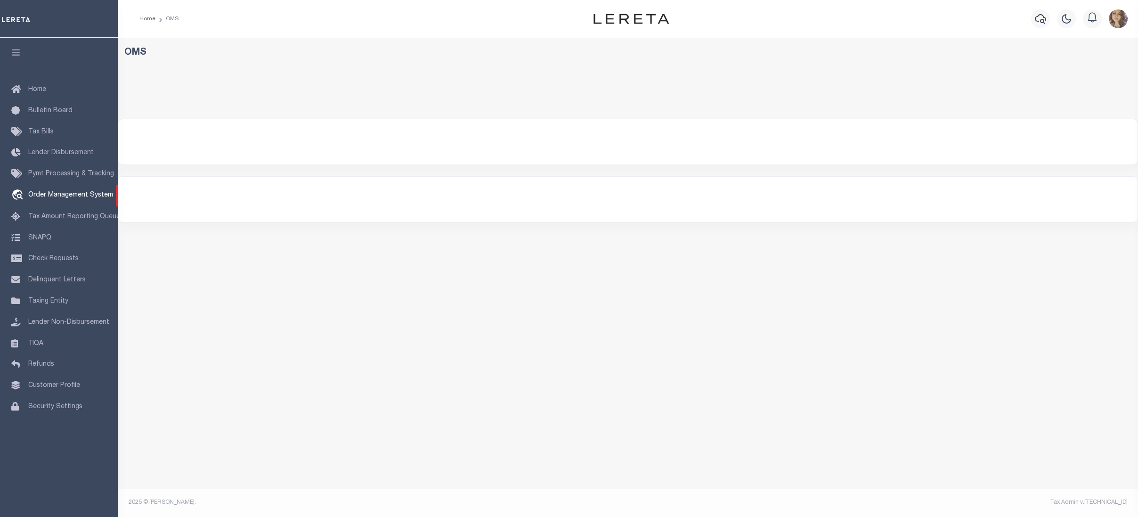
select select "200"
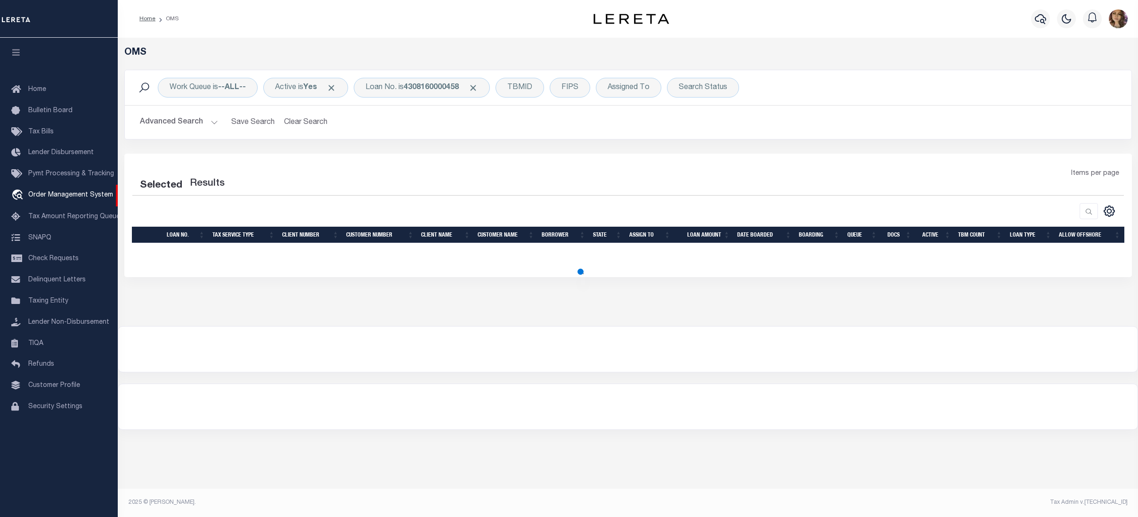
select select "200"
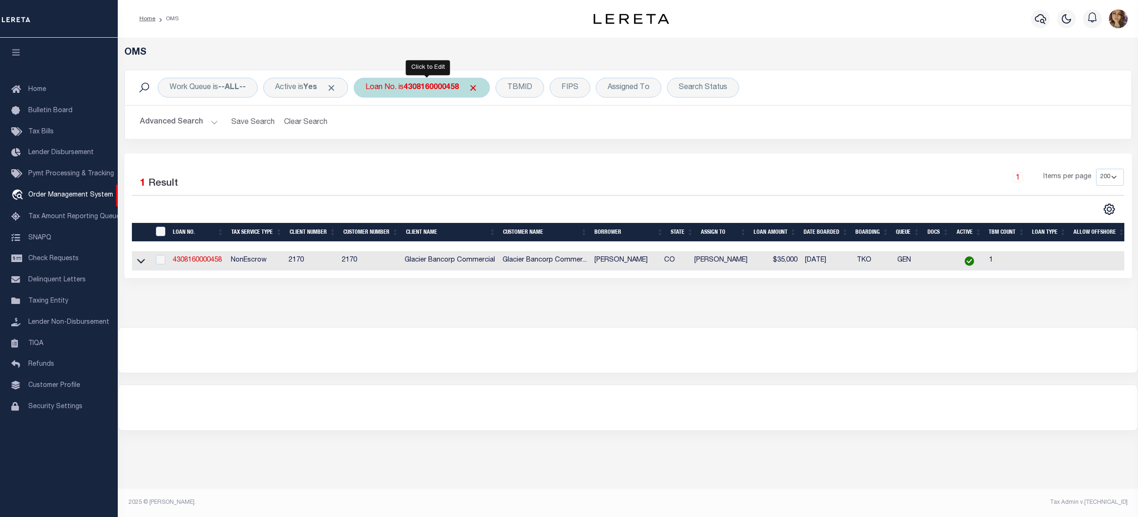
click at [423, 90] on b "4308160000458" at bounding box center [431, 88] width 55 height 8
type input "202145129"
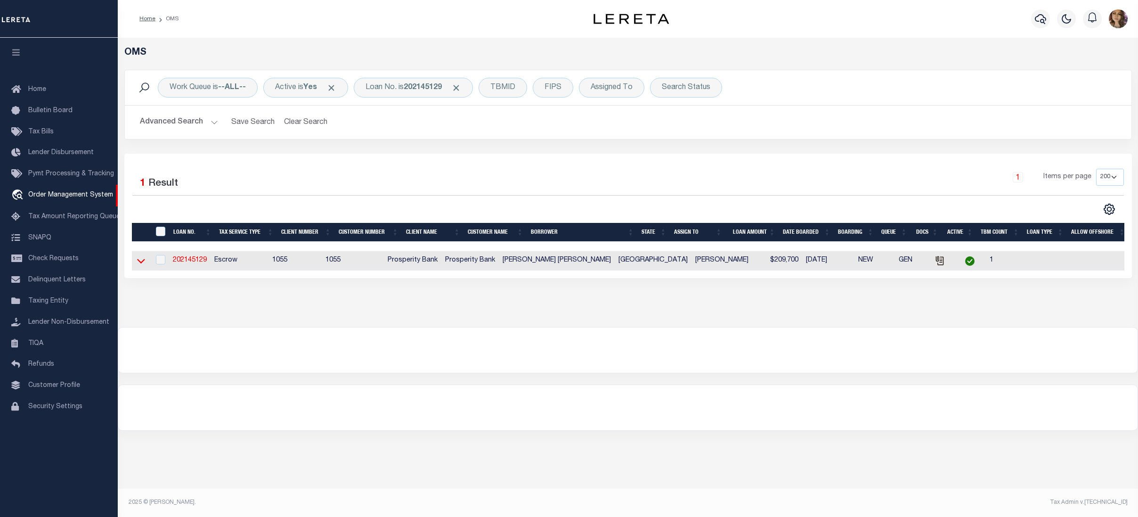
click at [138, 264] on icon at bounding box center [141, 261] width 8 height 10
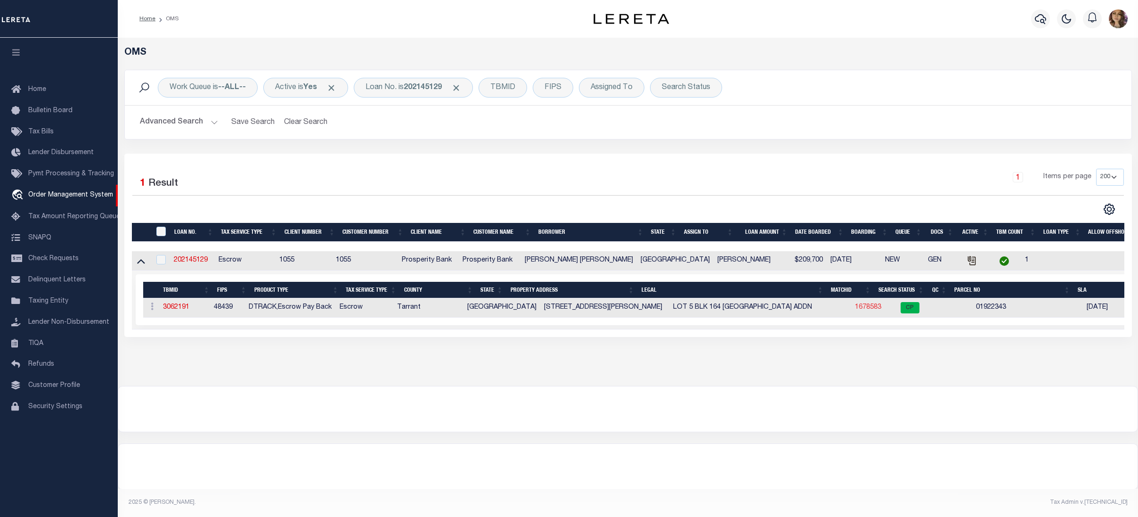
click at [855, 309] on link "1678583" at bounding box center [868, 307] width 26 height 7
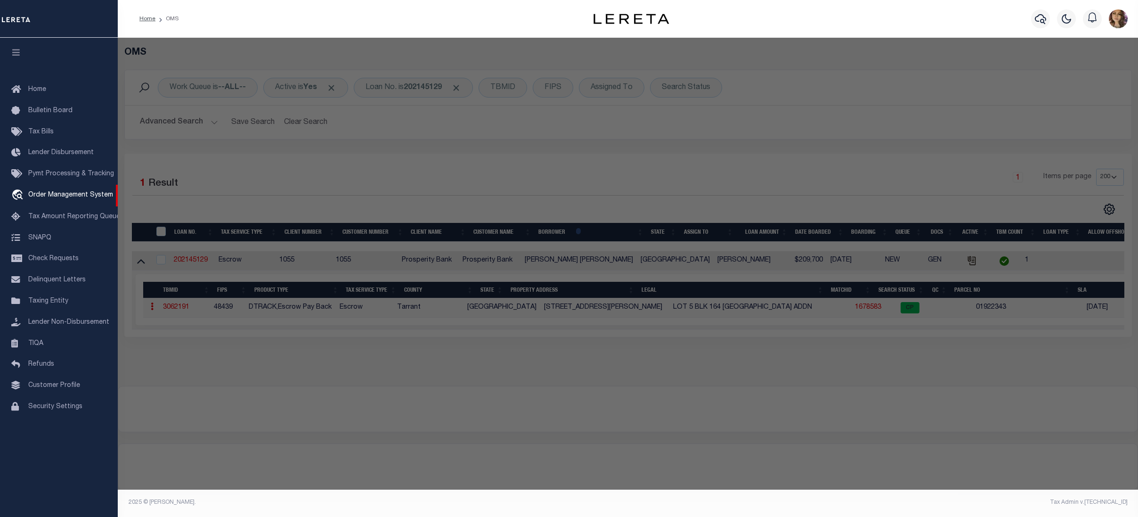
checkbox input "false"
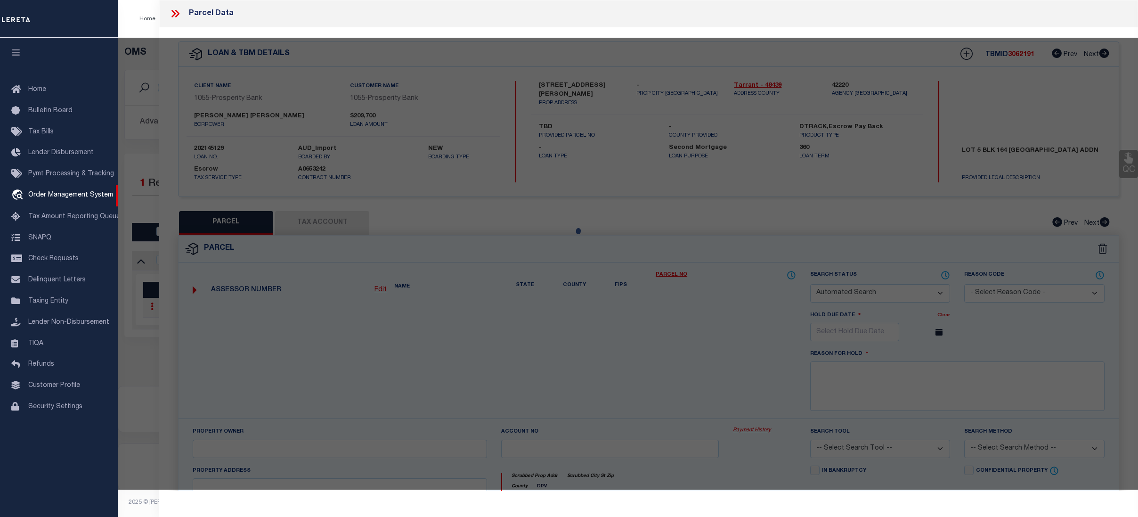
select select "CP"
type input "[PERSON_NAME]"
select select
type input "2211 ELLIS AVE"
checkbox input "false"
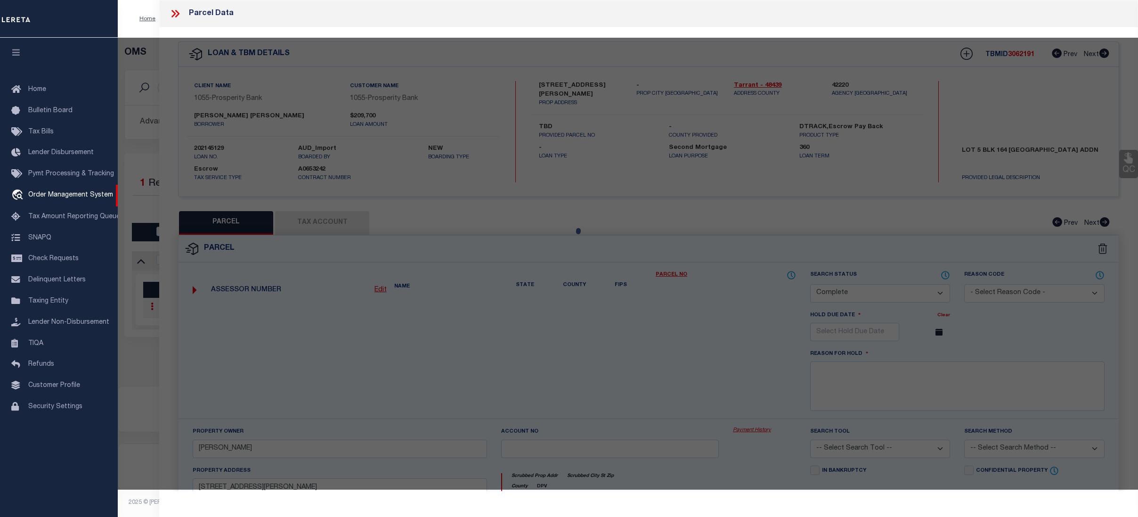
type input "[GEOGRAPHIC_DATA]"
type textarea "[GEOGRAPHIC_DATA] 164 Lot 5 & 6"
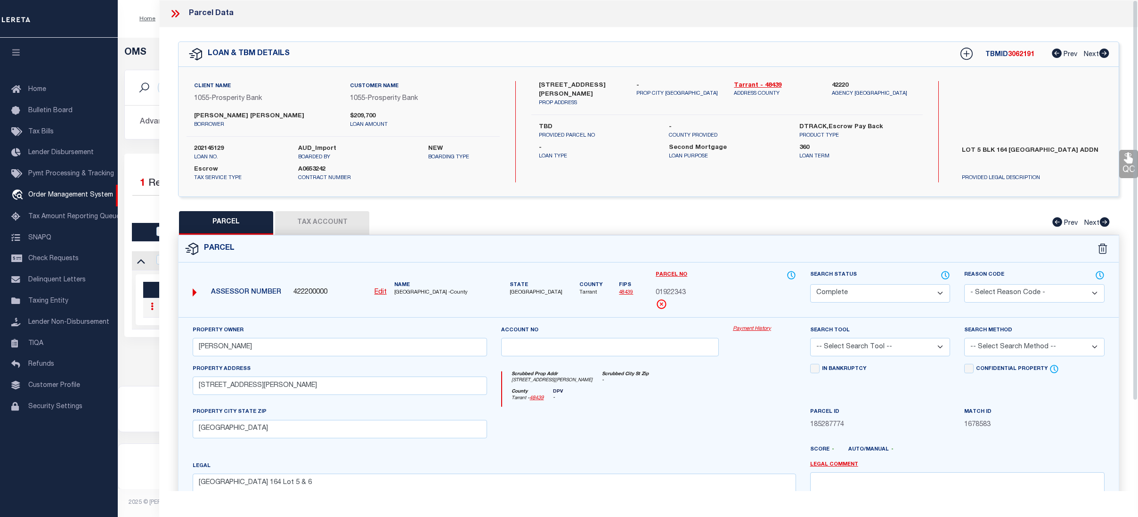
click at [743, 331] on link "Payment History" at bounding box center [764, 329] width 63 height 8
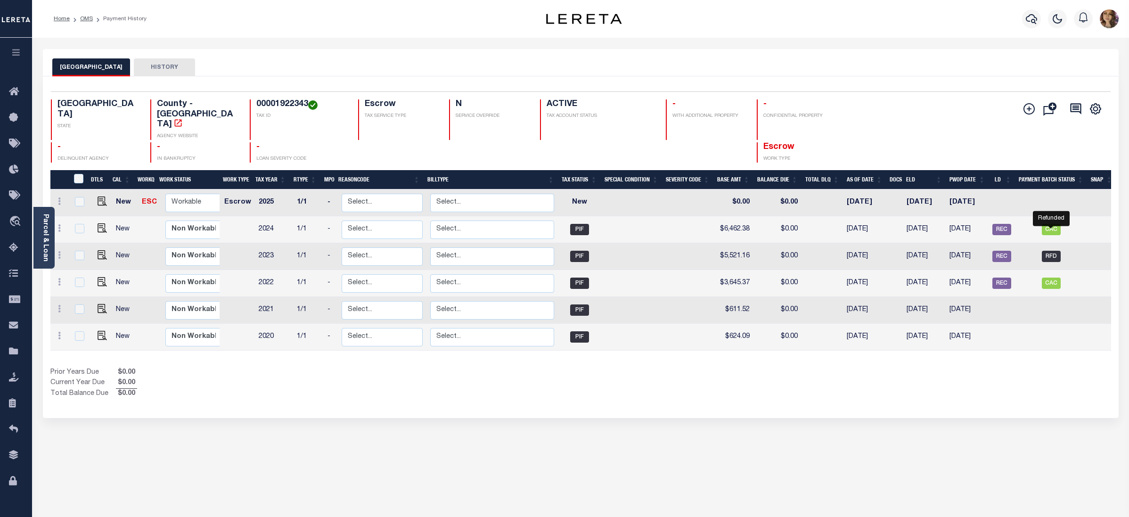
click at [1051, 251] on span "RFD" at bounding box center [1051, 256] width 19 height 11
checkbox input "true"
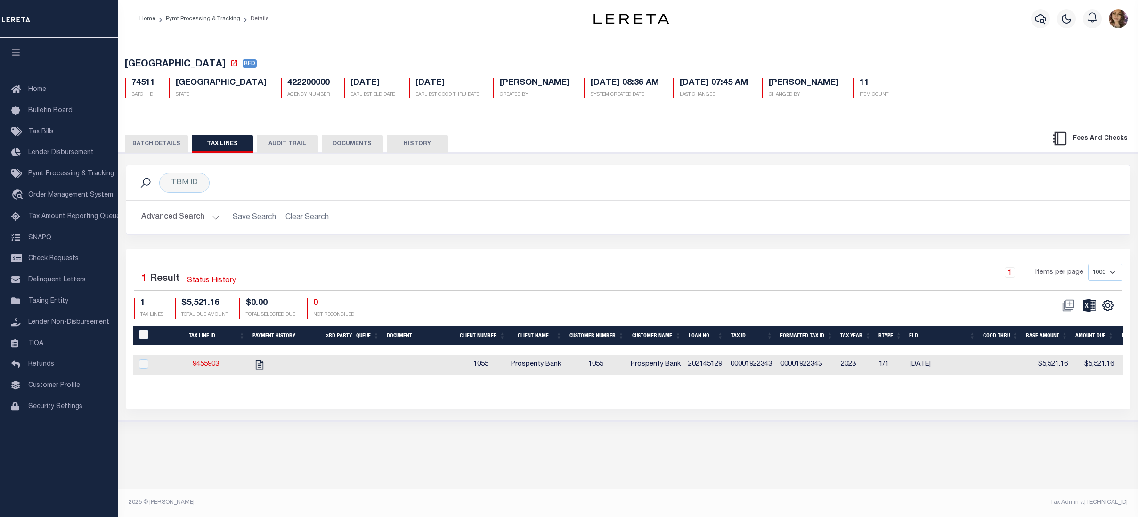
click at [168, 146] on button "BATCH DETAILS" at bounding box center [156, 144] width 63 height 18
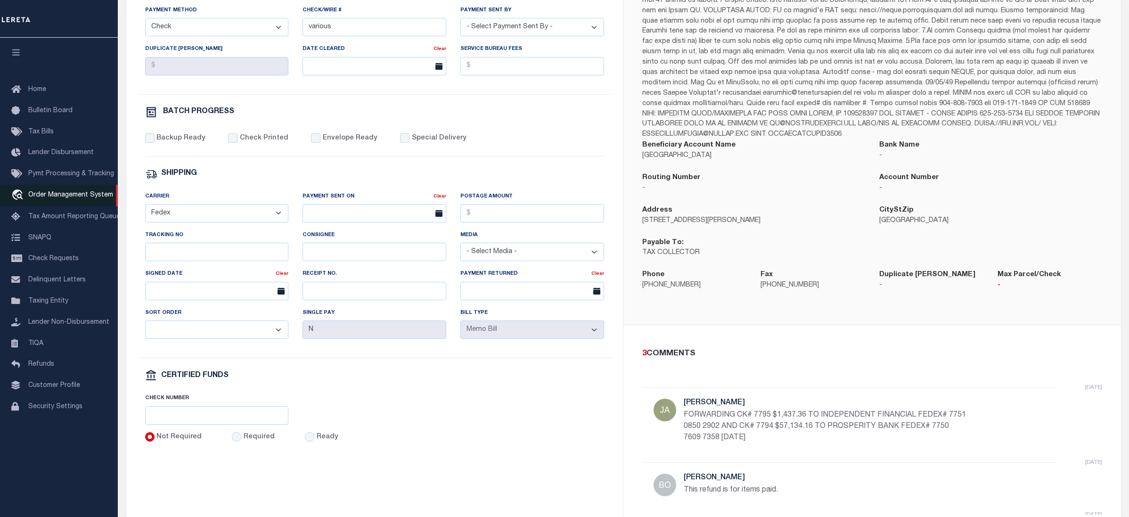
click at [82, 198] on span "Order Management System" at bounding box center [70, 195] width 85 height 7
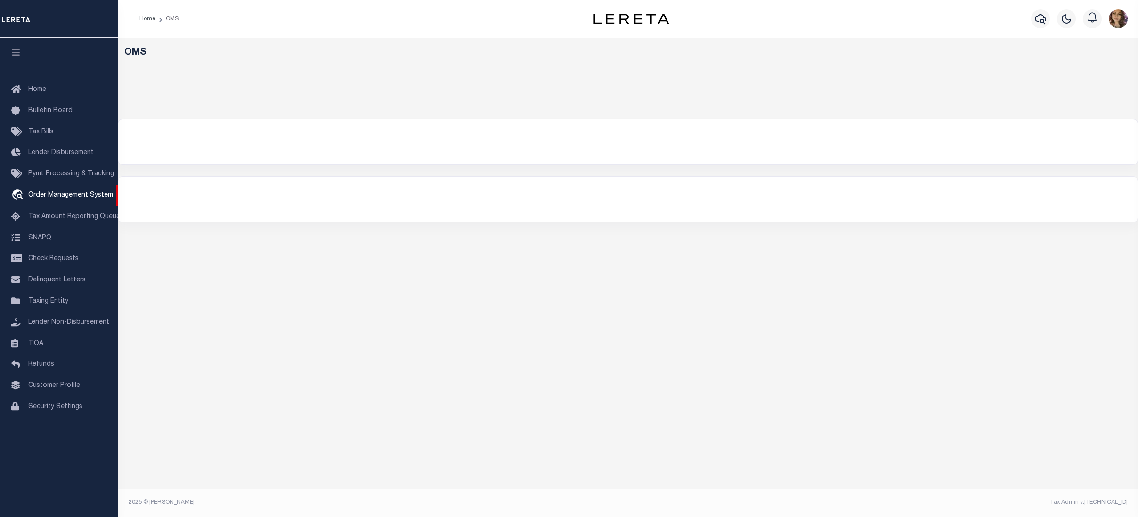
select select "200"
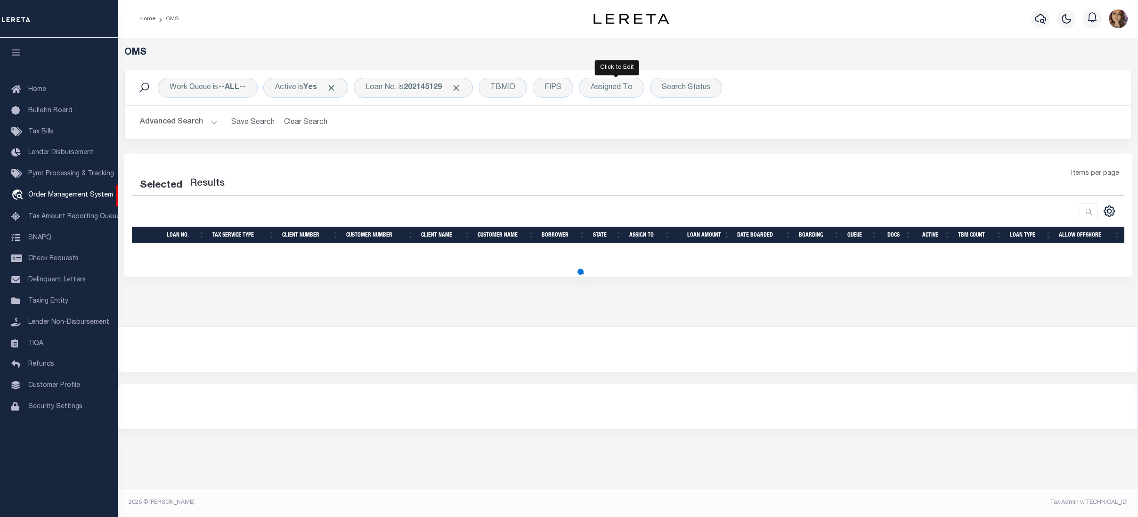
select select "200"
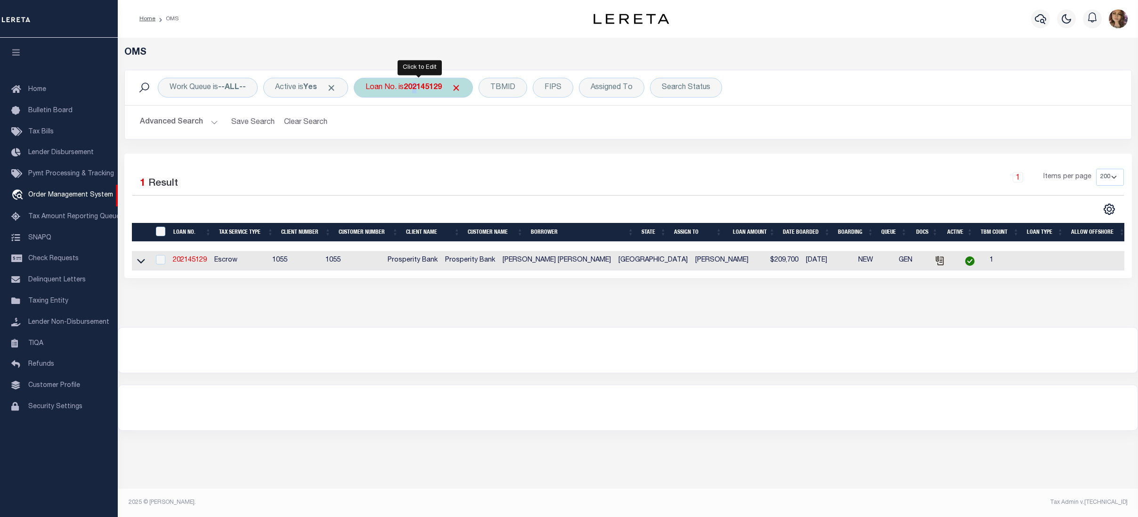
click at [421, 92] on div "Loan No. is 202145129" at bounding box center [413, 88] width 119 height 20
type input "202373366"
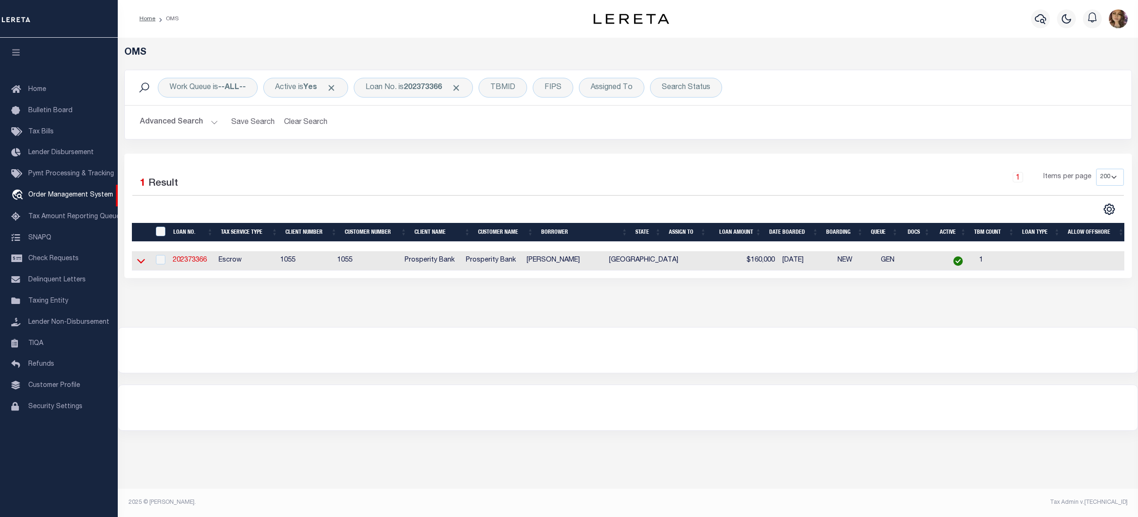
click at [142, 264] on icon at bounding box center [141, 261] width 8 height 10
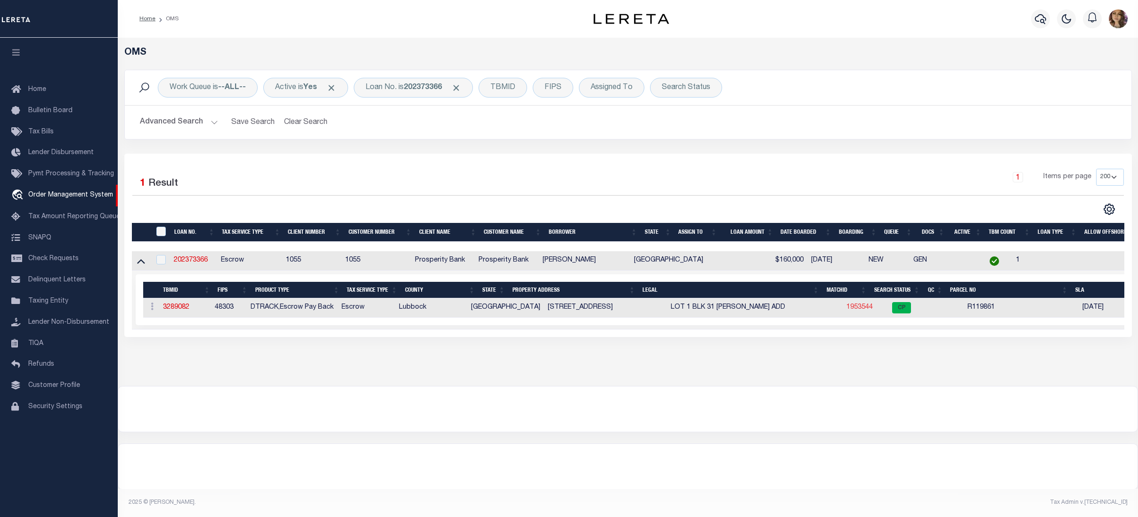
click at [847, 310] on link "1953544" at bounding box center [860, 307] width 26 height 7
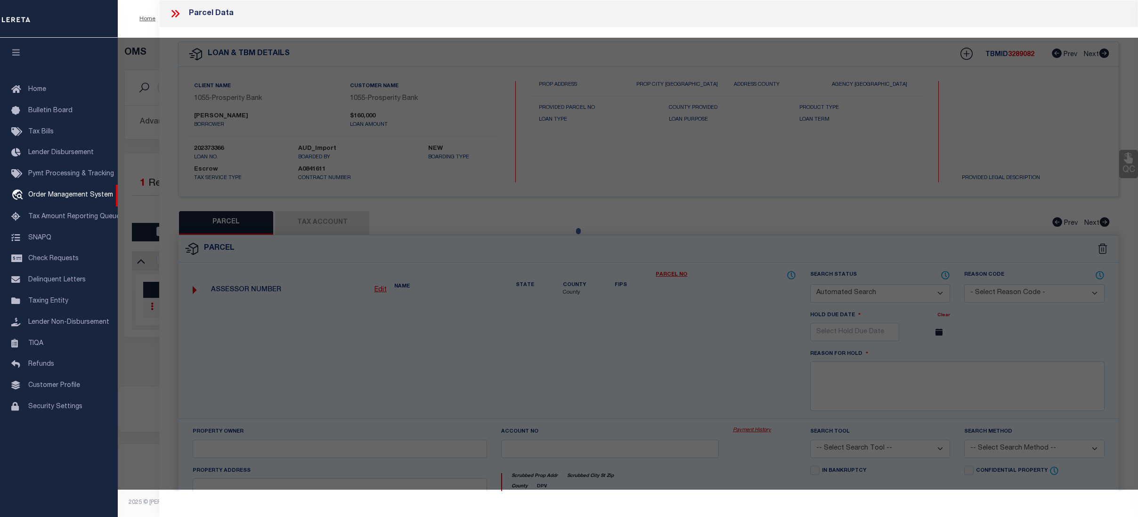
checkbox input "false"
select select "CP"
type input "CROSS BEAM REAL ESTATE LLC"
type input "O0428152"
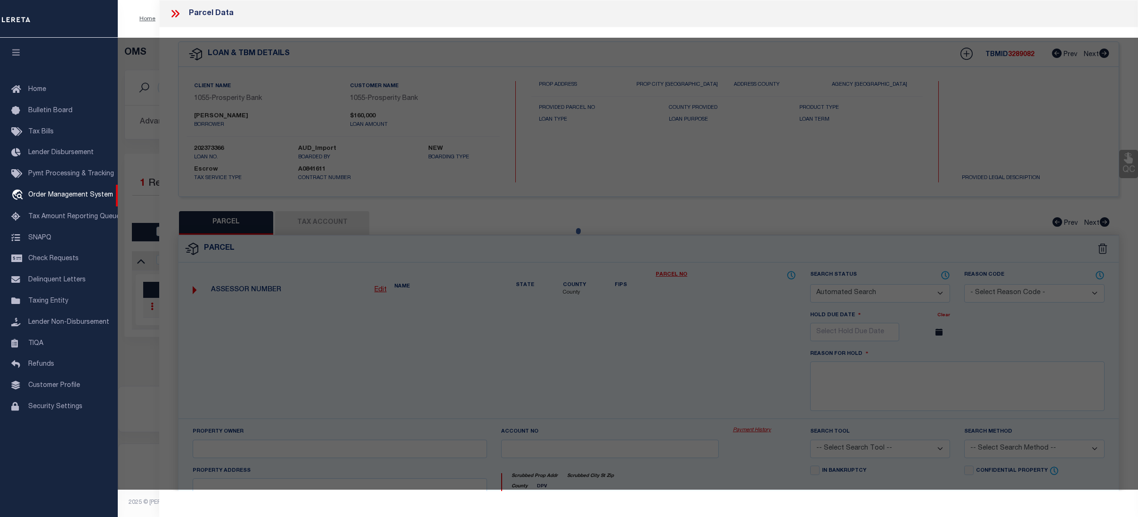
type input "[STREET_ADDRESS]"
checkbox input "false"
type input "[GEOGRAPHIC_DATA], [GEOGRAPHIC_DATA] 79403"
type textarea "[PERSON_NAME] BLK 31 L 1 & 2"
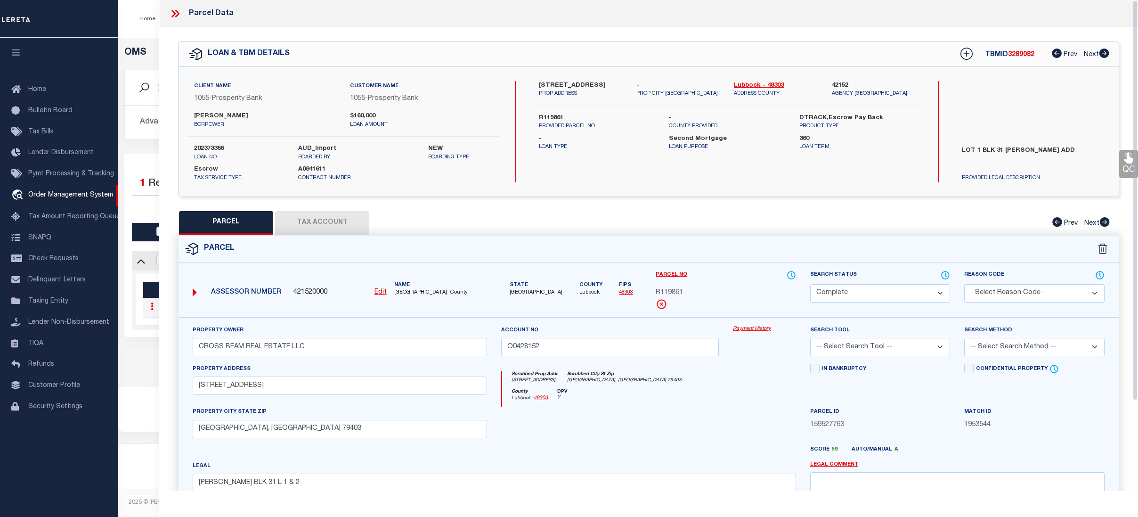
click at [755, 330] on link "Payment History" at bounding box center [764, 329] width 63 height 8
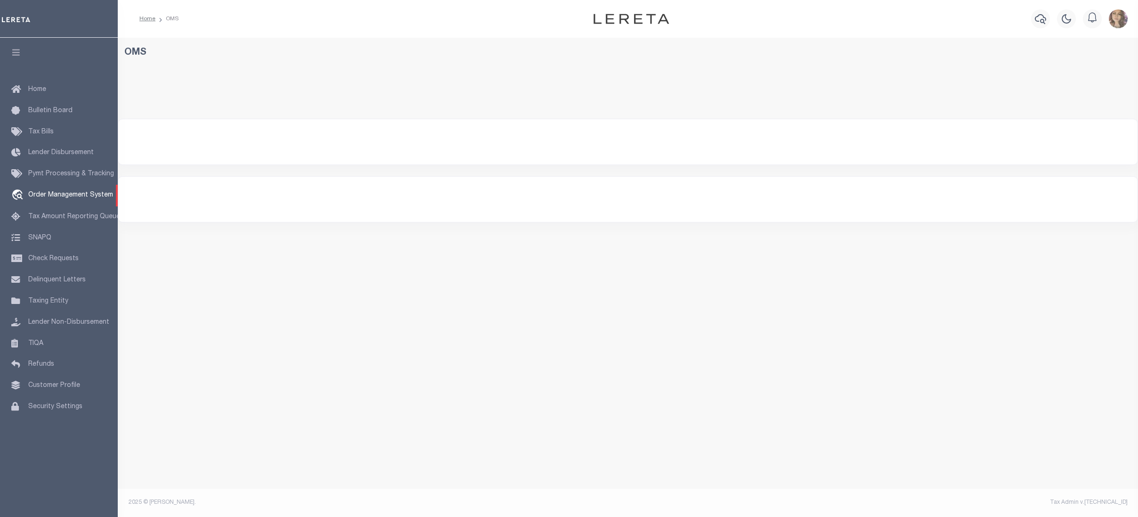
select select "200"
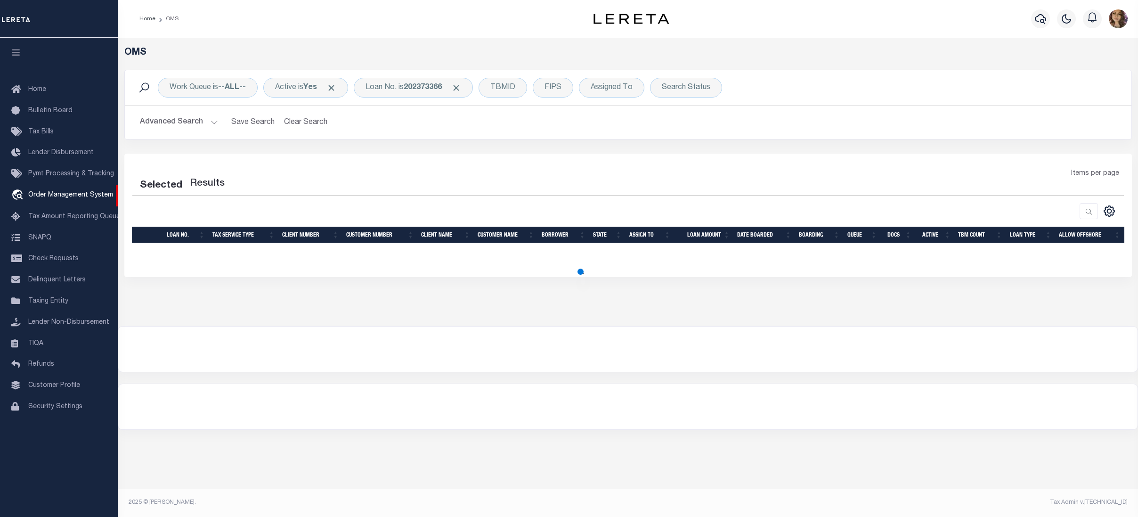
select select "200"
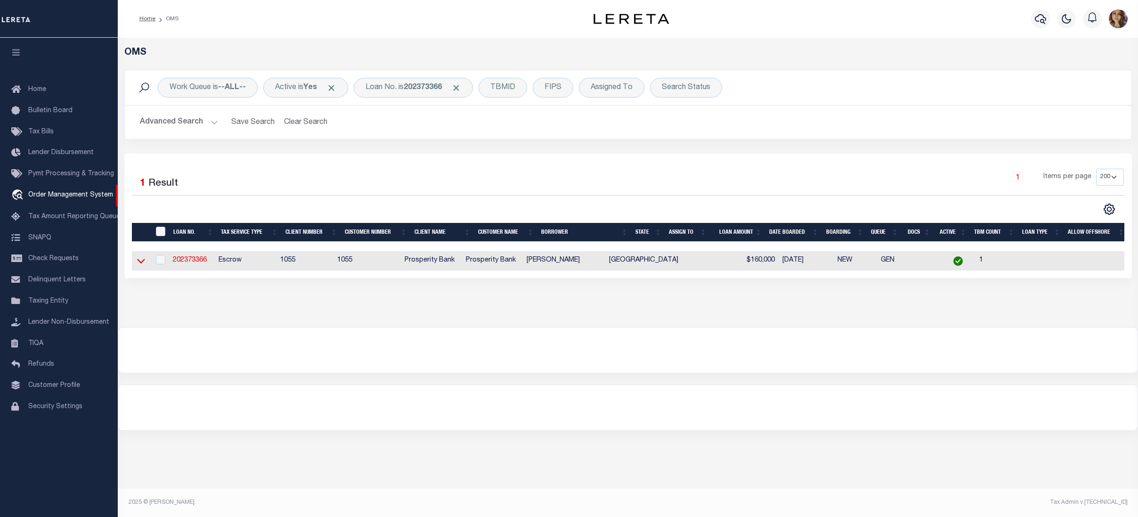
click at [138, 260] on icon at bounding box center [141, 261] width 8 height 10
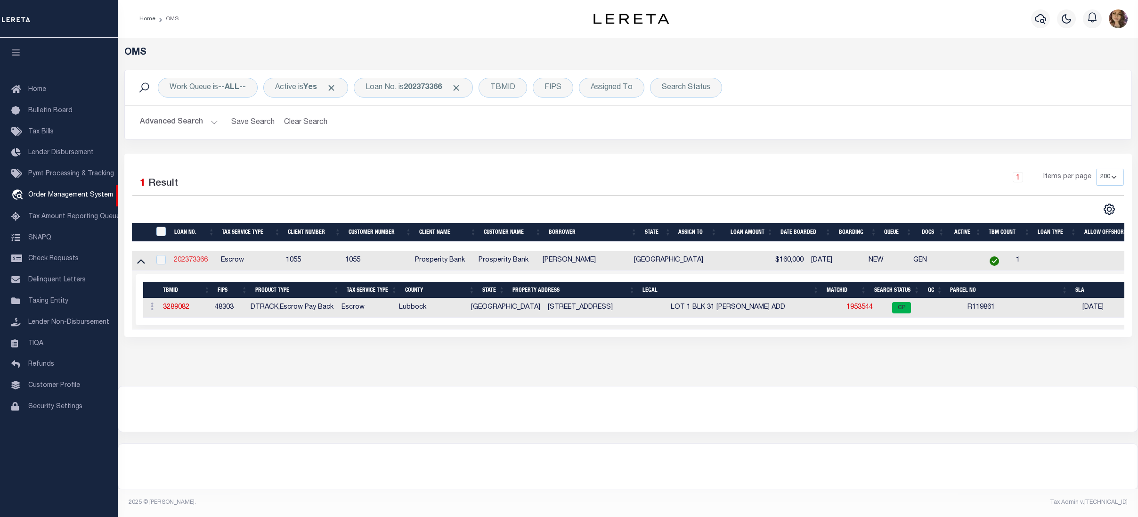
click at [188, 263] on link "202373366" at bounding box center [191, 260] width 34 height 7
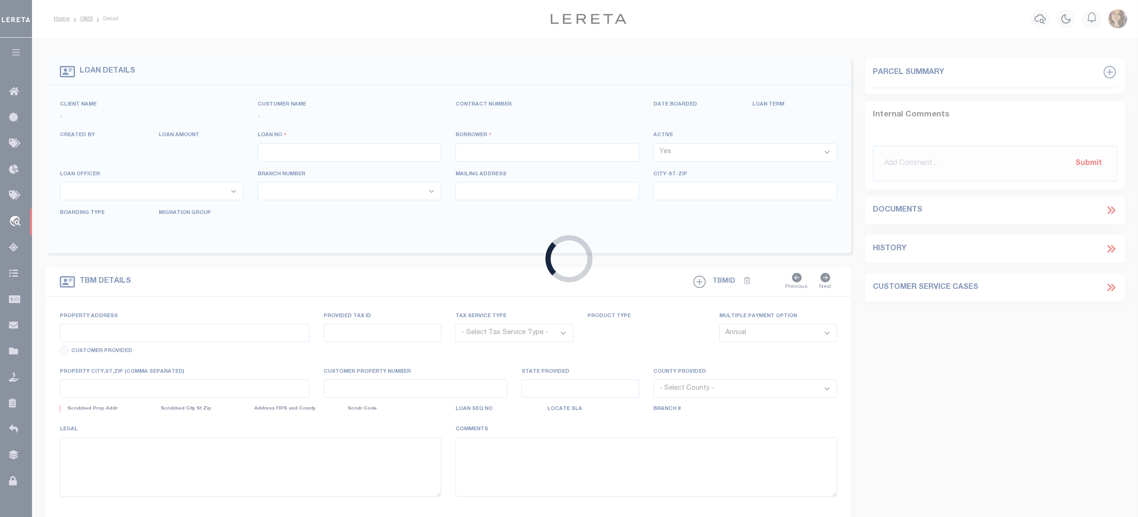
type input "202373366"
type input "[PERSON_NAME]"
select select
type input "[STREET_ADDRESS]"
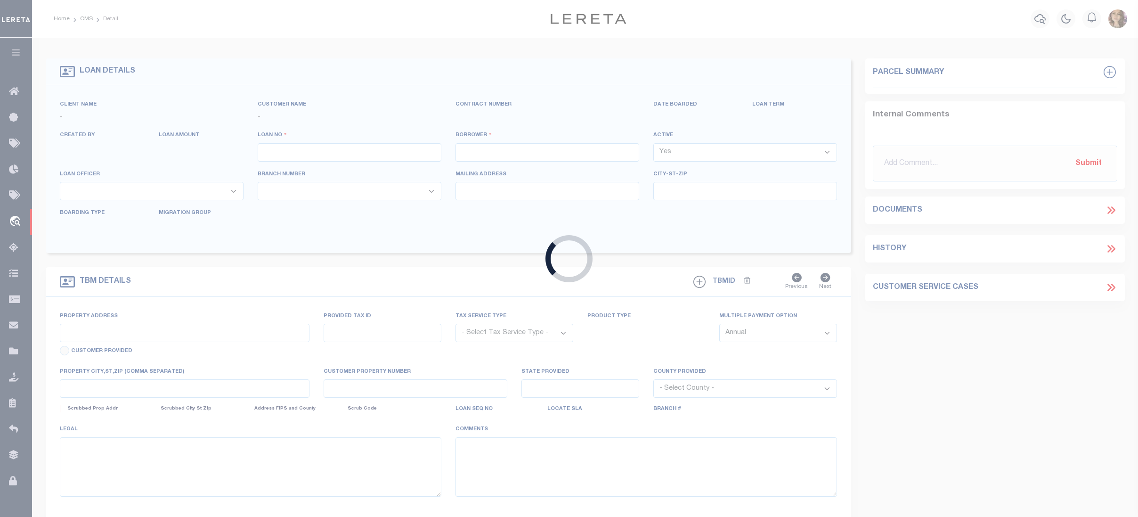
type input "[GEOGRAPHIC_DATA] [GEOGRAPHIC_DATA] 79407"
select select "100"
select select "Escrow"
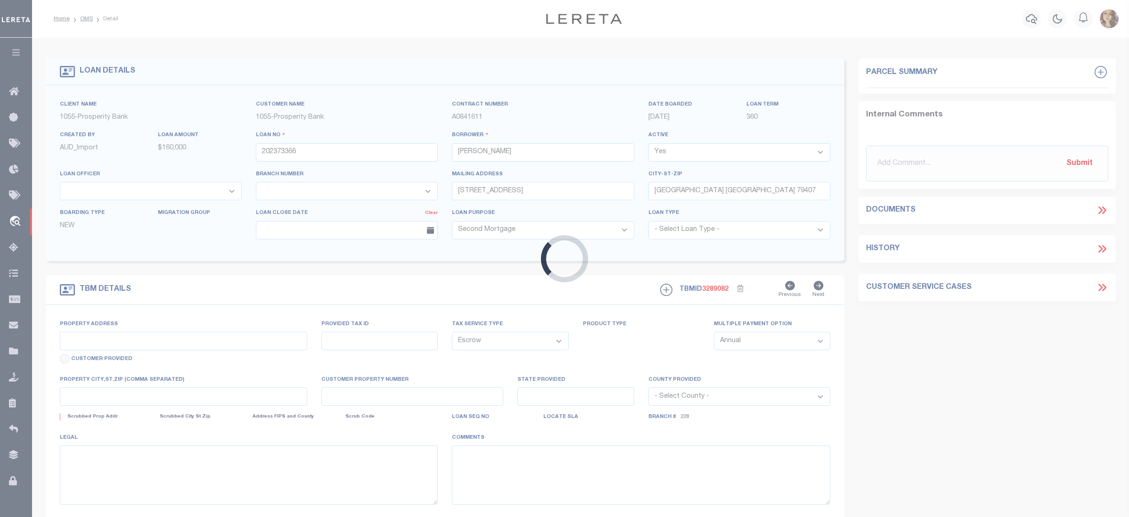
type input "[STREET_ADDRESS]"
type input "R119861"
select select
type input "[GEOGRAPHIC_DATA]"
type textarea "LOT 1 BLK 31 [PERSON_NAME] ADD"
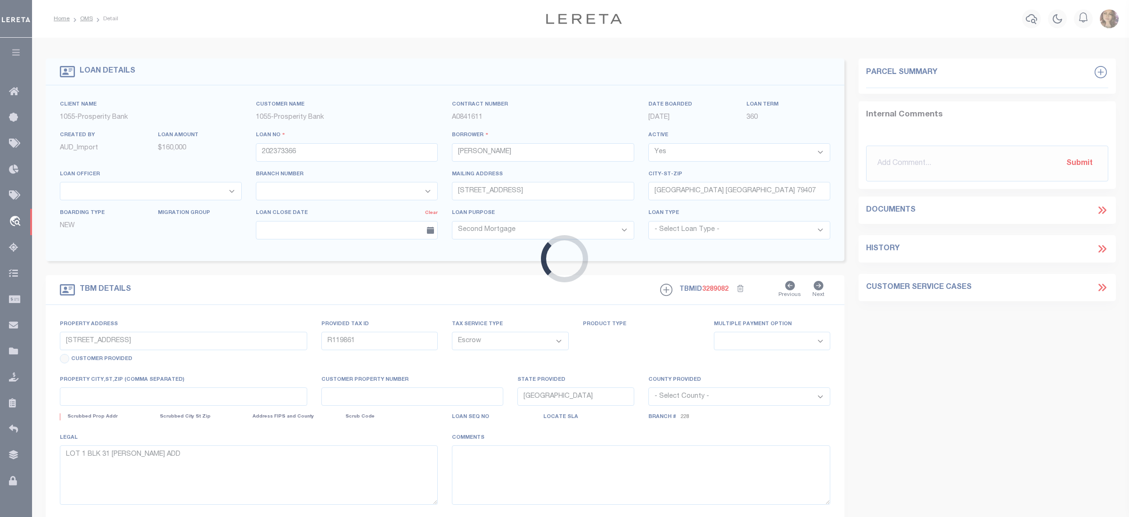
select select "10391"
select select "4050"
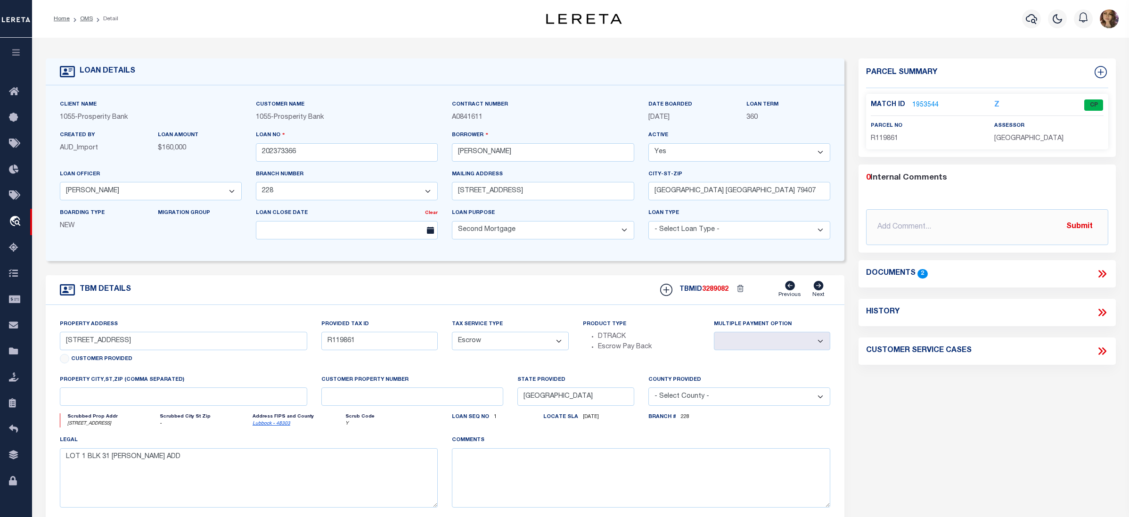
click at [1103, 272] on icon at bounding box center [1102, 274] width 12 height 12
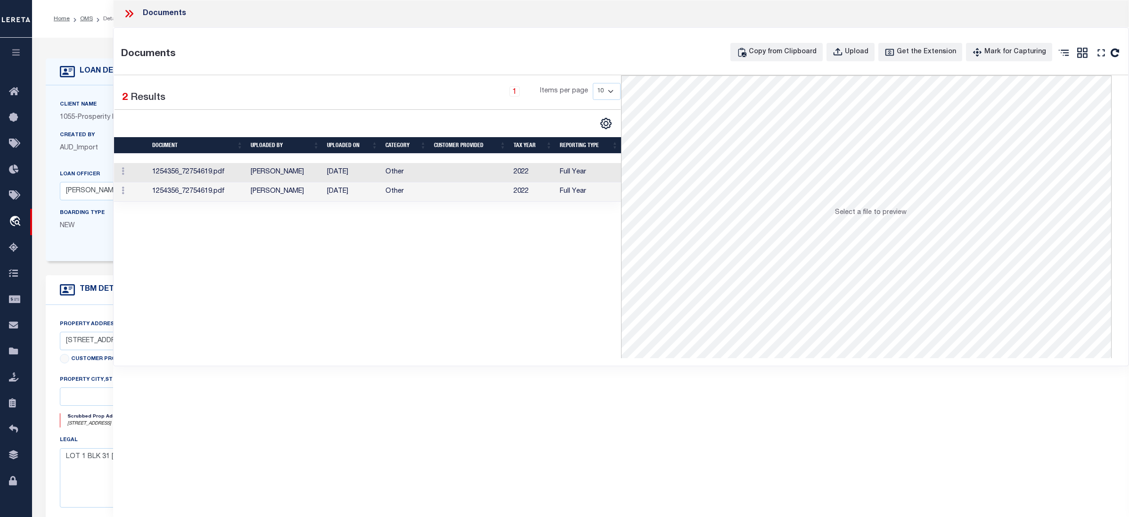
click at [556, 172] on td "Full Year" at bounding box center [589, 172] width 66 height 19
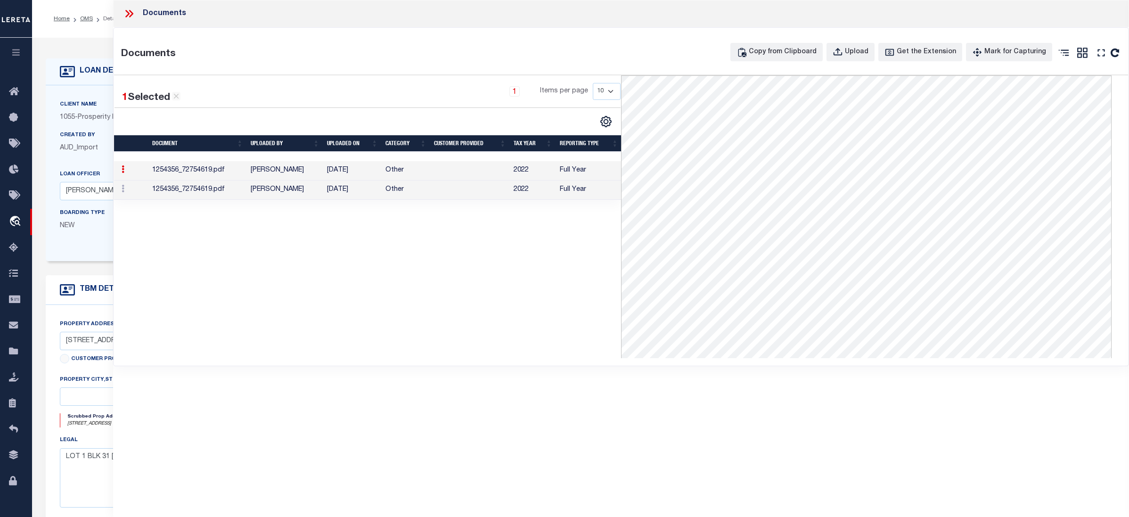
click at [557, 191] on td "Full Year" at bounding box center [589, 189] width 66 height 19
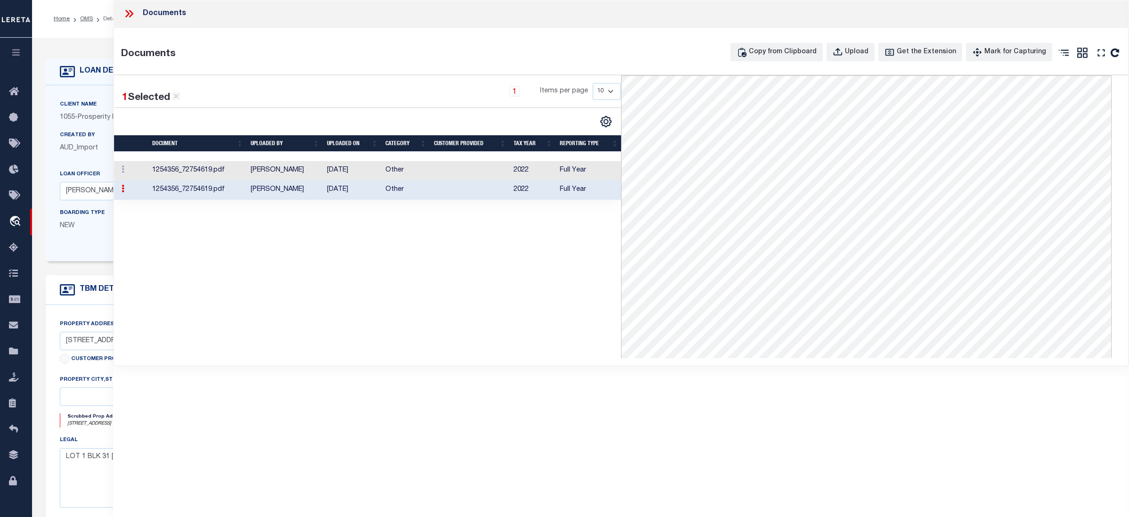
click at [129, 10] on icon at bounding box center [129, 14] width 12 height 12
